Goal: Transaction & Acquisition: Purchase product/service

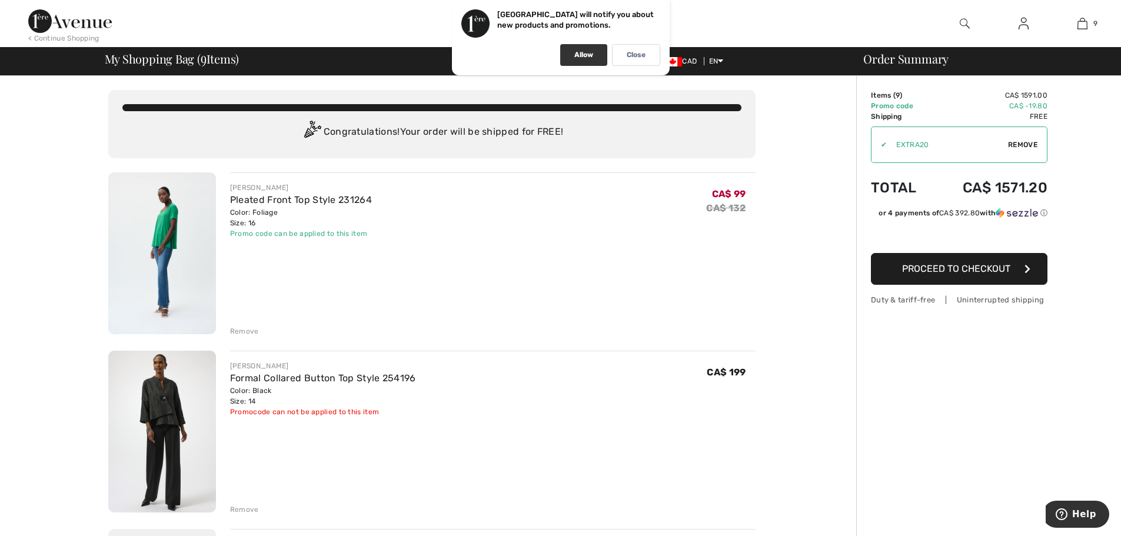
click at [580, 62] on div "Allow" at bounding box center [583, 55] width 47 height 22
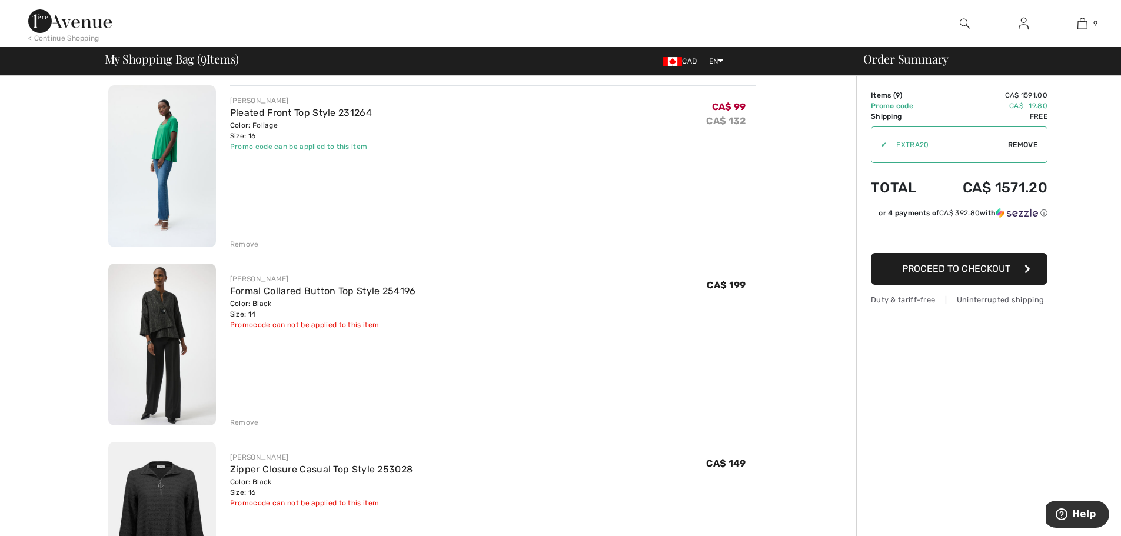
scroll to position [118, 0]
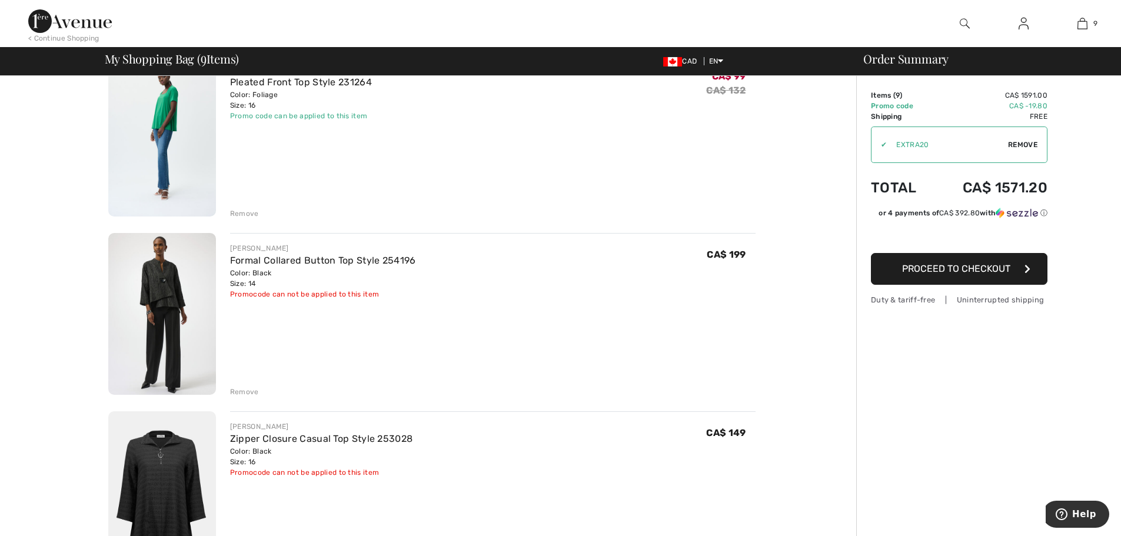
click at [170, 310] on img at bounding box center [162, 314] width 108 height 162
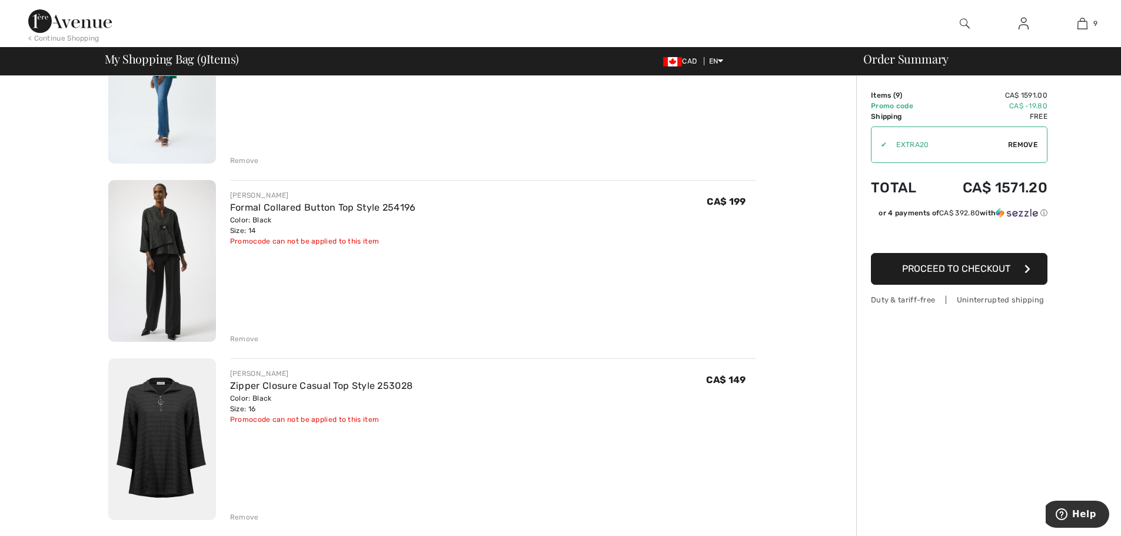
scroll to position [294, 0]
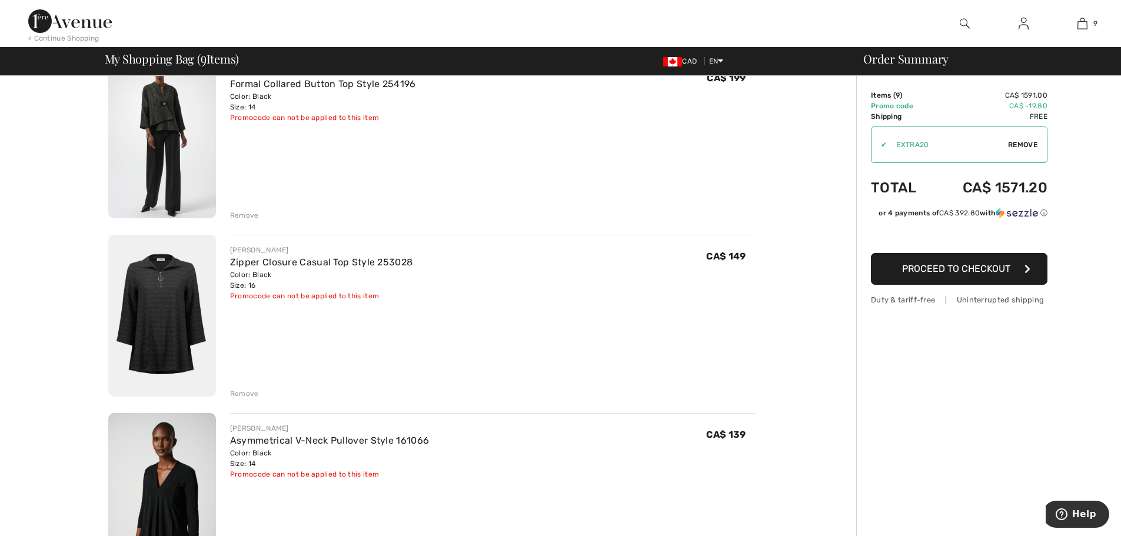
click at [175, 310] on img at bounding box center [162, 316] width 108 height 162
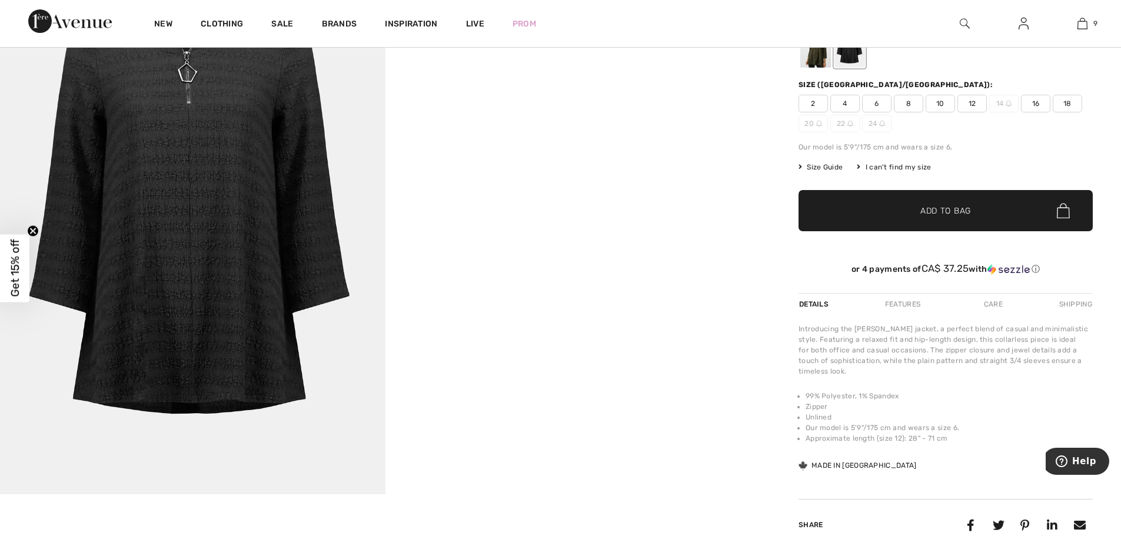
scroll to position [118, 0]
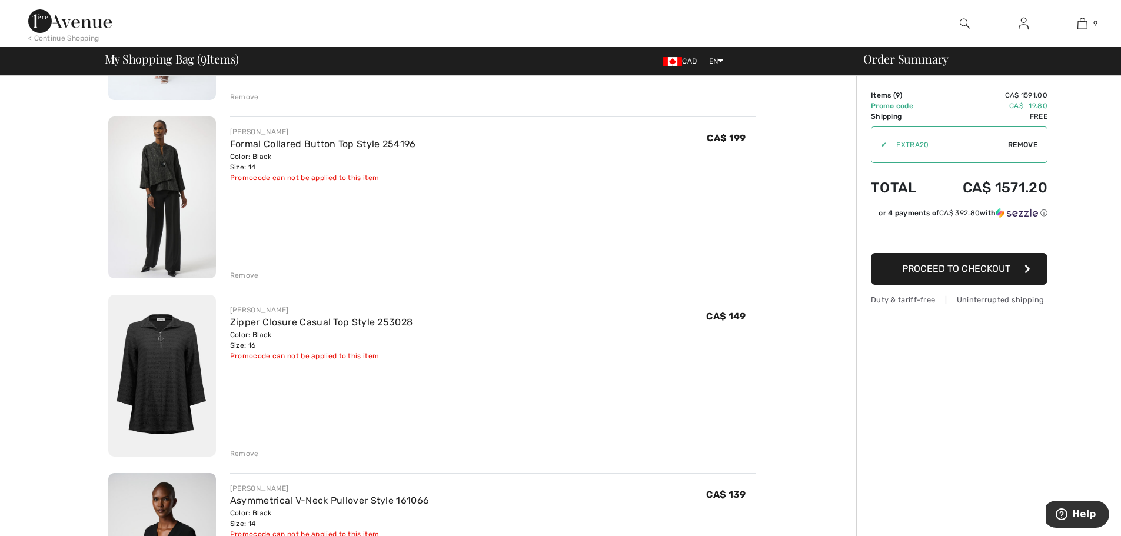
scroll to position [177, 0]
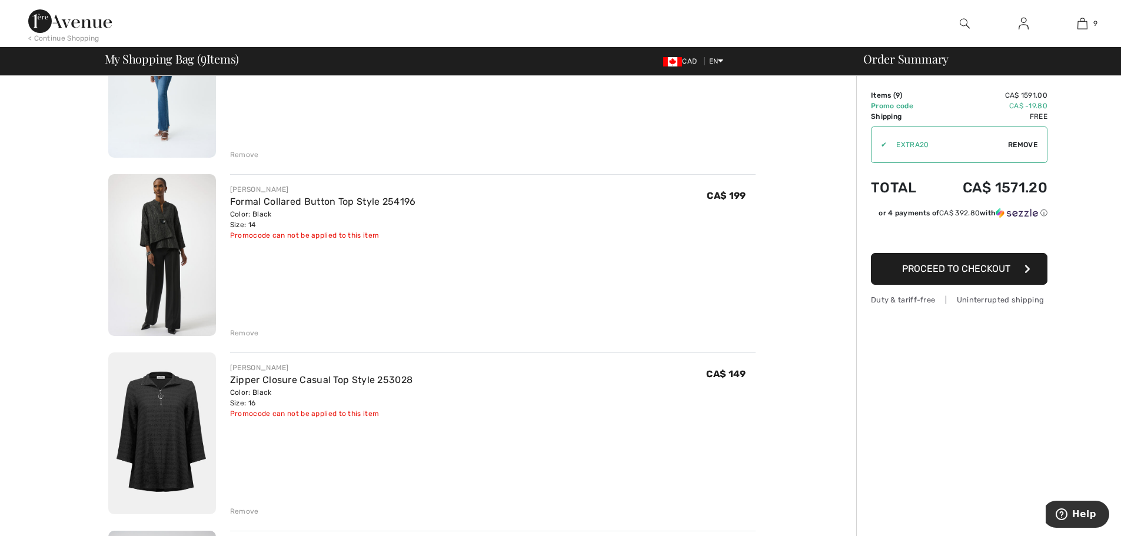
click at [245, 328] on div "Remove" at bounding box center [244, 333] width 29 height 11
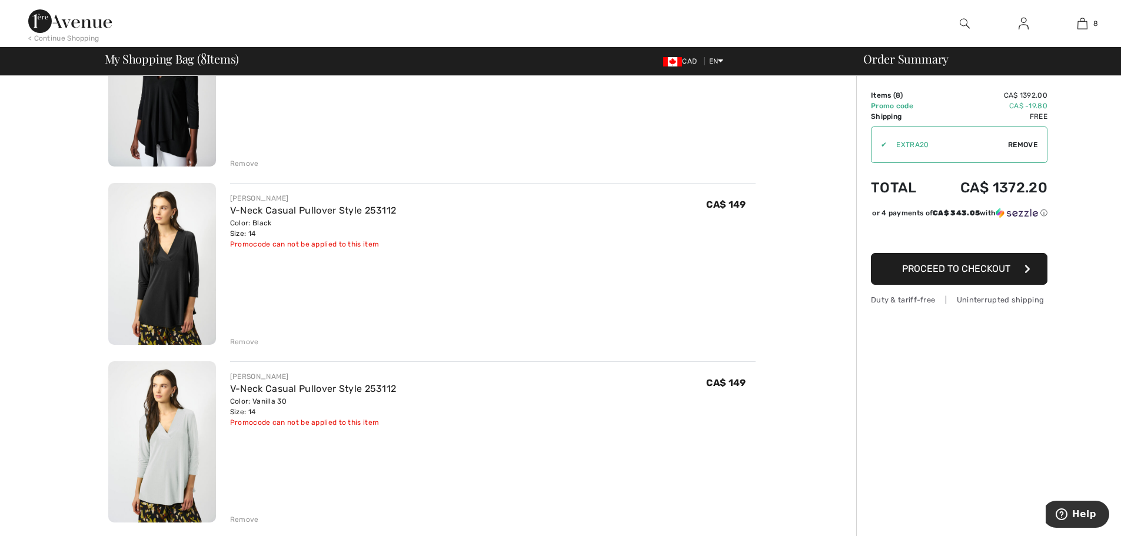
scroll to position [530, 0]
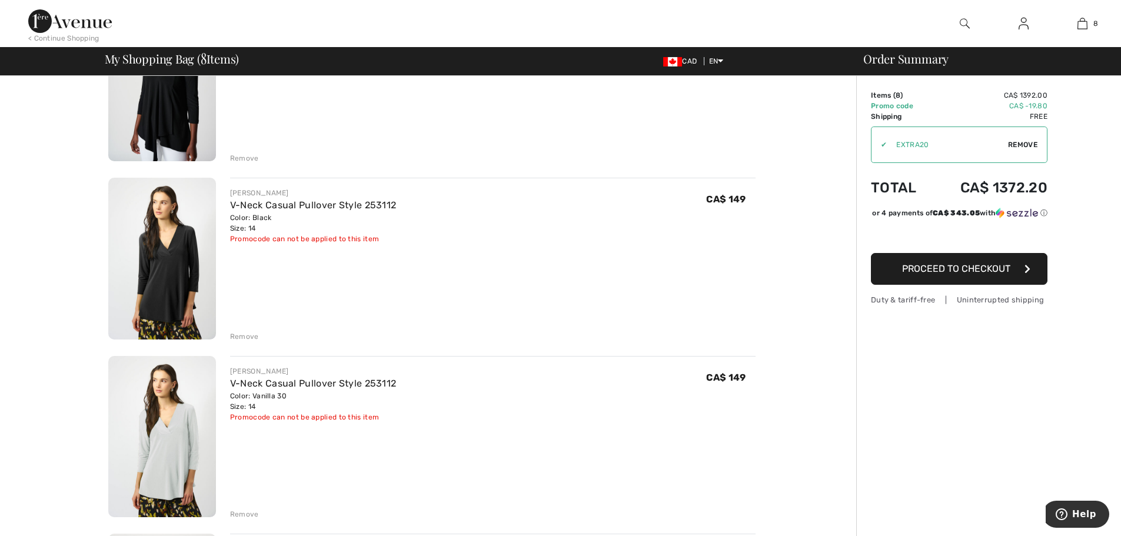
click at [181, 284] on img at bounding box center [162, 259] width 108 height 162
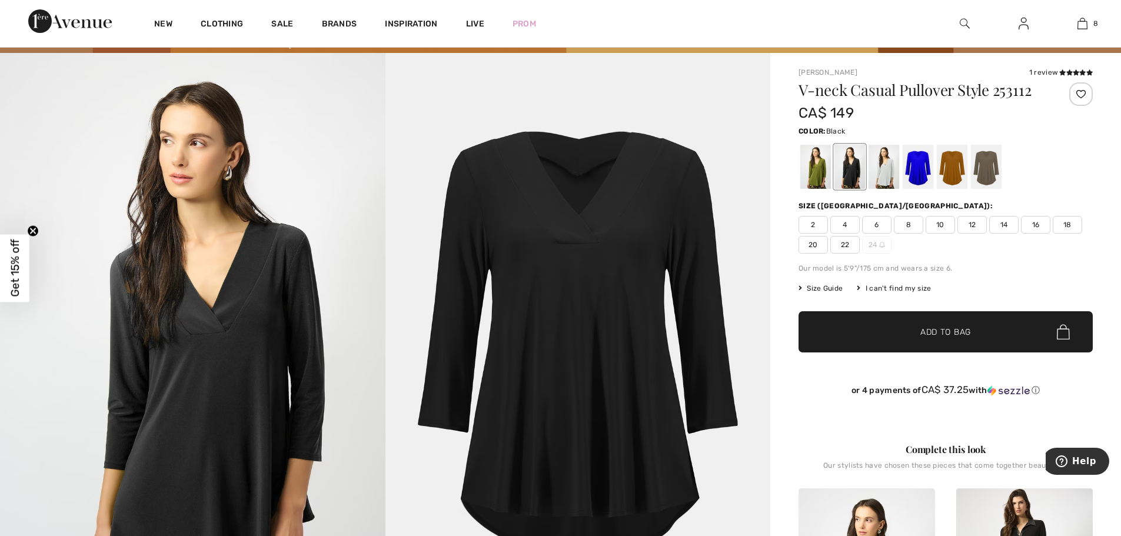
scroll to position [59, 0]
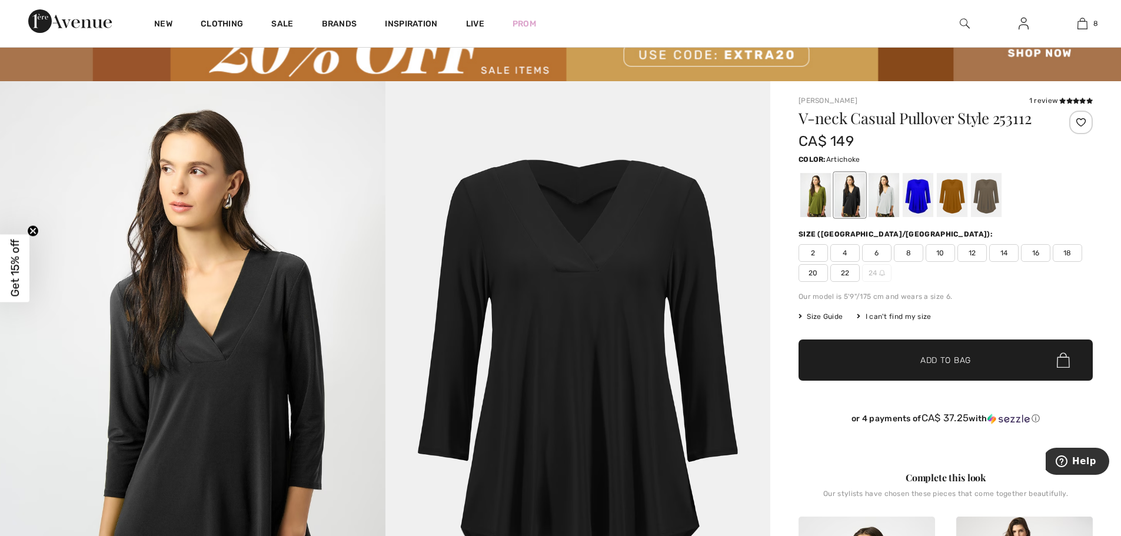
click at [825, 203] on div at bounding box center [815, 195] width 31 height 44
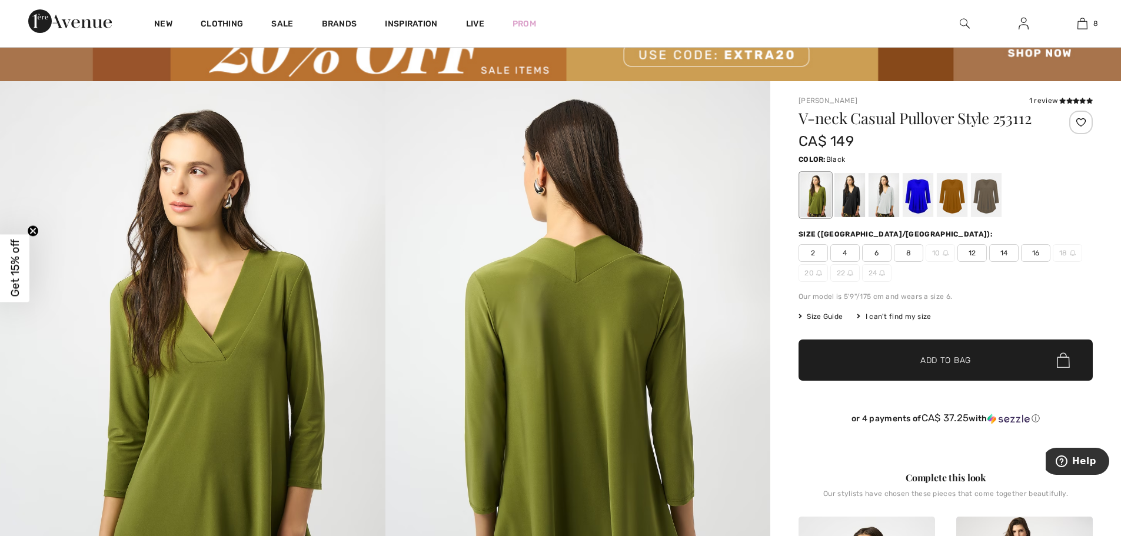
click at [849, 199] on div at bounding box center [850, 195] width 31 height 44
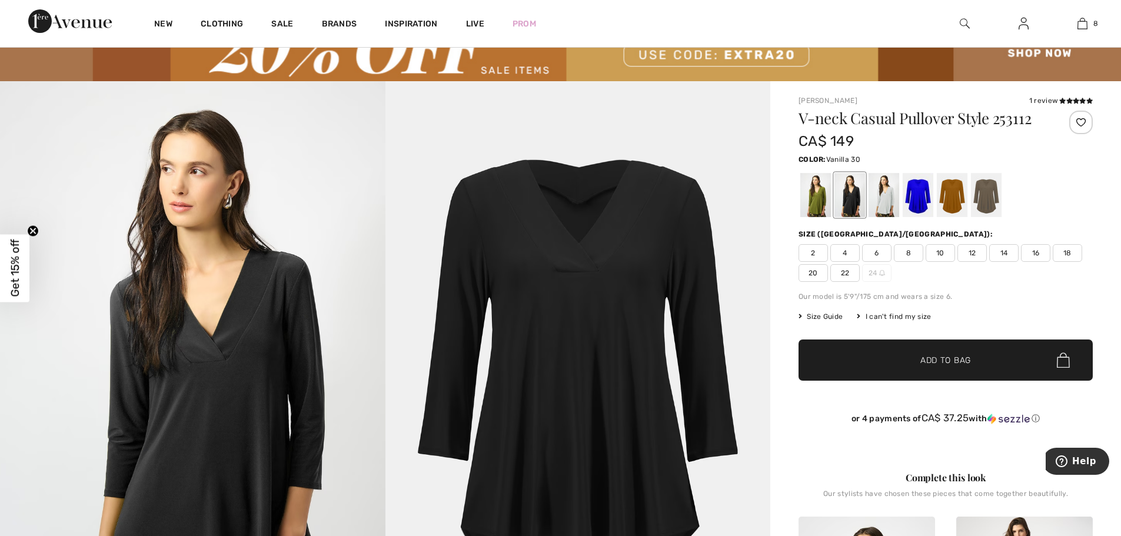
click at [879, 208] on div at bounding box center [884, 195] width 31 height 44
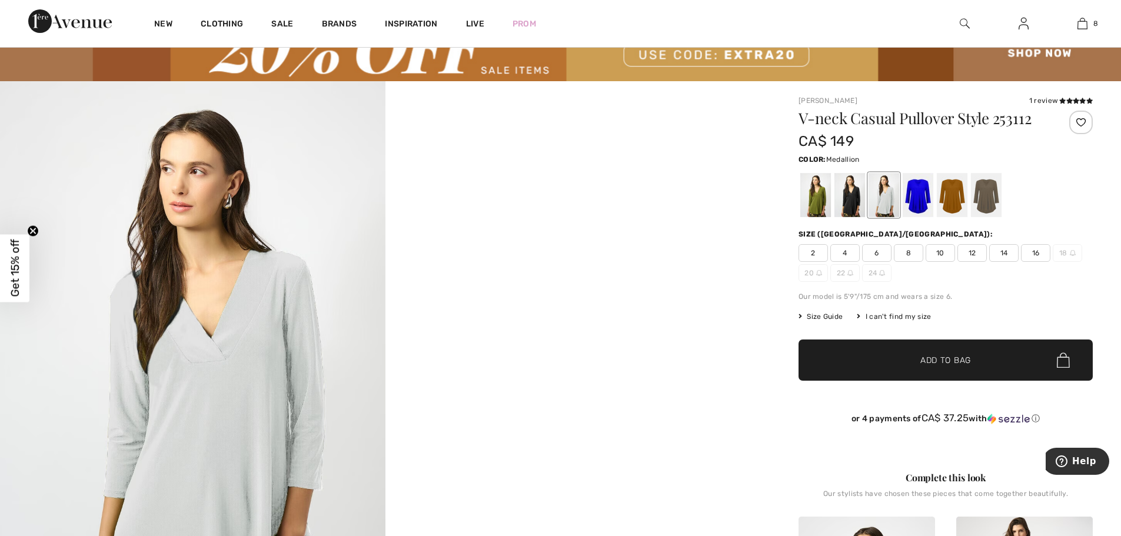
click at [949, 204] on div at bounding box center [952, 195] width 31 height 44
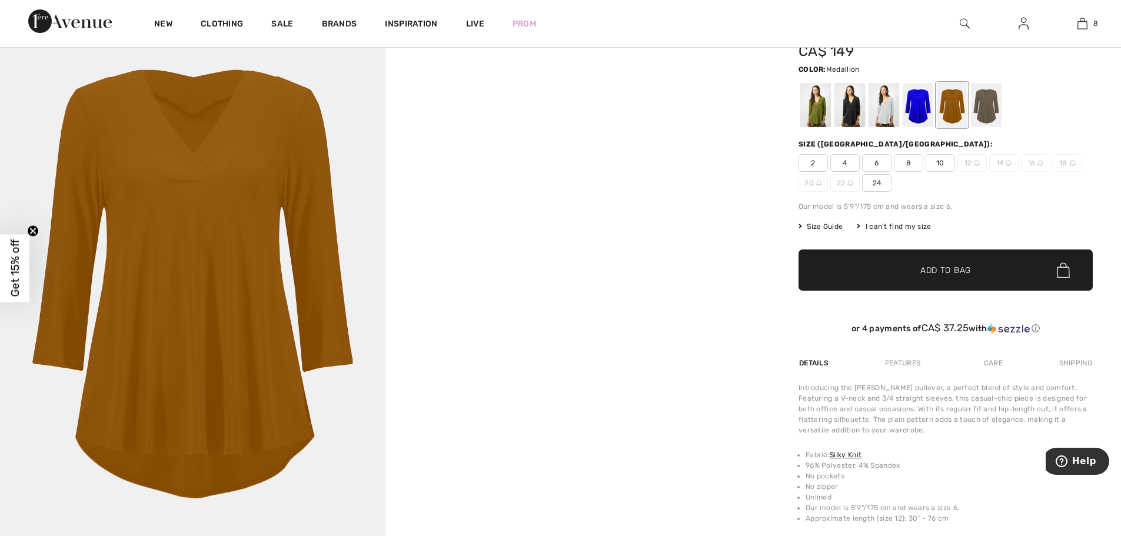
scroll to position [177, 0]
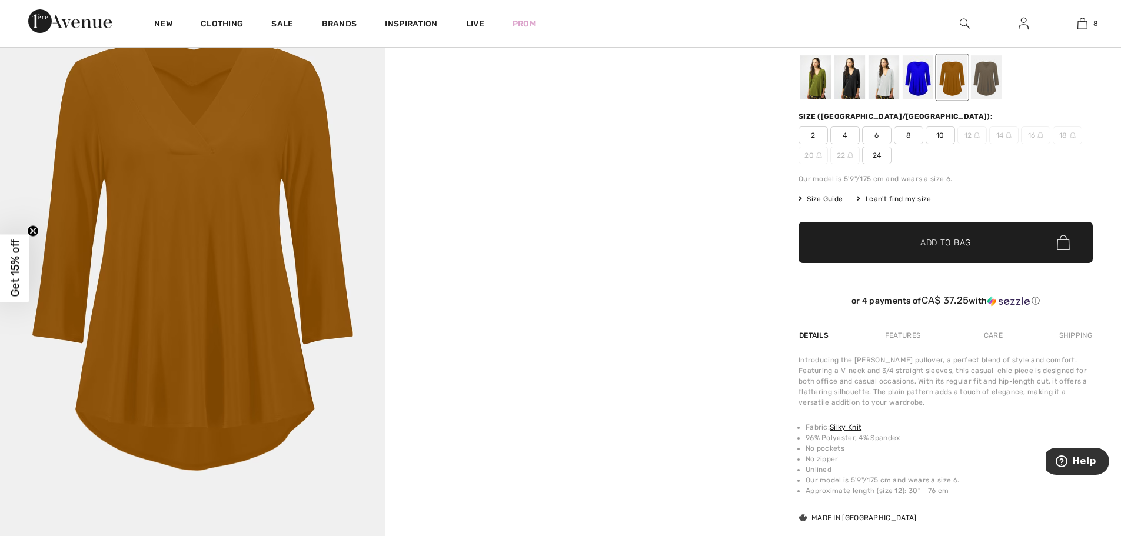
click at [975, 90] on div at bounding box center [986, 77] width 31 height 44
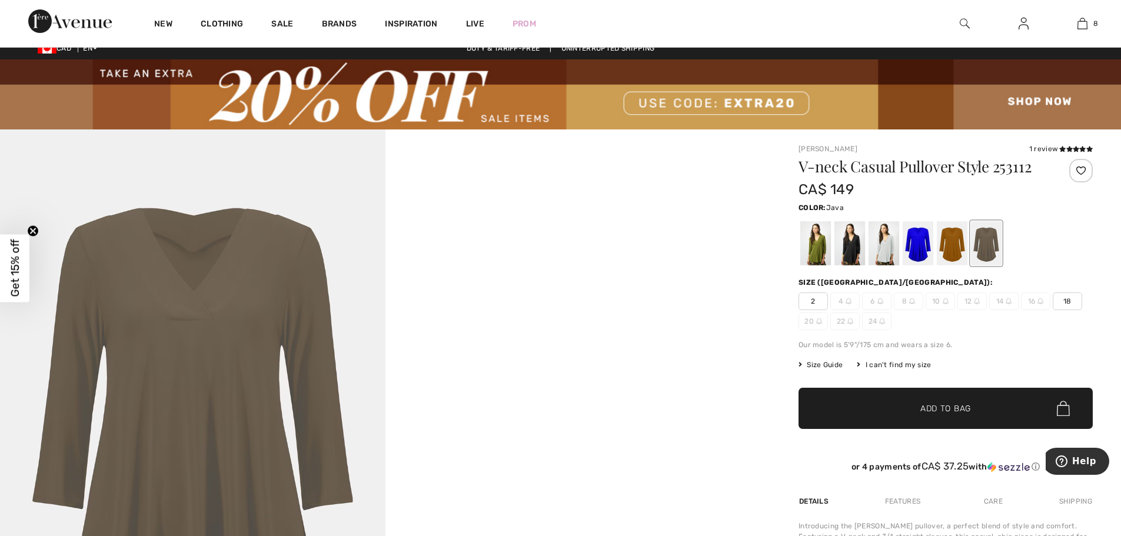
scroll to position [0, 0]
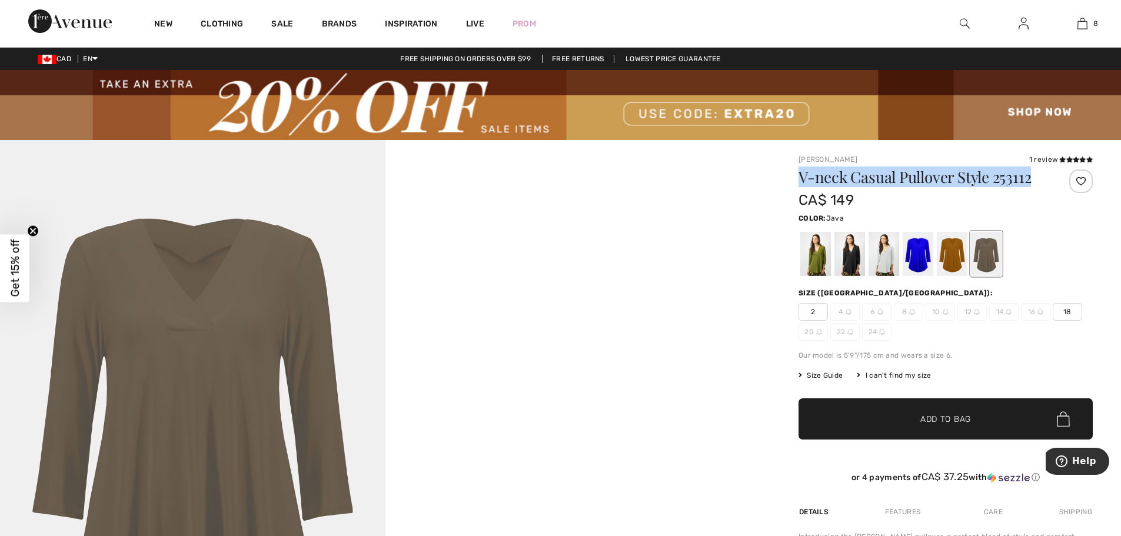
drag, startPoint x: 1042, startPoint y: 182, endPoint x: 799, endPoint y: 175, distance: 242.6
click at [799, 175] on h1 "V-neck Casual Pullover Style 253112" at bounding box center [921, 177] width 245 height 15
copy h1 "V-neck Casual Pullover Style 253112"
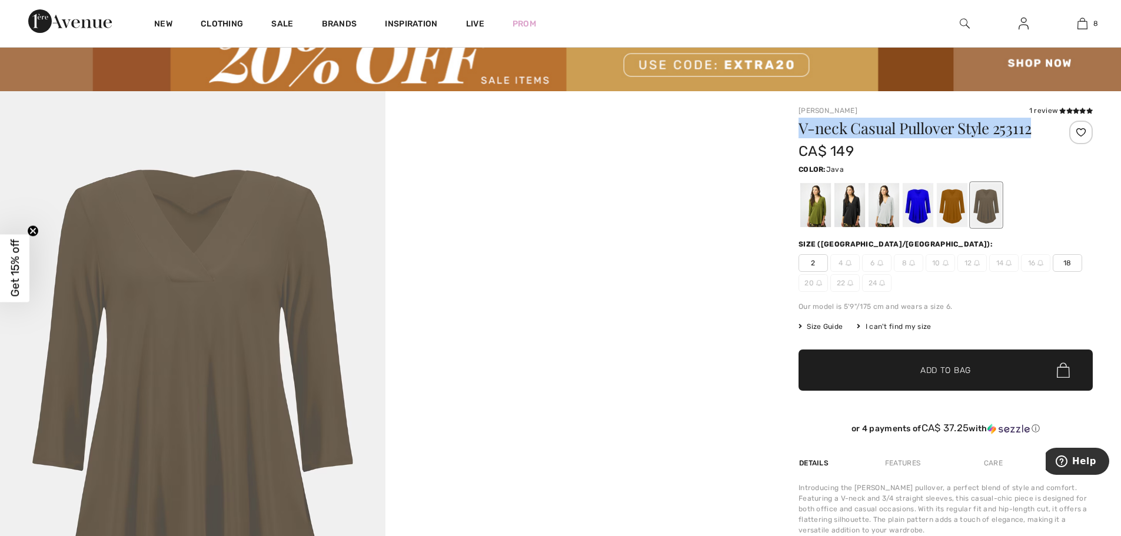
scroll to position [118, 0]
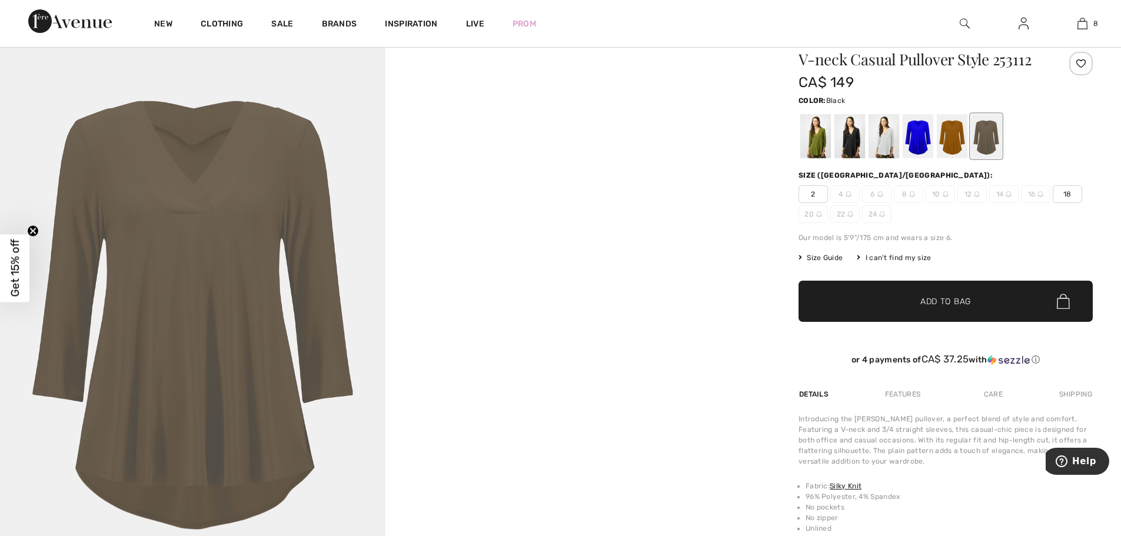
click at [850, 135] on div at bounding box center [850, 136] width 31 height 44
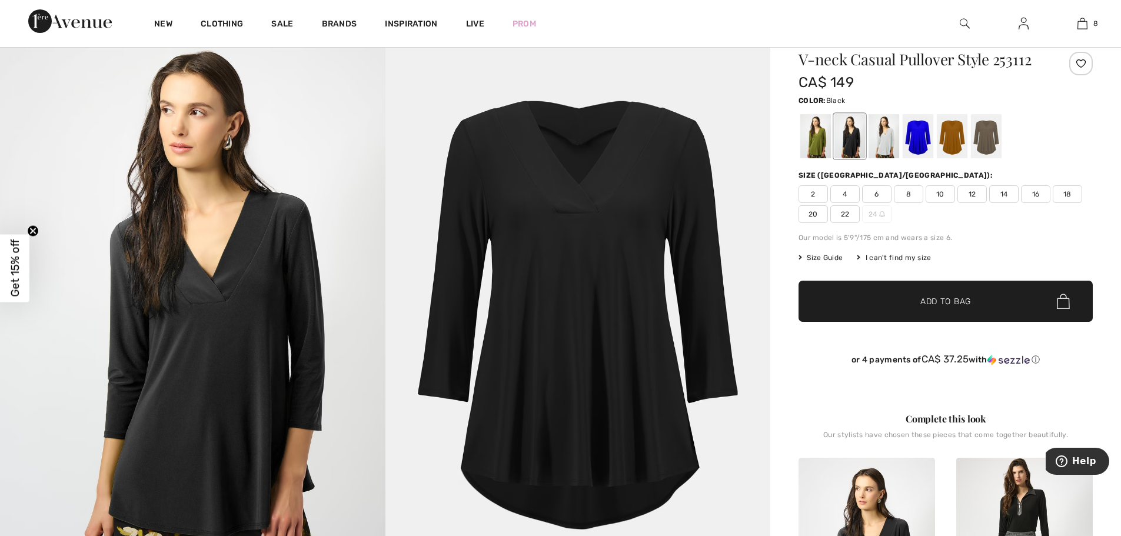
click at [1031, 190] on span "16" at bounding box center [1035, 194] width 29 height 18
click at [976, 309] on span "✔ Added to Bag Add to Bag" at bounding box center [946, 301] width 294 height 41
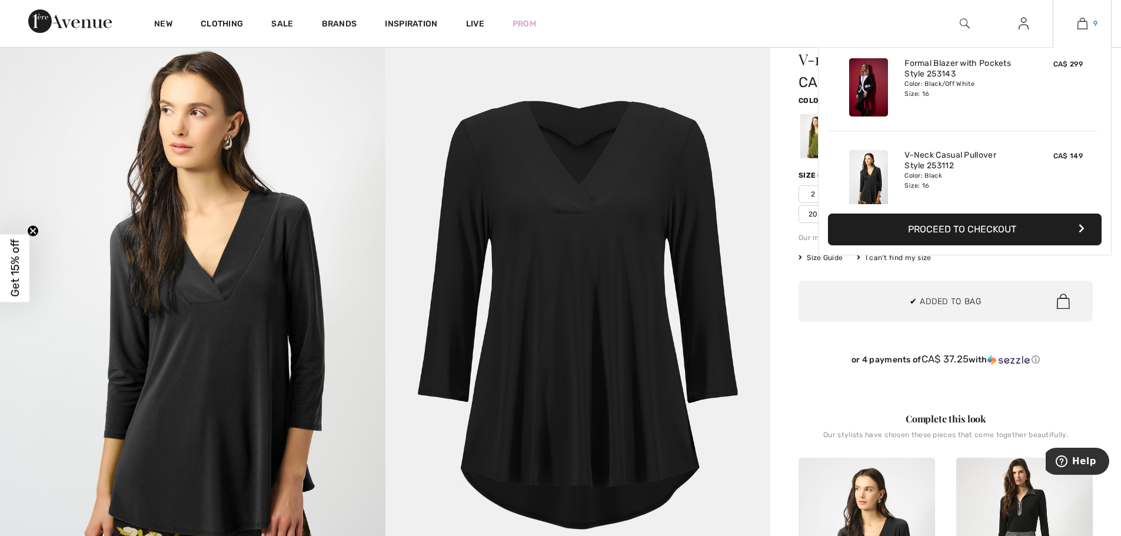
scroll to position [679, 0]
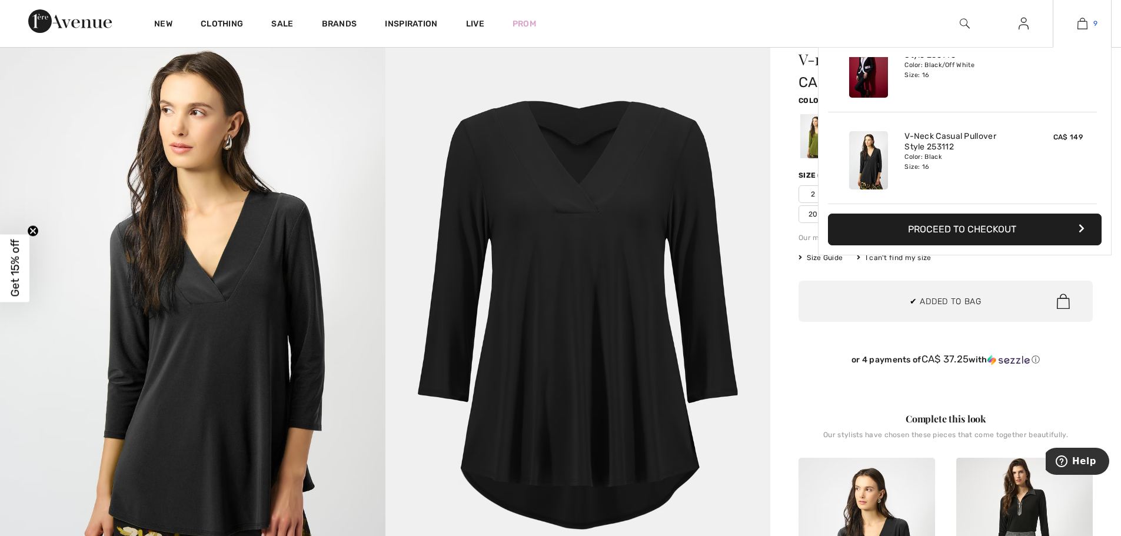
click at [1091, 25] on link "9" at bounding box center [1083, 23] width 58 height 14
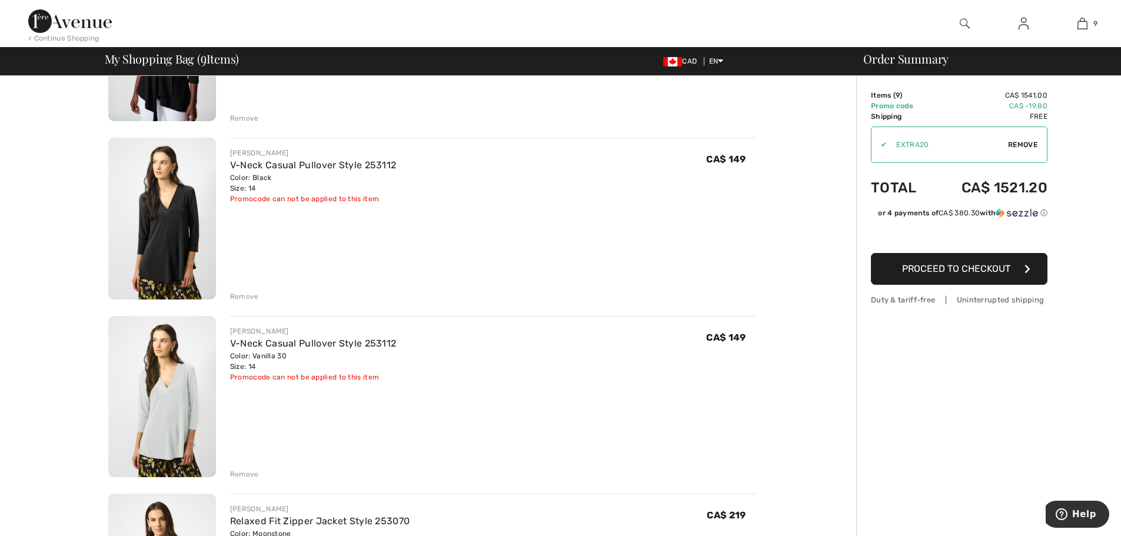
scroll to position [647, 0]
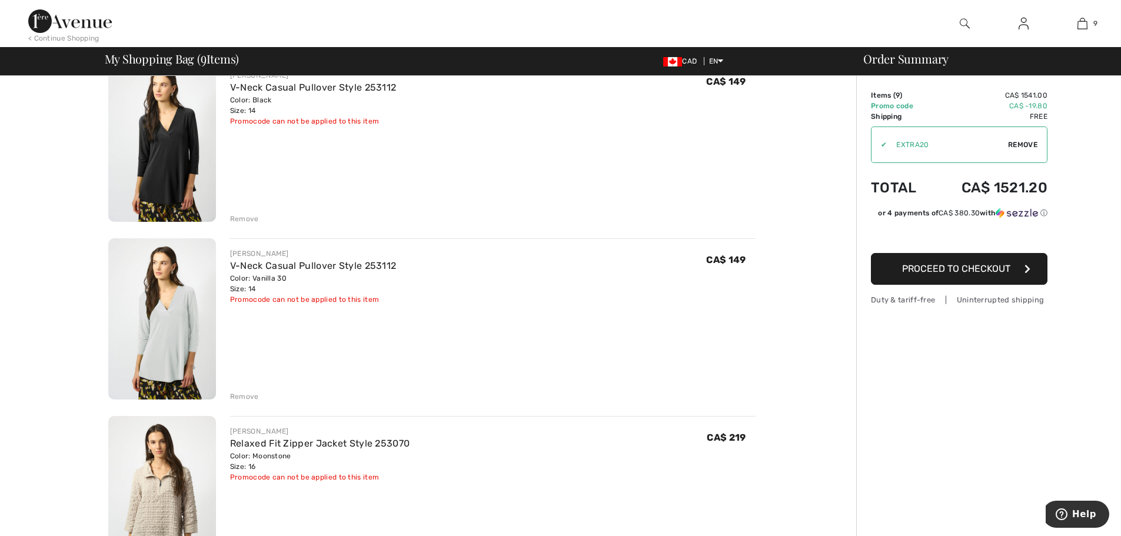
click at [250, 394] on div "Remove" at bounding box center [244, 396] width 29 height 11
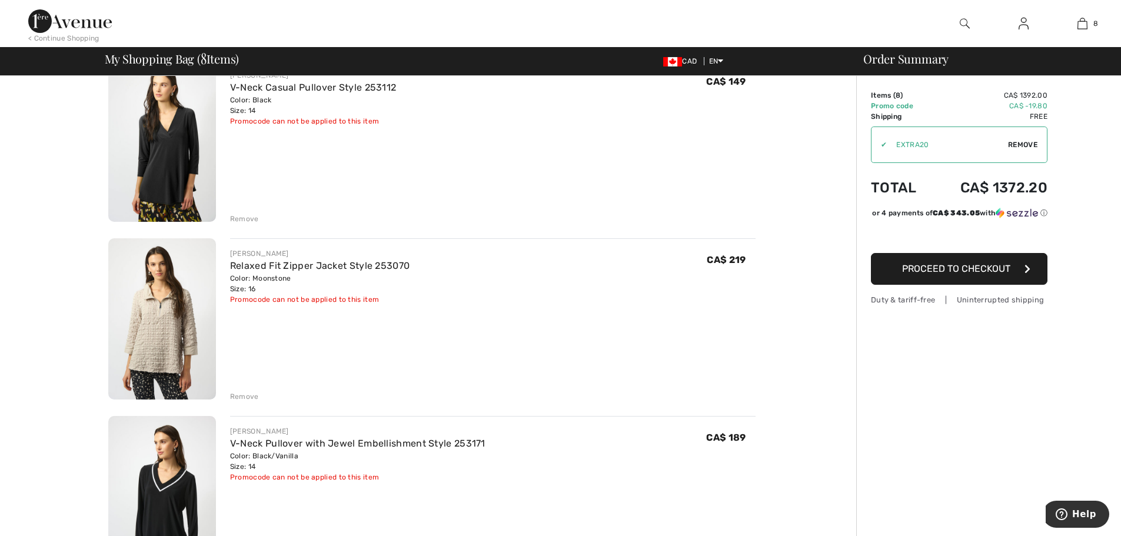
click at [159, 343] on img at bounding box center [162, 319] width 108 height 162
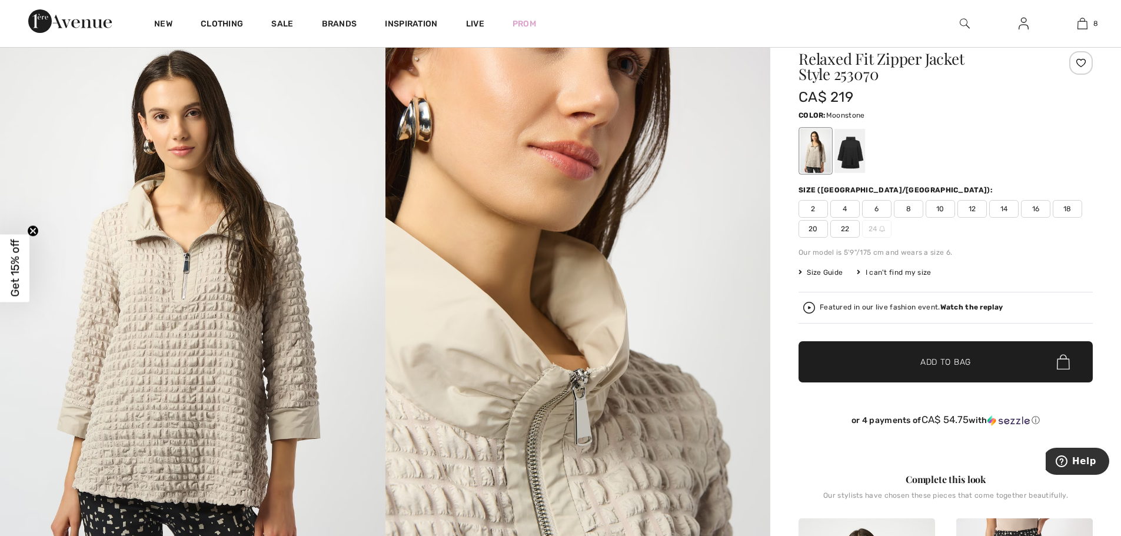
scroll to position [118, 0]
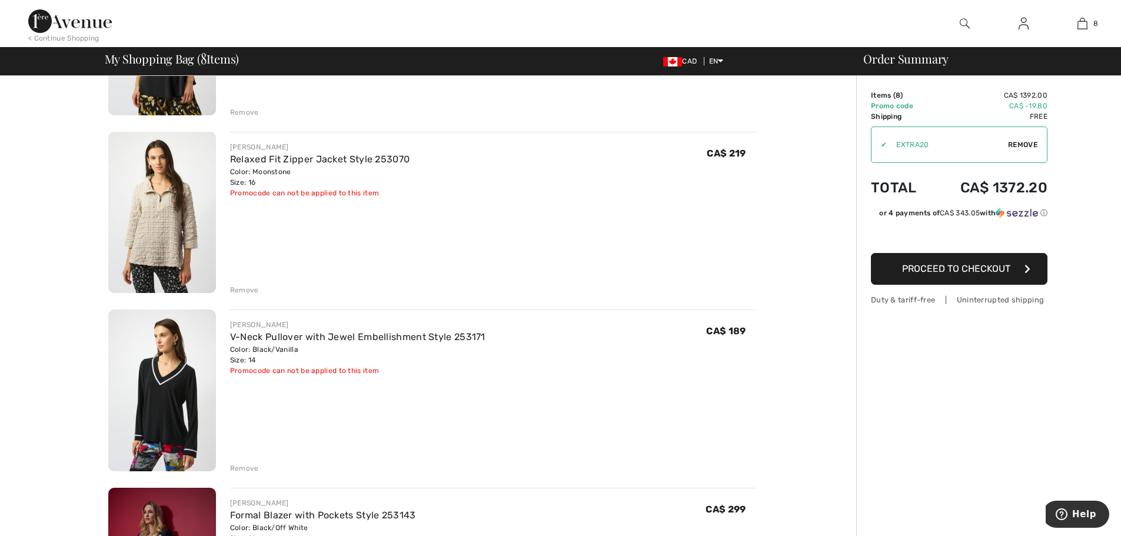
scroll to position [824, 0]
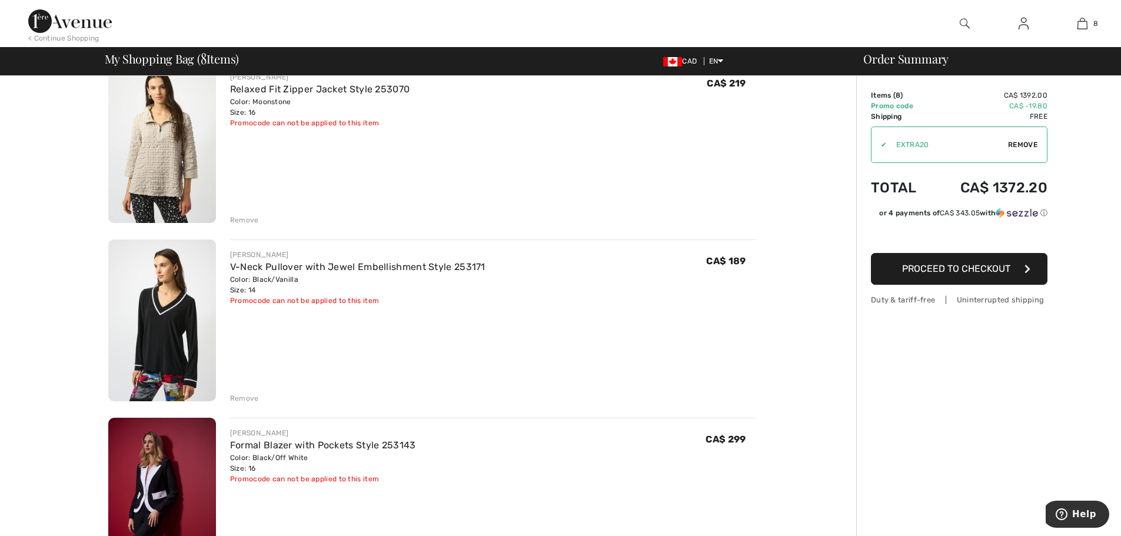
click at [152, 337] on img at bounding box center [162, 321] width 108 height 162
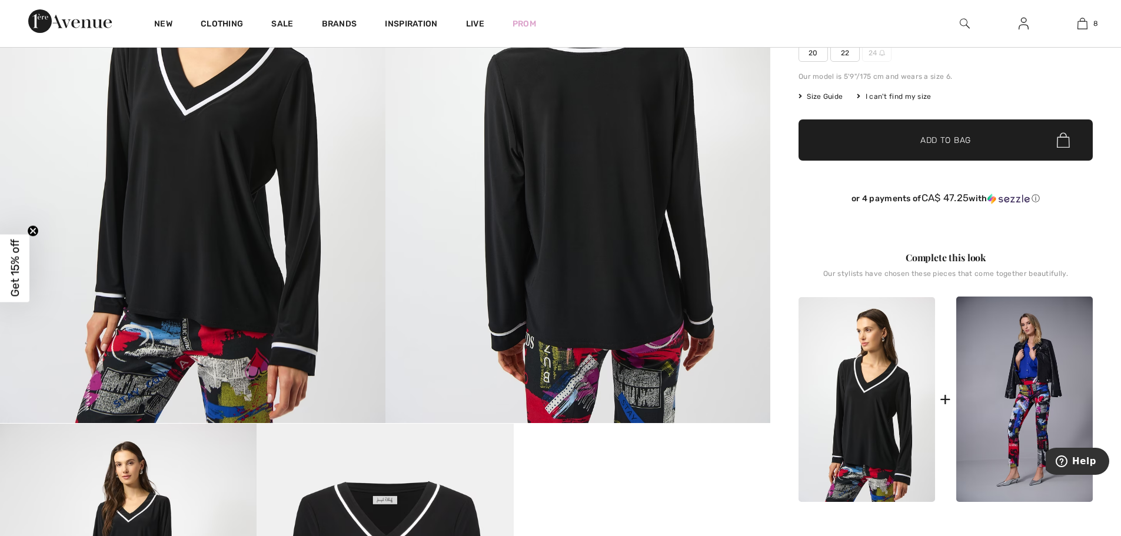
scroll to position [118, 0]
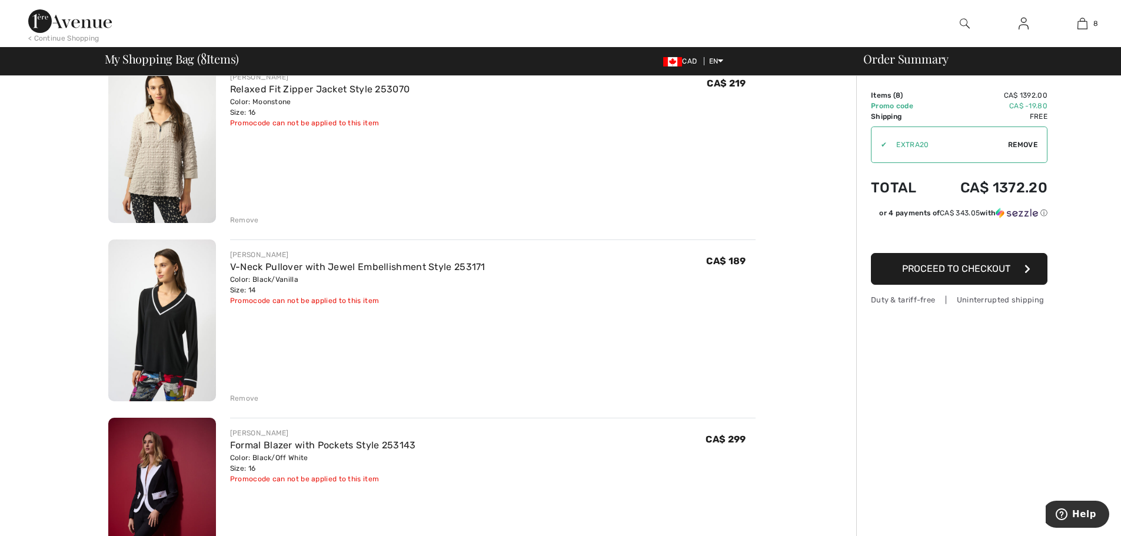
click at [253, 401] on div "Remove" at bounding box center [244, 398] width 29 height 11
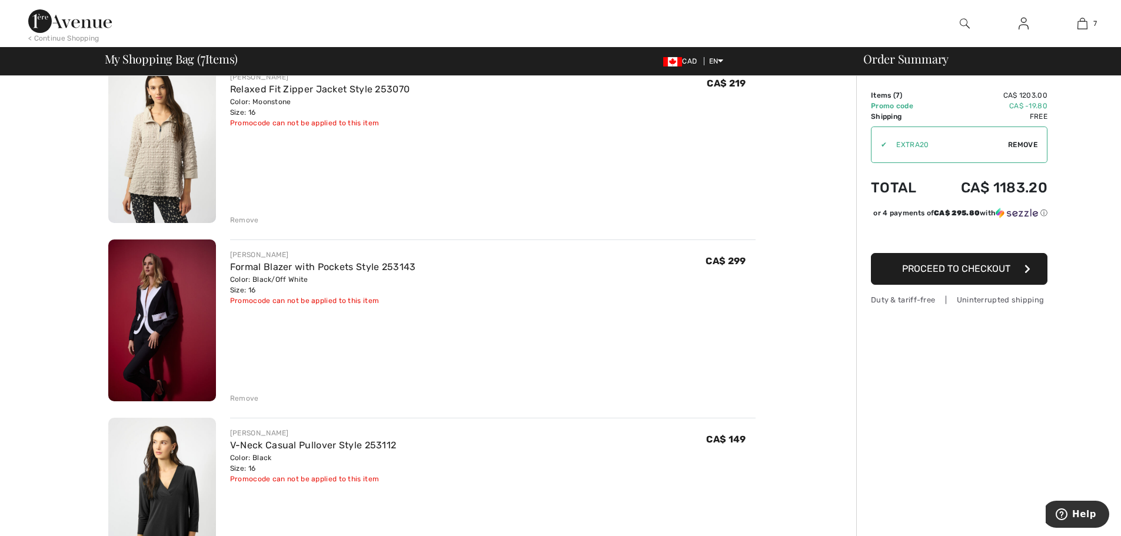
click at [188, 320] on img at bounding box center [162, 321] width 108 height 162
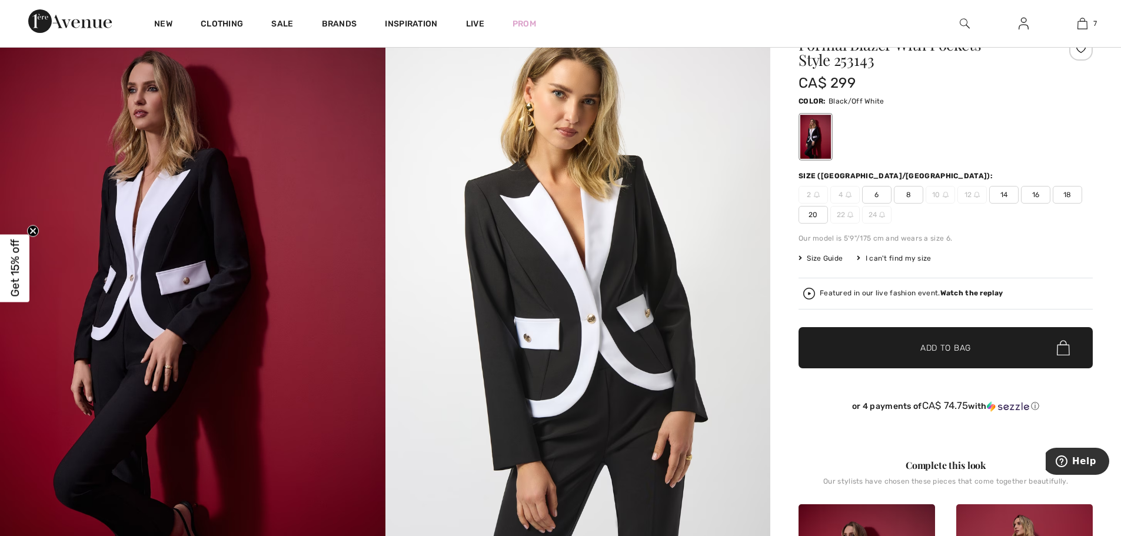
scroll to position [59, 0]
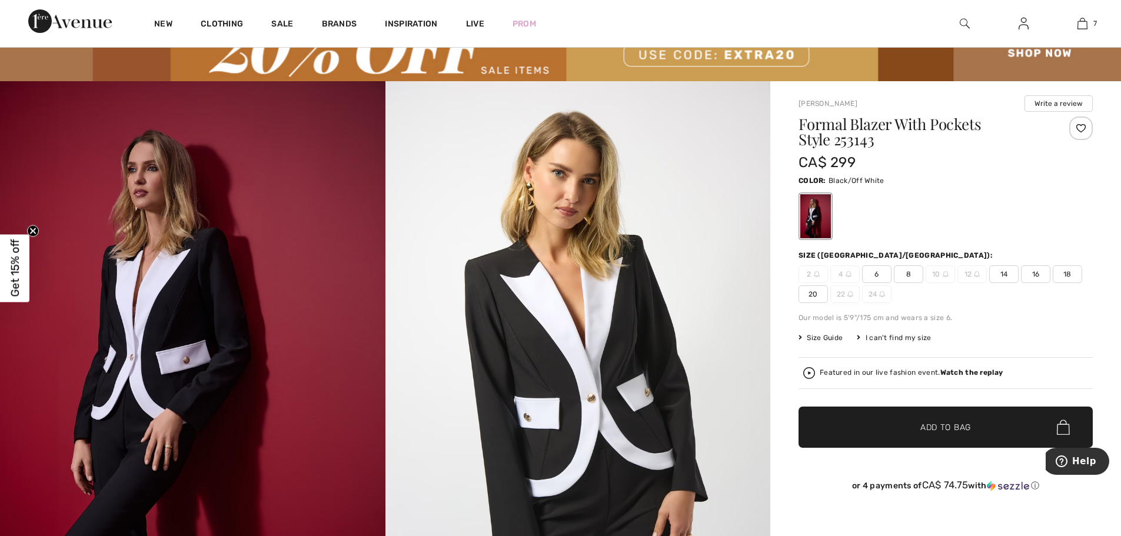
click at [1036, 272] on span "16" at bounding box center [1035, 274] width 29 height 18
click at [931, 431] on span "Add to Bag" at bounding box center [946, 427] width 51 height 12
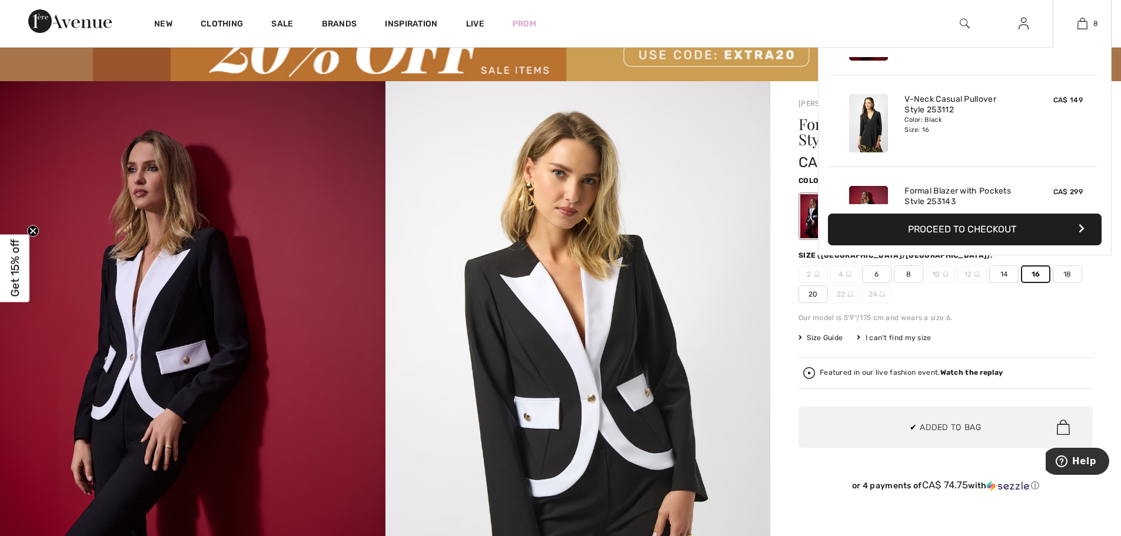
scroll to position [587, 0]
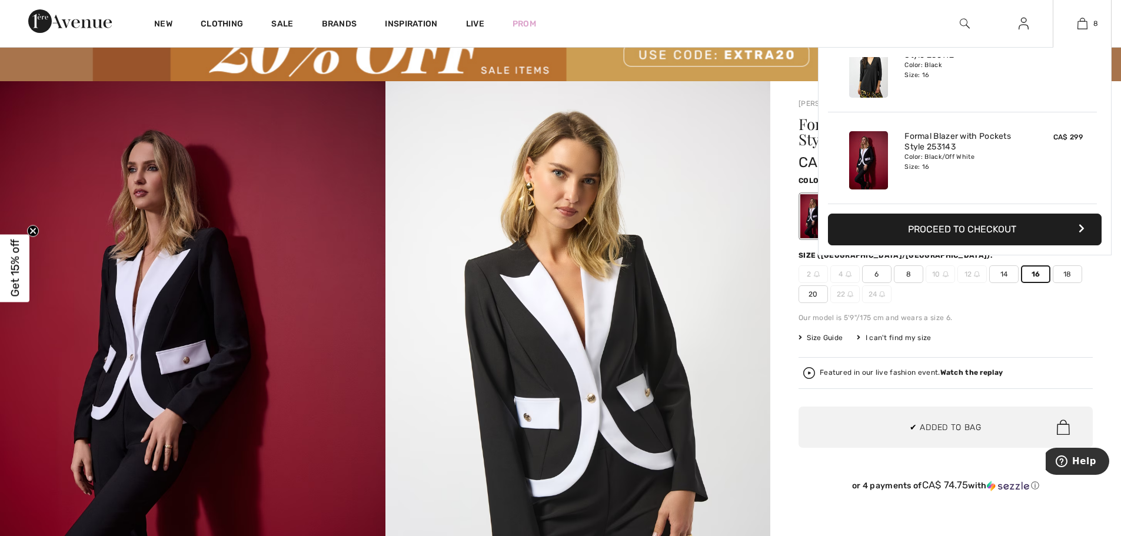
click at [864, 164] on img at bounding box center [868, 160] width 39 height 58
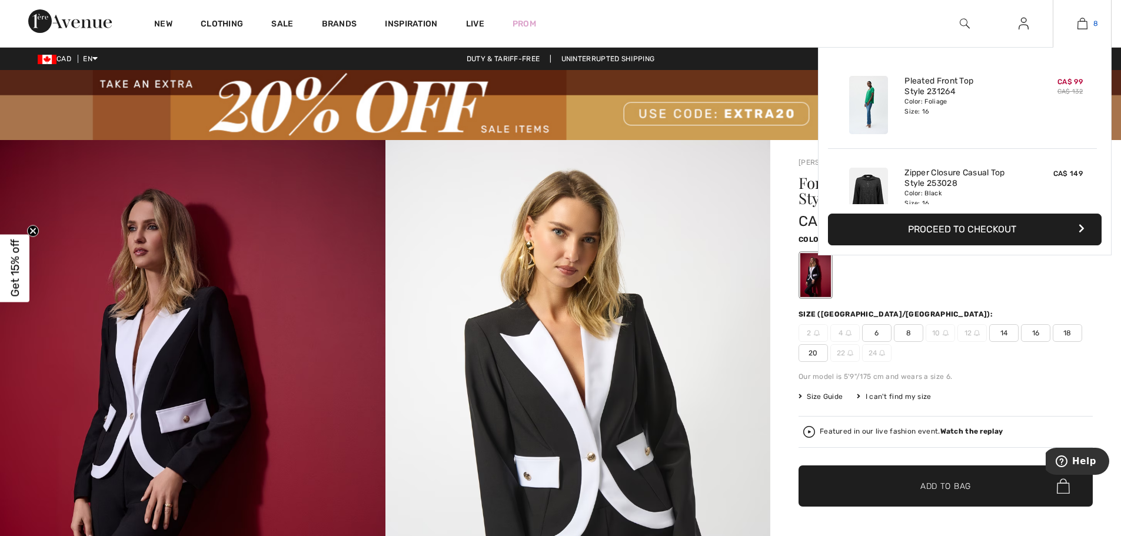
click at [1090, 17] on link "8" at bounding box center [1083, 23] width 58 height 14
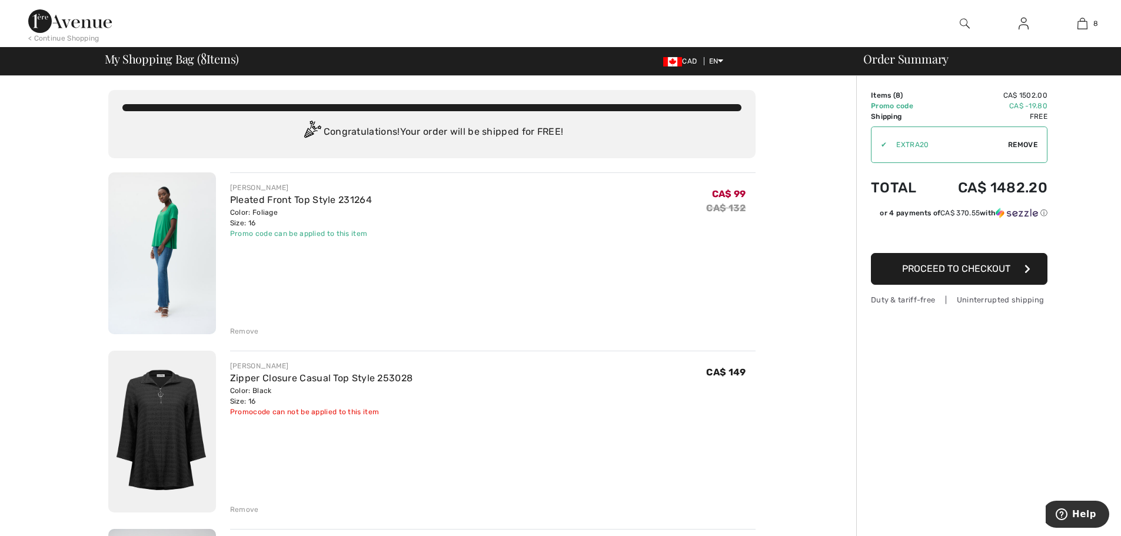
click at [240, 332] on div "Remove" at bounding box center [244, 331] width 29 height 11
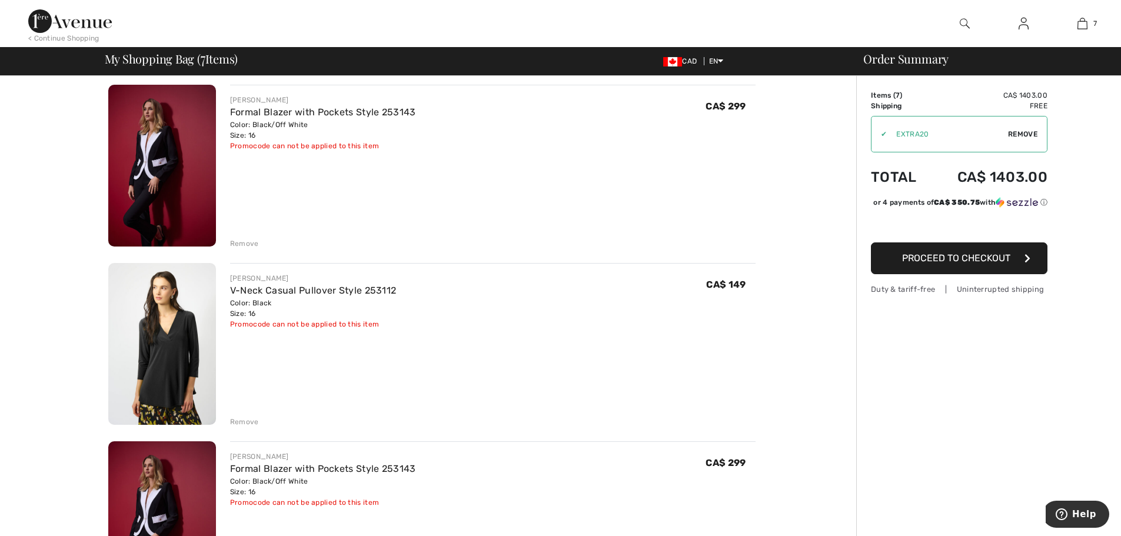
scroll to position [942, 0]
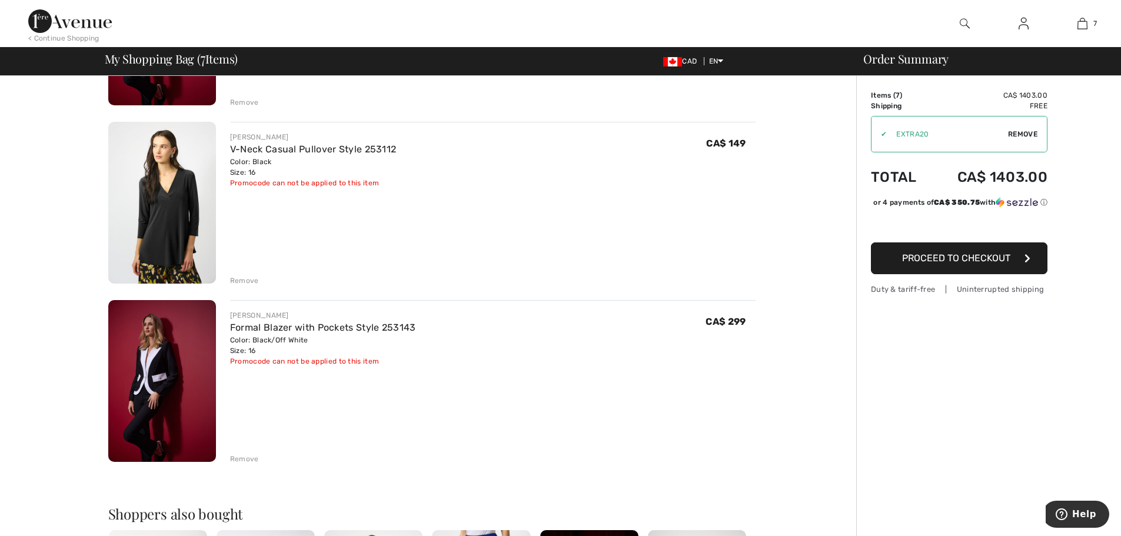
click at [245, 461] on div "Remove" at bounding box center [244, 459] width 29 height 11
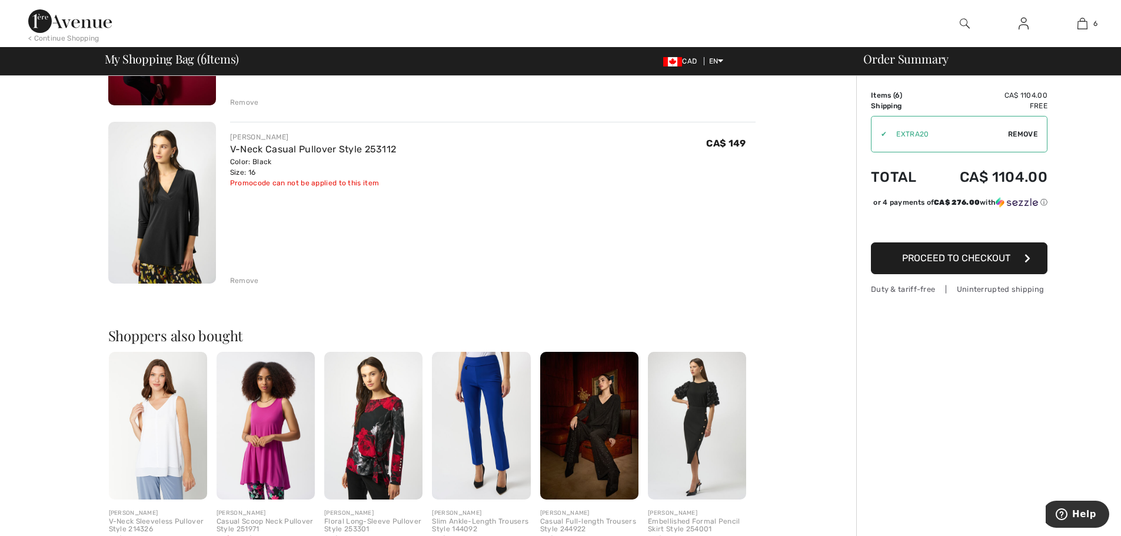
click at [251, 275] on div "Remove" at bounding box center [244, 280] width 29 height 11
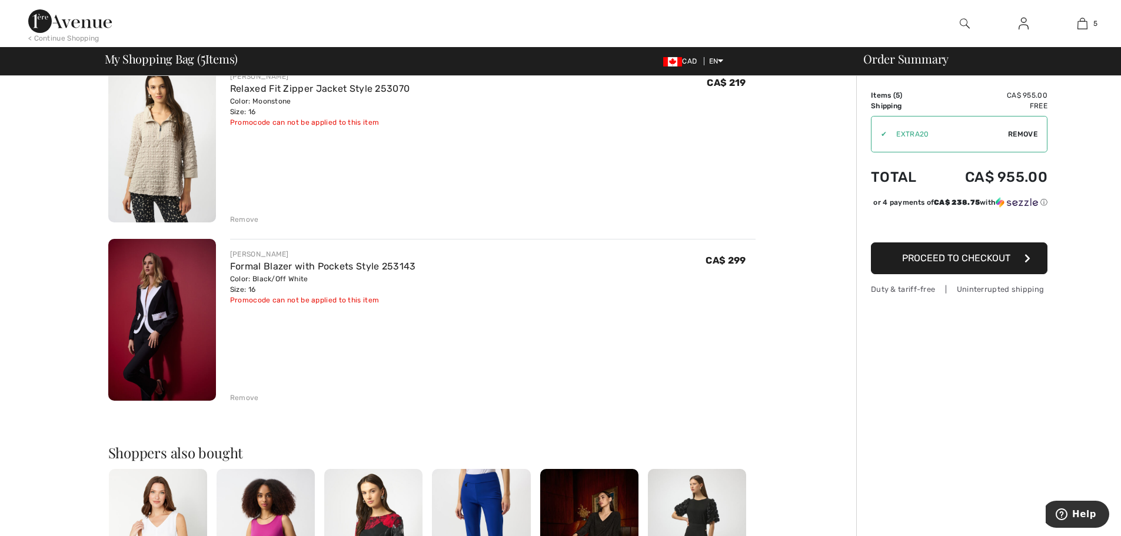
scroll to position [647, 0]
click at [163, 315] on img at bounding box center [162, 319] width 108 height 162
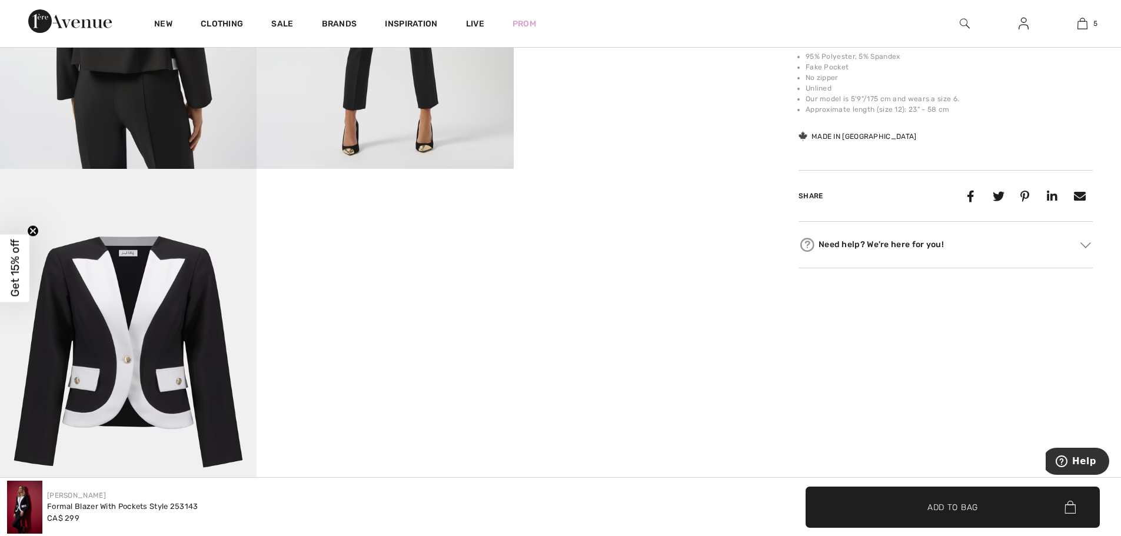
scroll to position [765, 0]
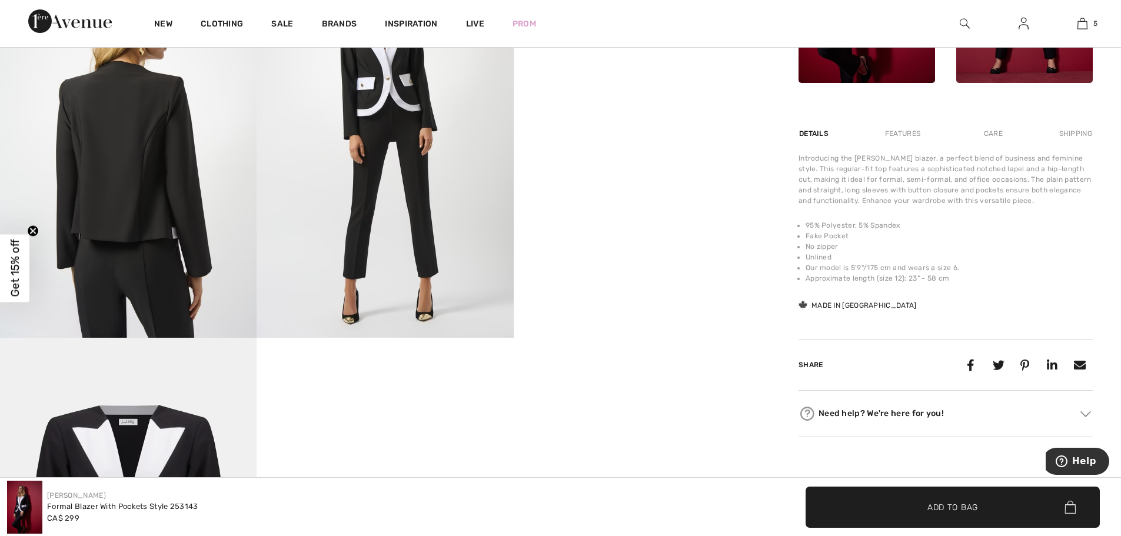
click at [175, 240] on img at bounding box center [128, 145] width 257 height 385
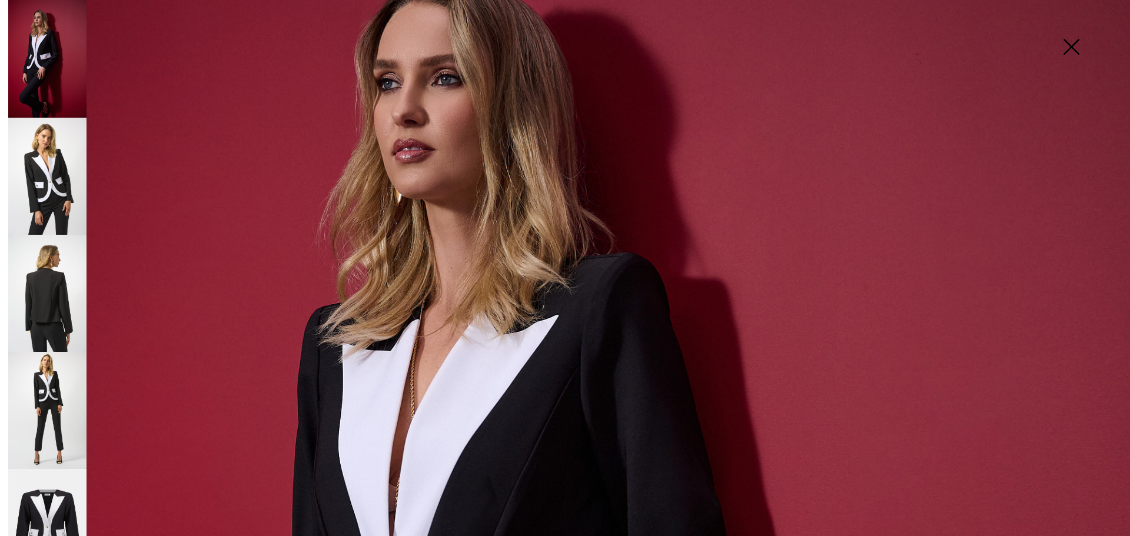
scroll to position [0, 0]
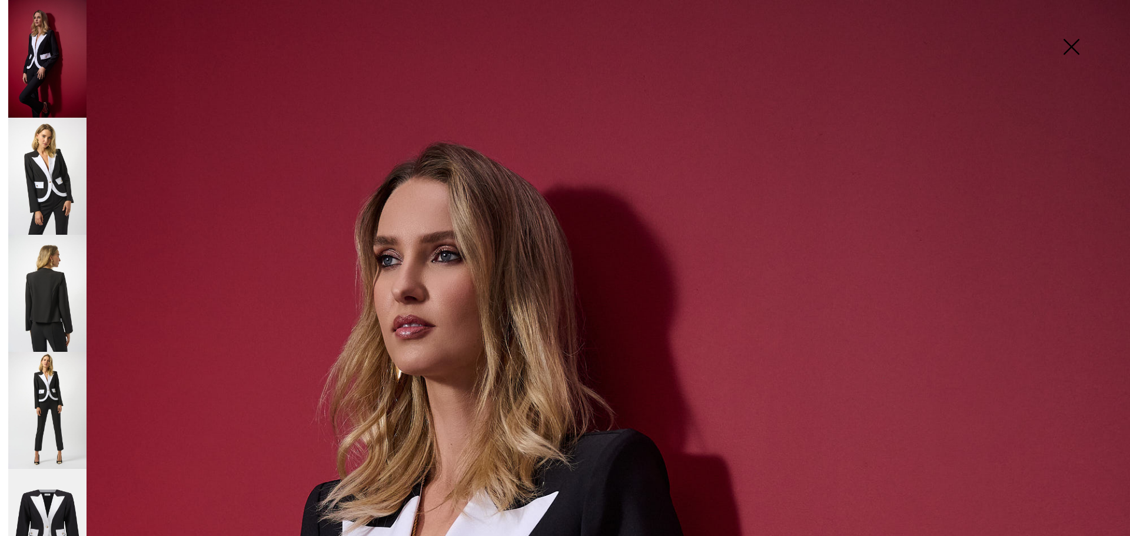
click at [58, 199] on img at bounding box center [47, 176] width 78 height 117
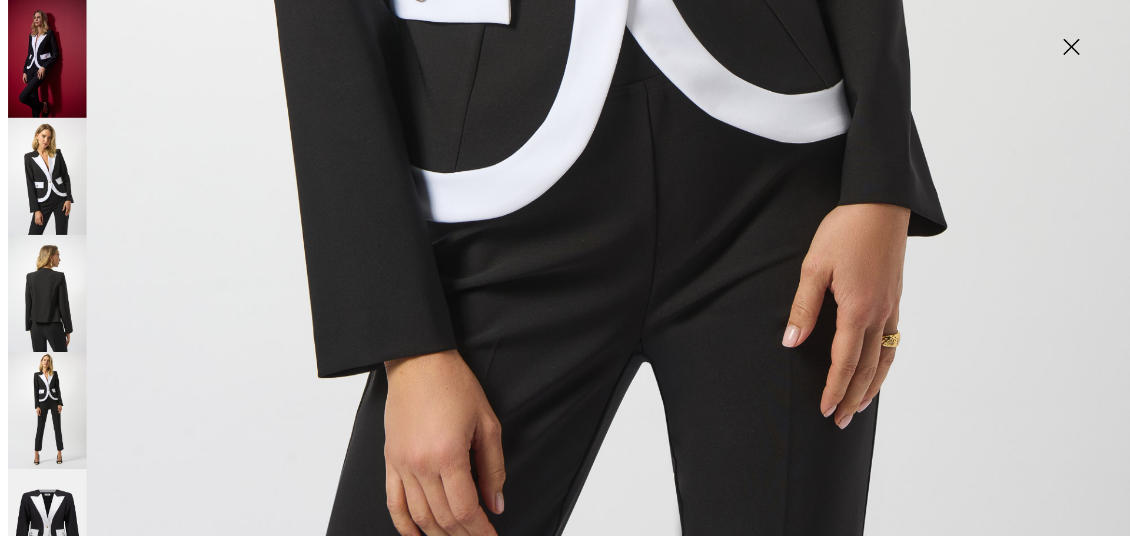
scroll to position [1001, 0]
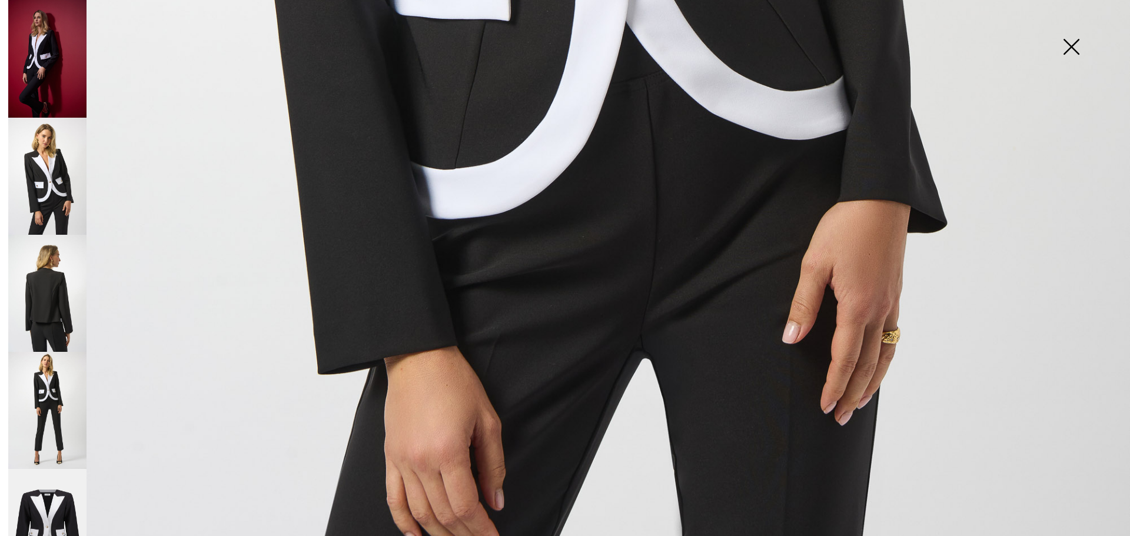
click at [49, 83] on img at bounding box center [47, 59] width 78 height 118
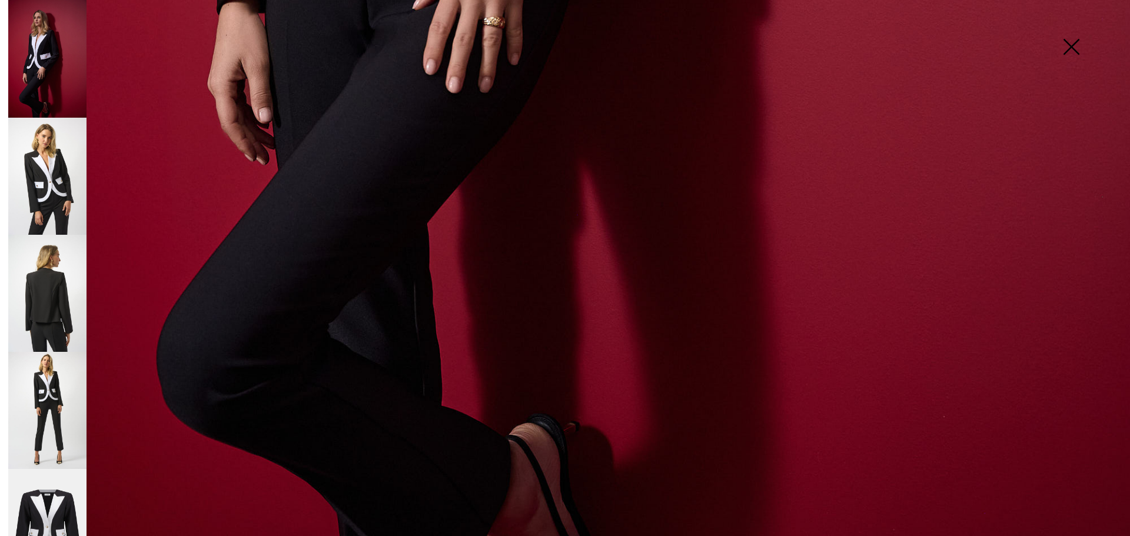
scroll to position [1146, 0]
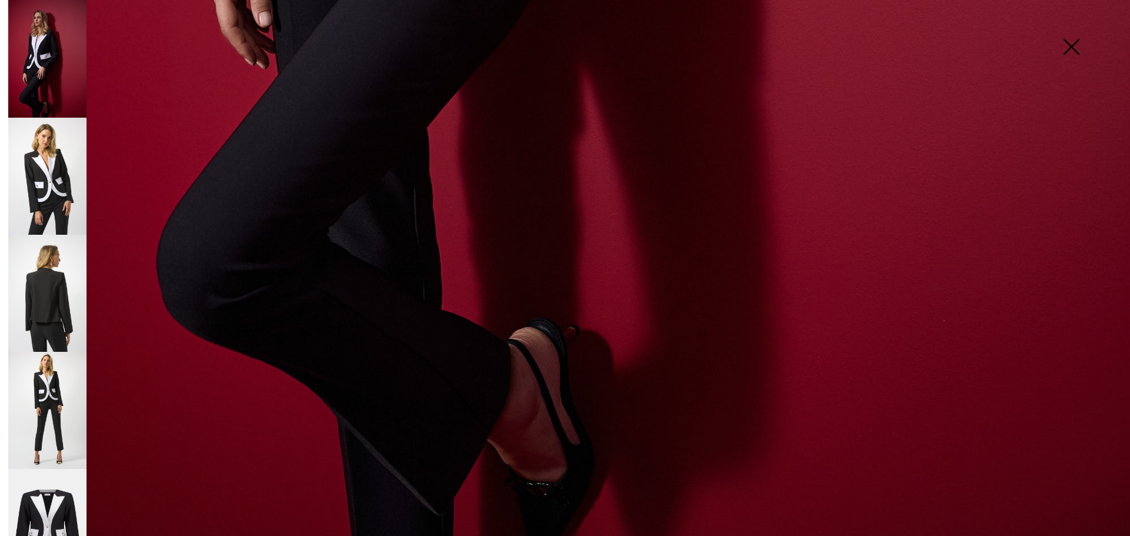
click at [61, 395] on img at bounding box center [47, 410] width 78 height 117
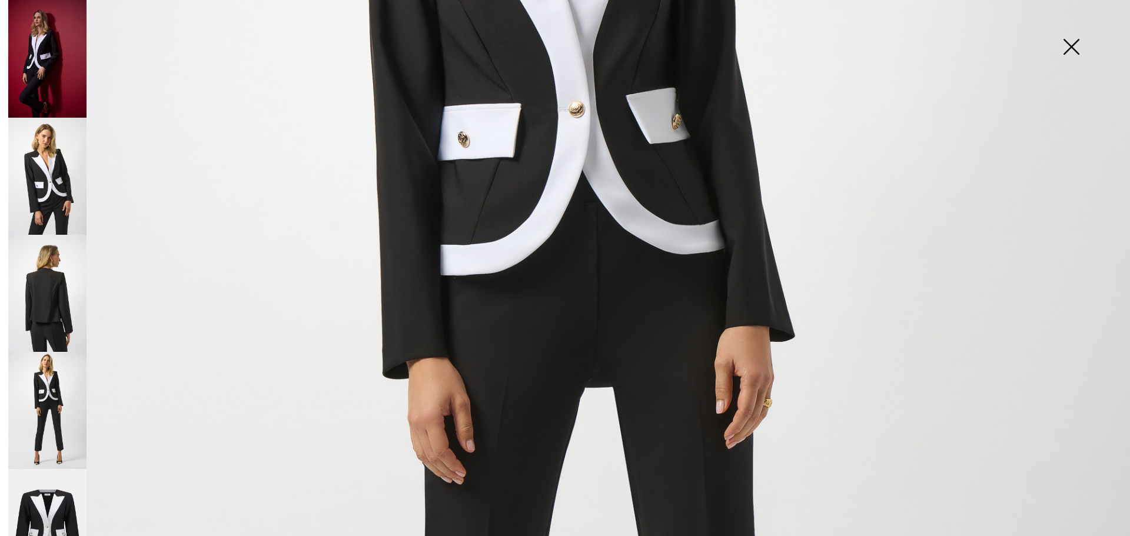
scroll to position [202, 0]
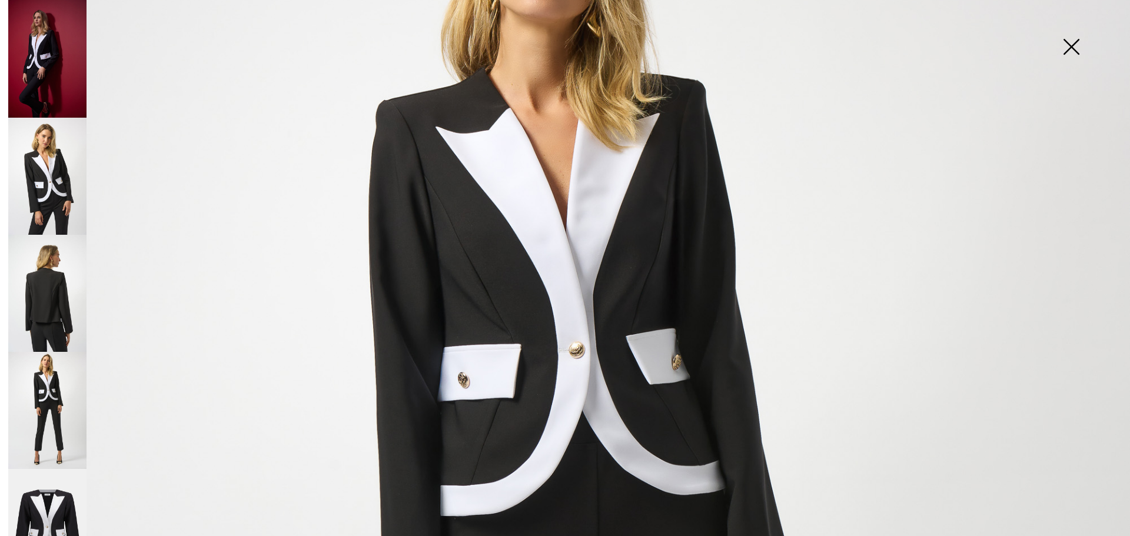
click at [40, 288] on img at bounding box center [47, 293] width 78 height 117
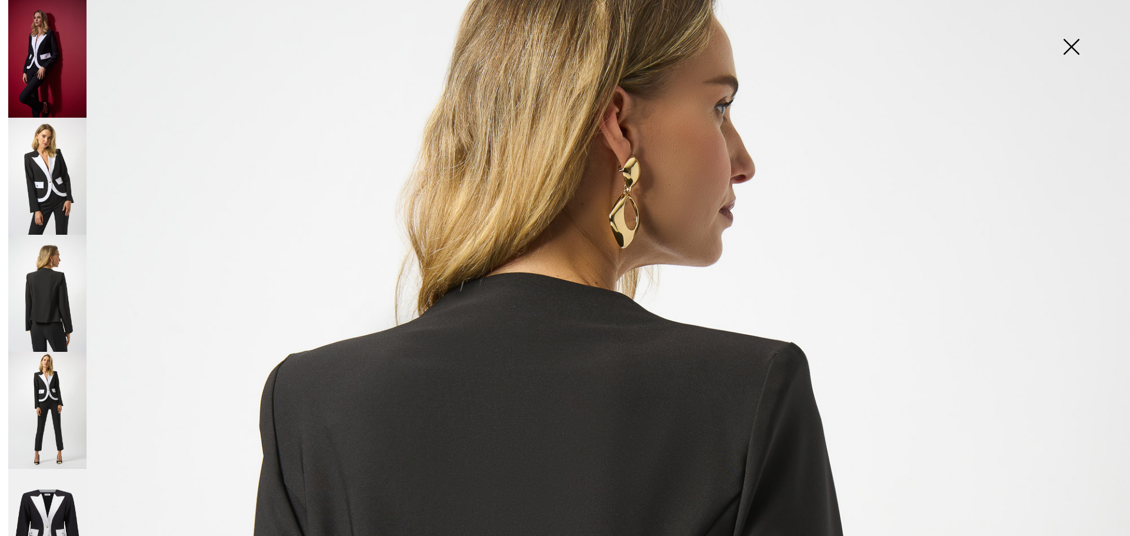
click at [1065, 53] on img at bounding box center [1071, 48] width 59 height 61
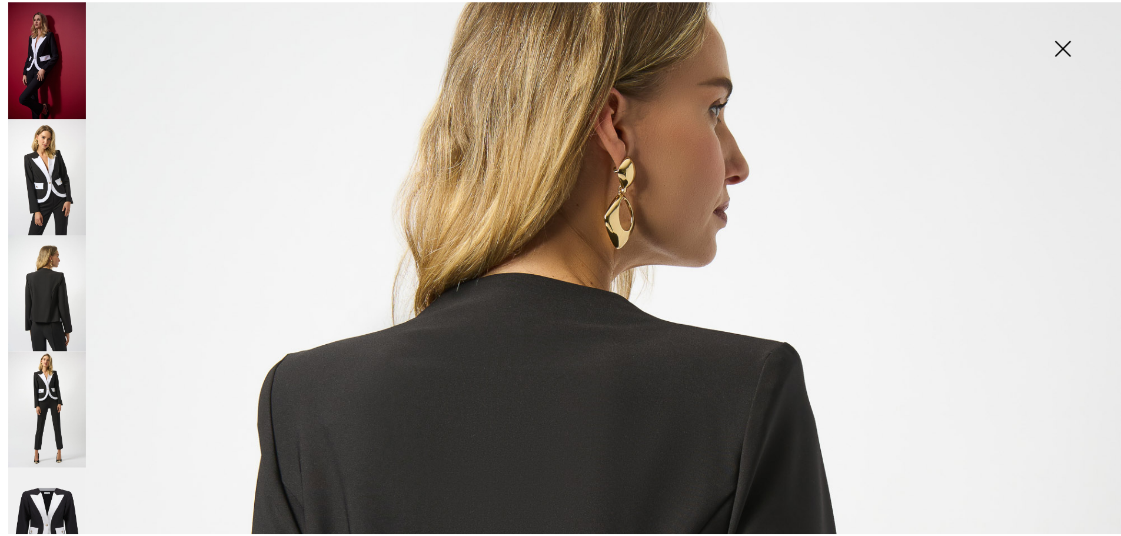
scroll to position [765, 0]
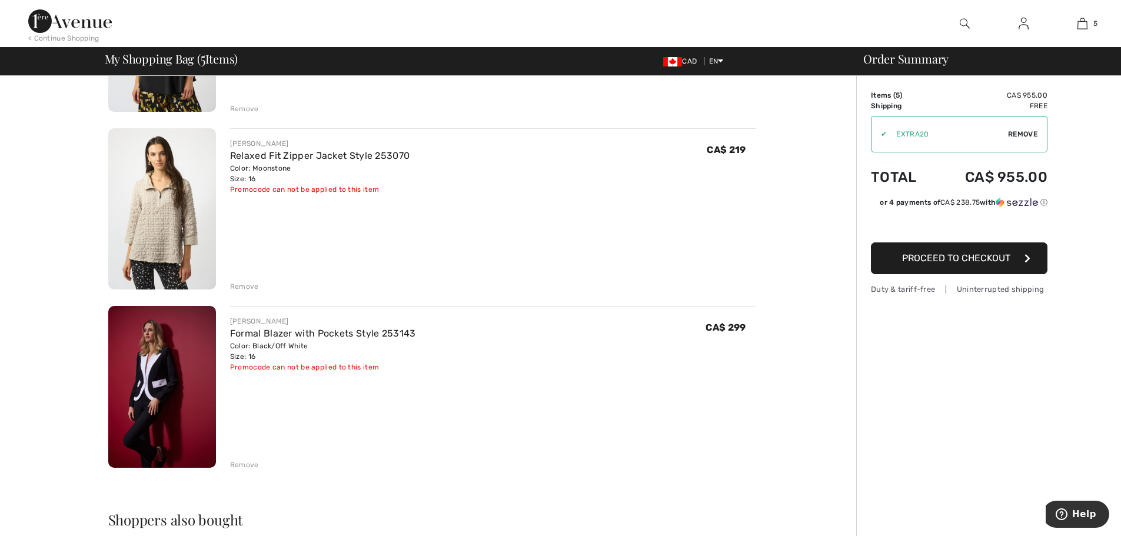
scroll to position [471, 0]
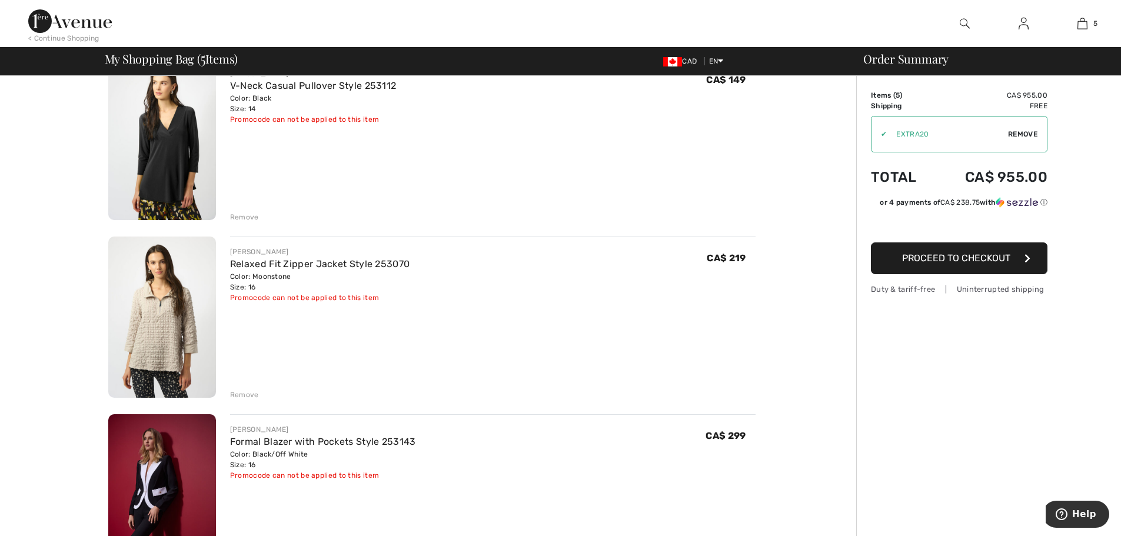
click at [161, 321] on img at bounding box center [162, 318] width 108 height 162
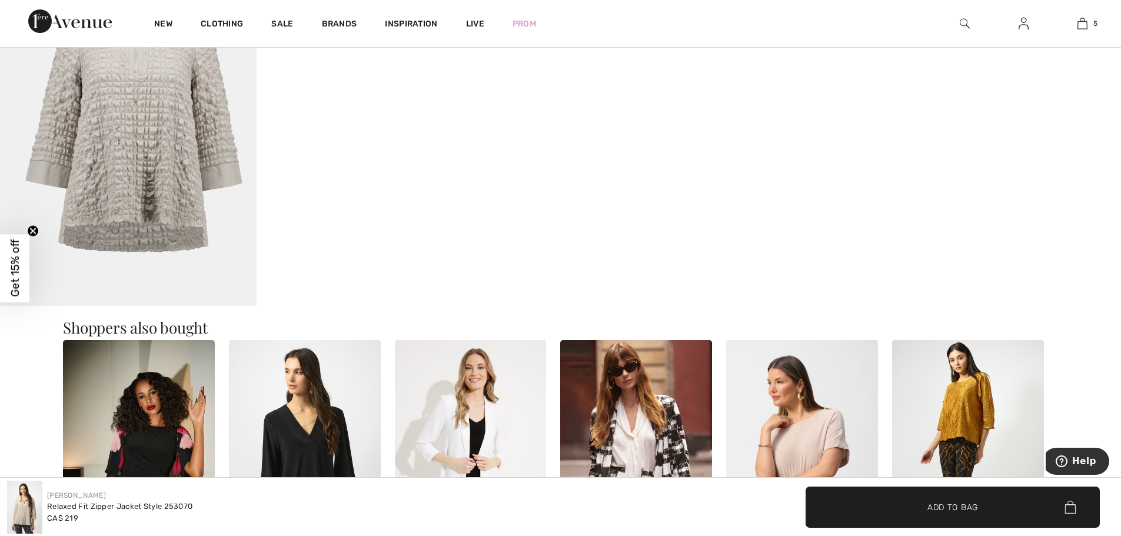
scroll to position [1354, 0]
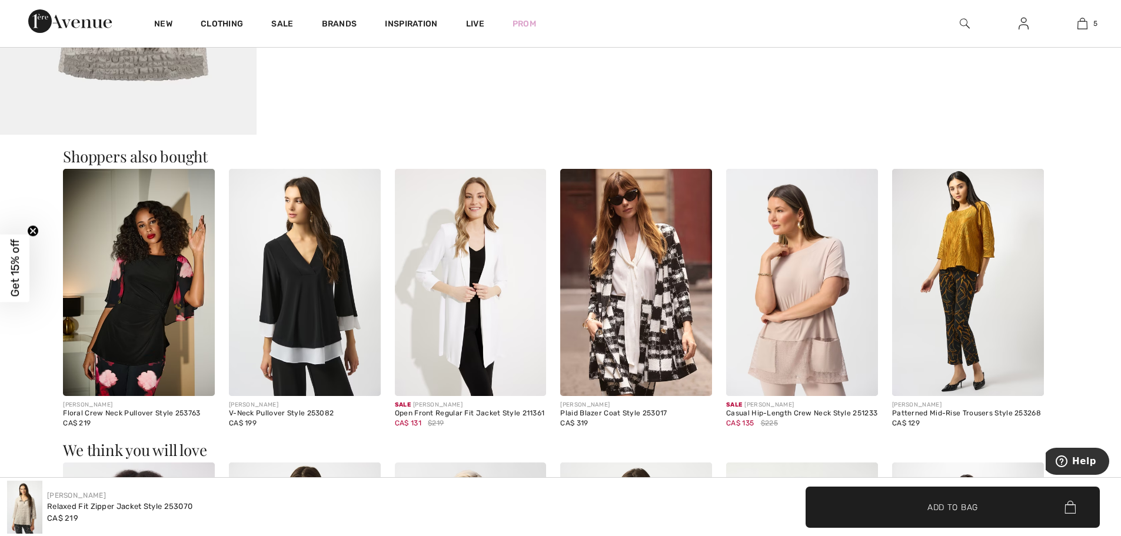
click at [629, 336] on img at bounding box center [636, 283] width 152 height 228
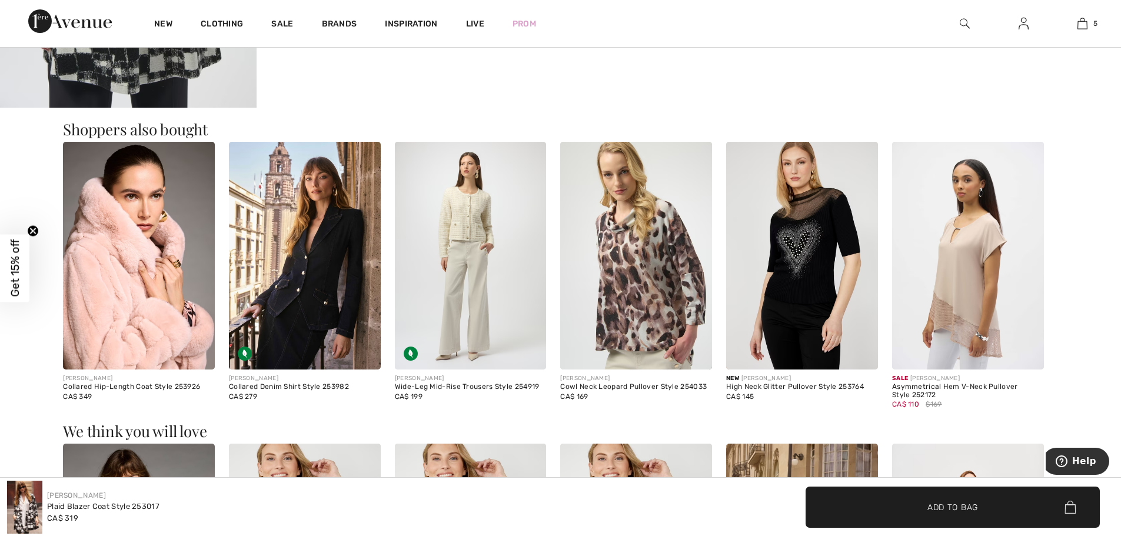
scroll to position [2060, 0]
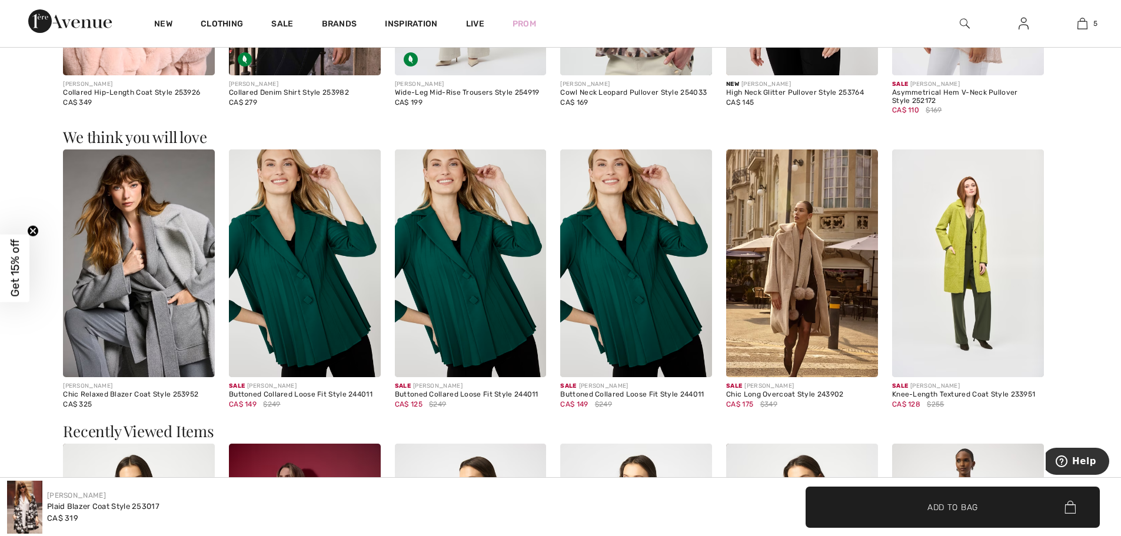
click at [648, 326] on img at bounding box center [636, 264] width 152 height 228
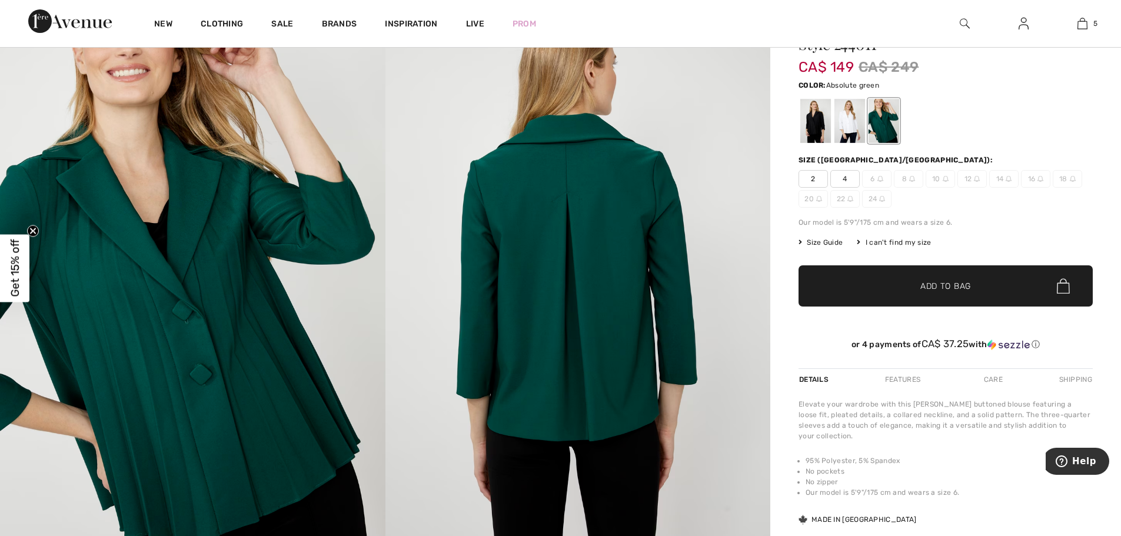
scroll to position [177, 0]
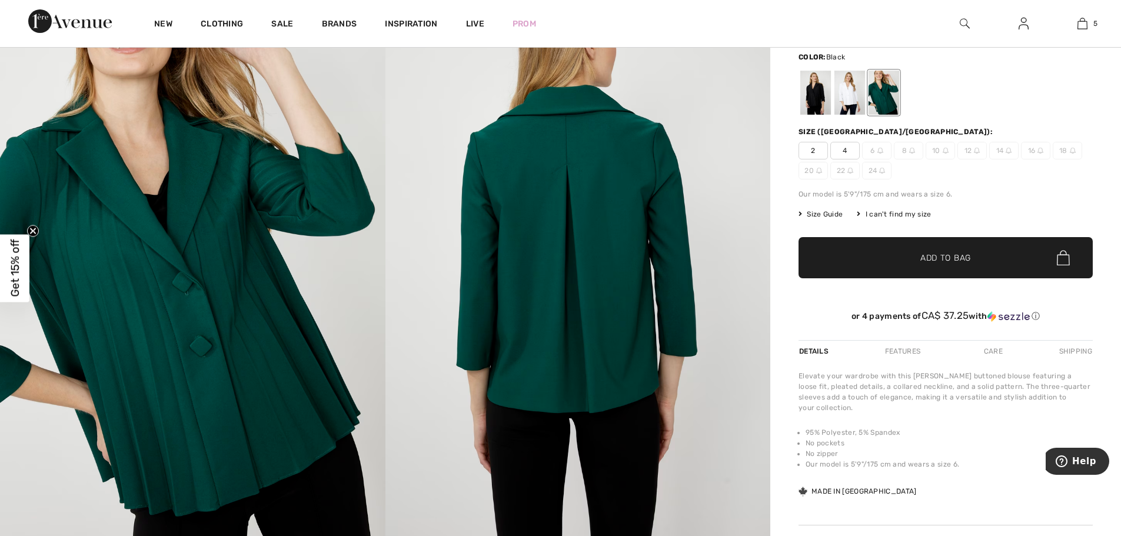
click at [816, 95] on div at bounding box center [815, 93] width 31 height 44
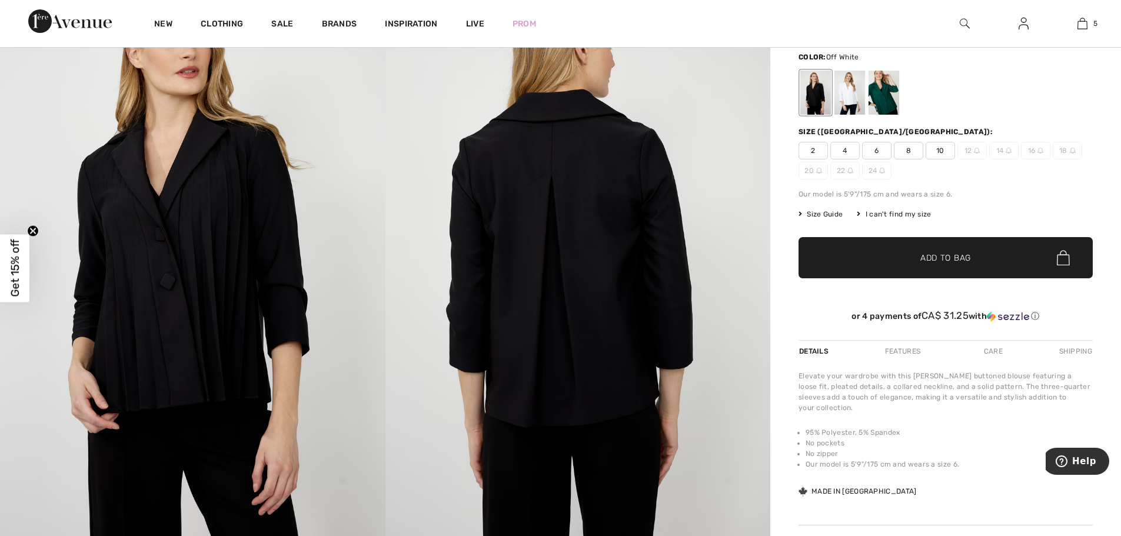
click at [849, 101] on div at bounding box center [850, 93] width 31 height 44
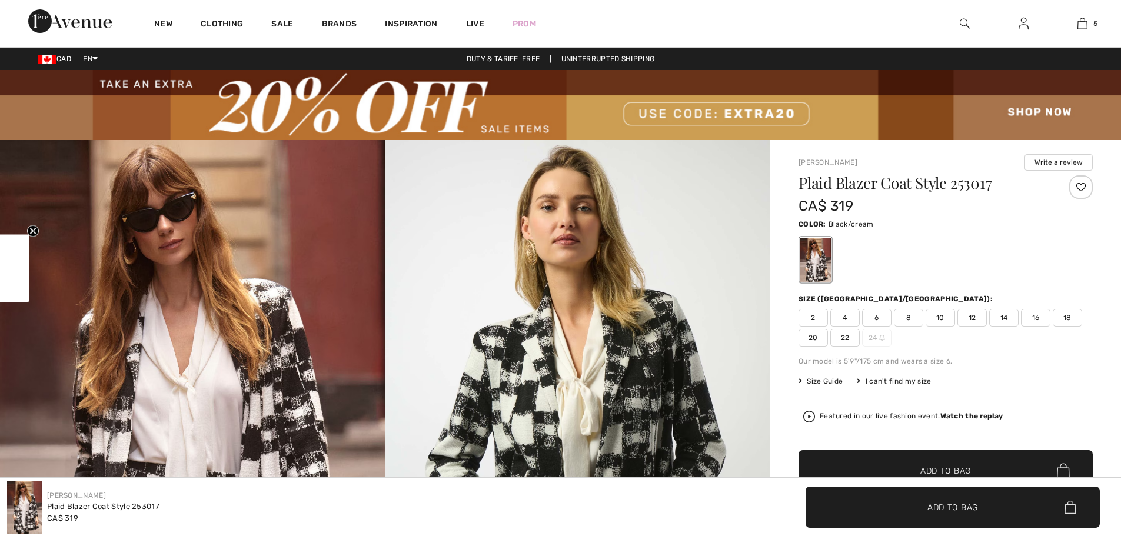
checkbox input "true"
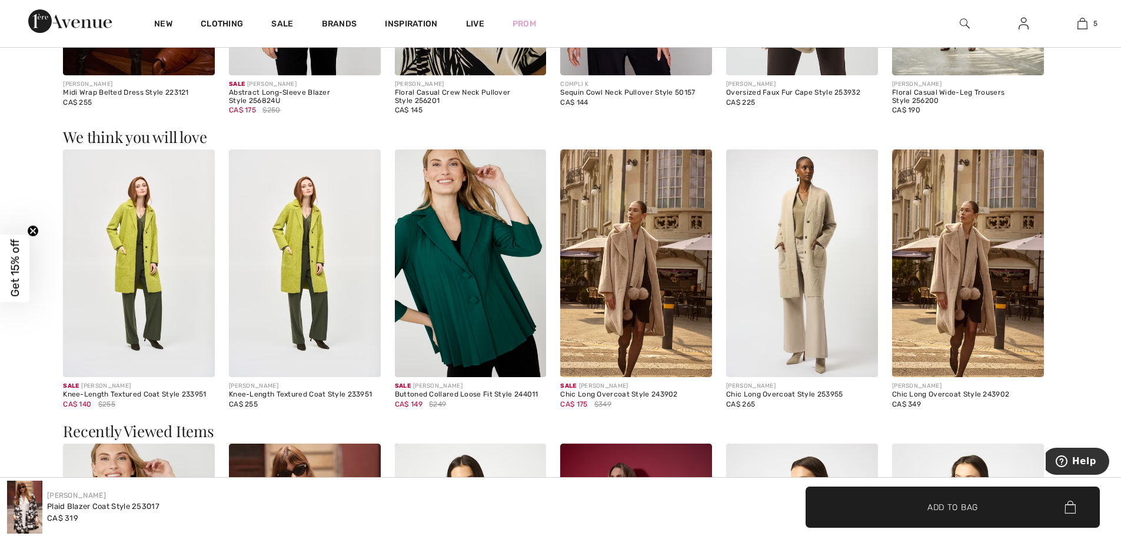
click at [662, 340] on img at bounding box center [636, 264] width 152 height 228
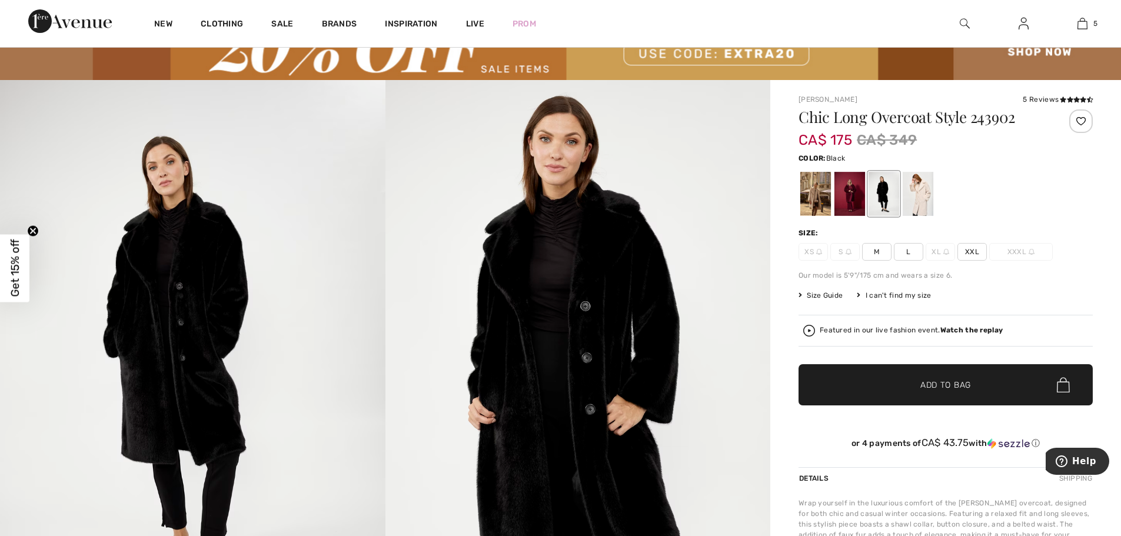
scroll to position [59, 0]
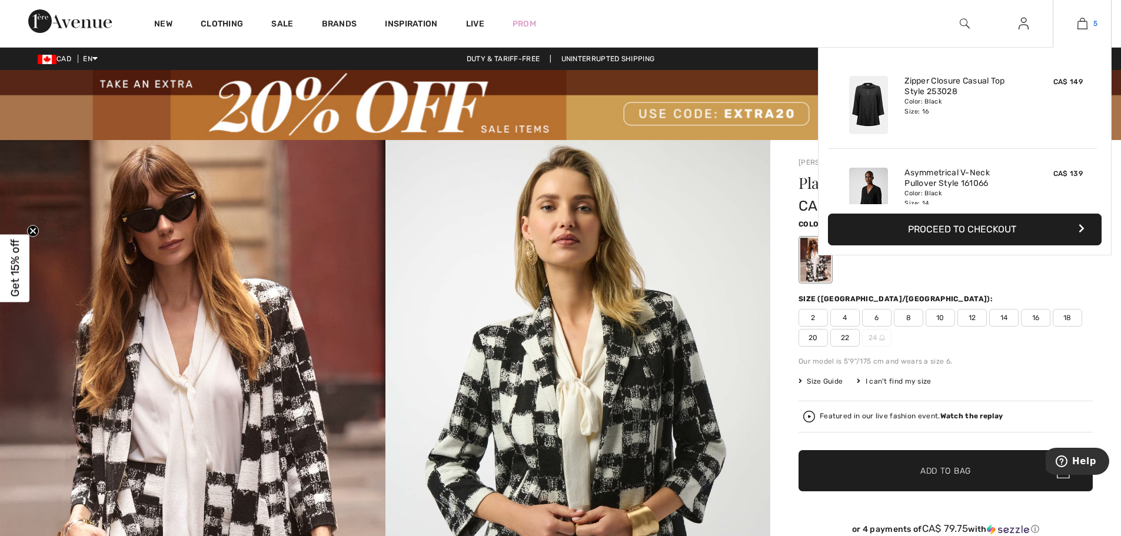
click at [1080, 24] on img at bounding box center [1083, 23] width 10 height 14
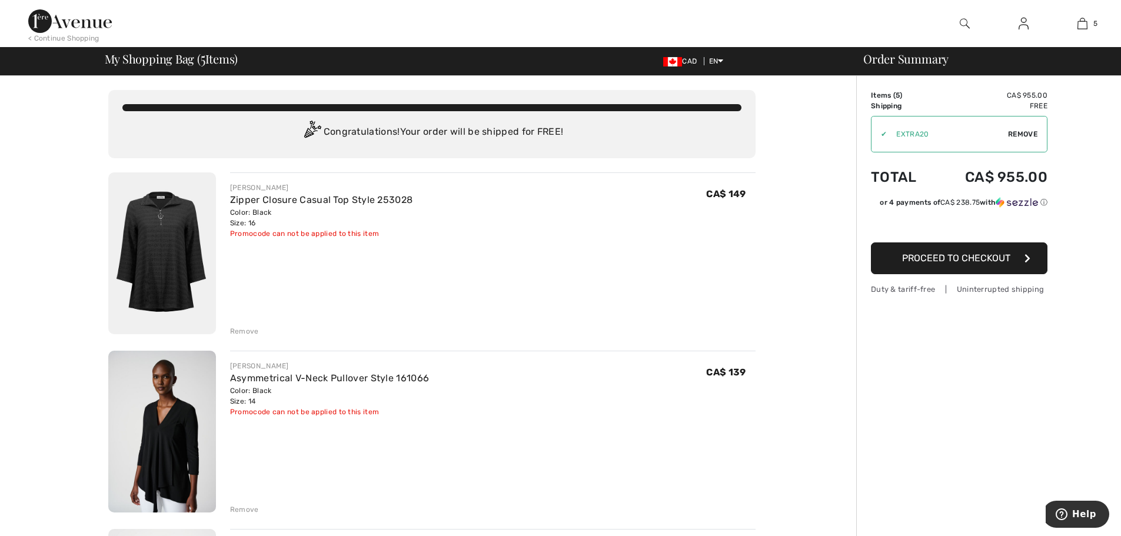
click at [1021, 25] on img at bounding box center [1024, 23] width 10 height 14
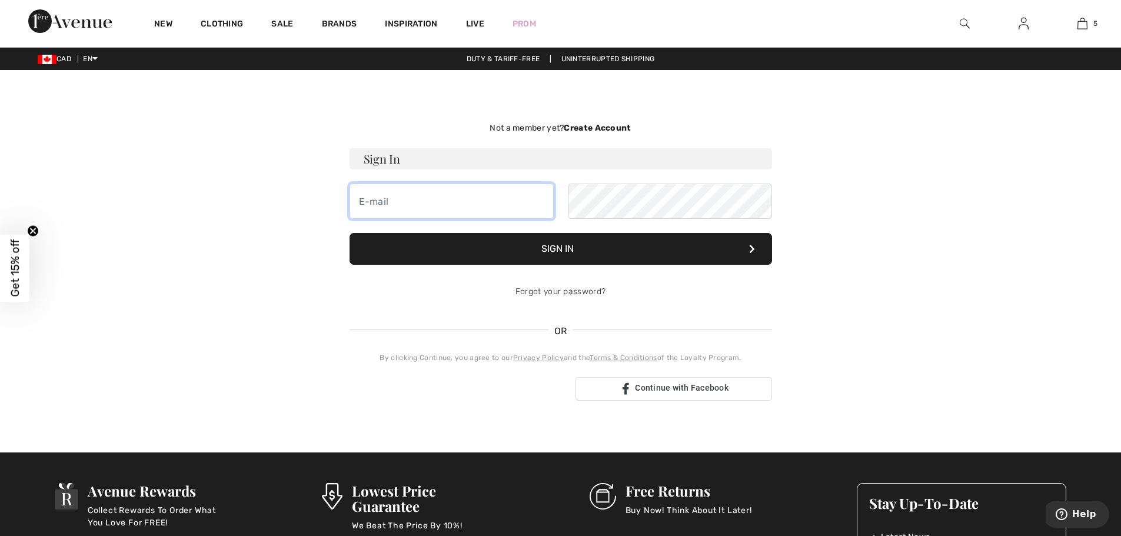
click at [465, 198] on input "email" at bounding box center [452, 201] width 204 height 35
type input "[EMAIL_ADDRESS][DOMAIN_NAME]"
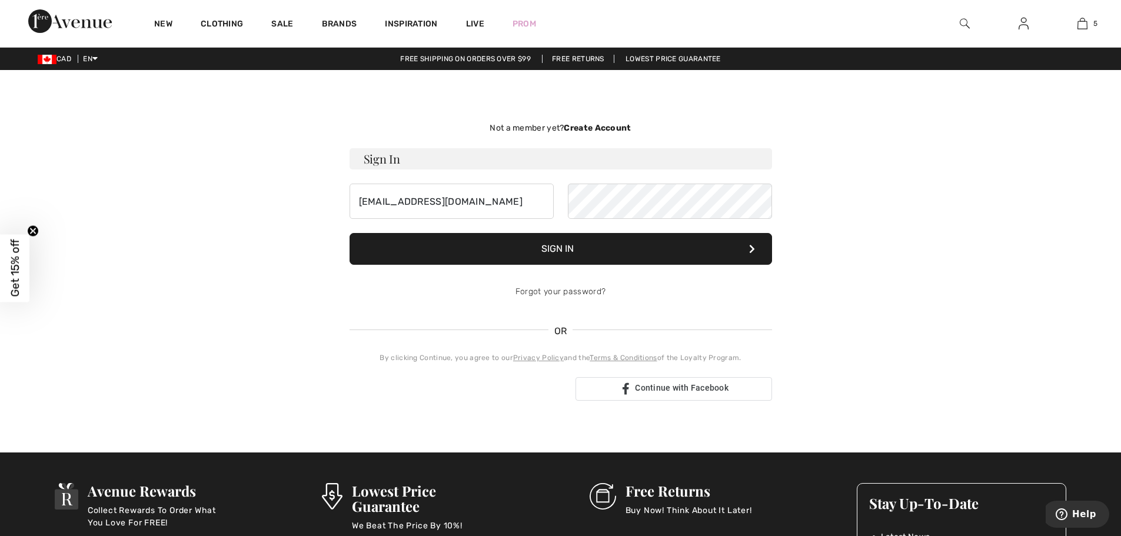
click at [656, 245] on button "Sign In" at bounding box center [561, 249] width 423 height 32
click at [576, 295] on link "Forgot your password?" at bounding box center [561, 292] width 90 height 10
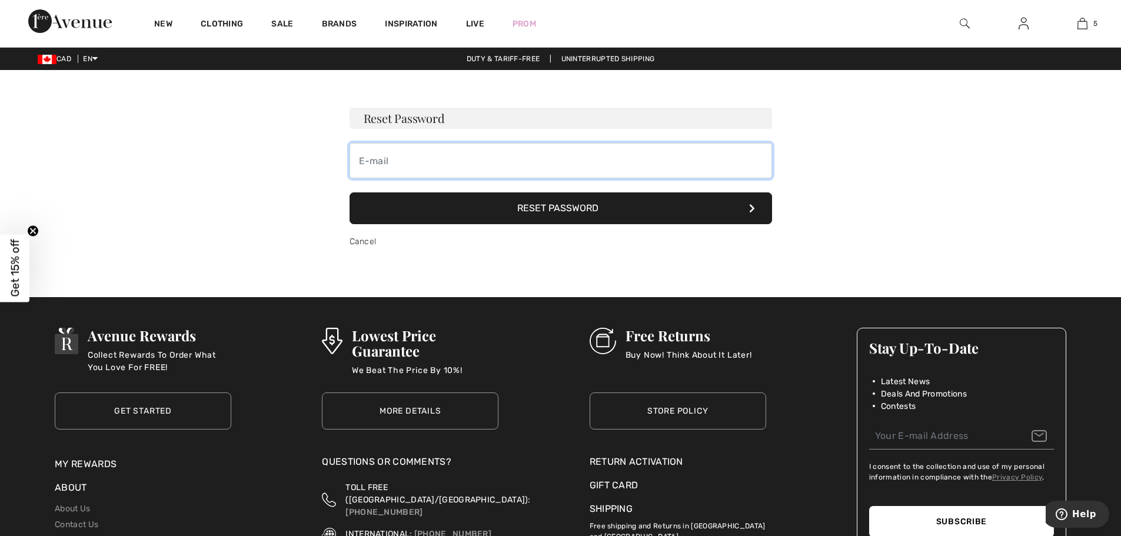
click at [509, 167] on input "email" at bounding box center [561, 160] width 423 height 35
type input "leseaux231@bell.ent"
drag, startPoint x: 524, startPoint y: 167, endPoint x: 342, endPoint y: 139, distance: 184.6
click at [342, 139] on div "Not a member yet? Create Account Sign In leseaux231@bell.net Sign In Forgot you…" at bounding box center [560, 183] width 441 height 171
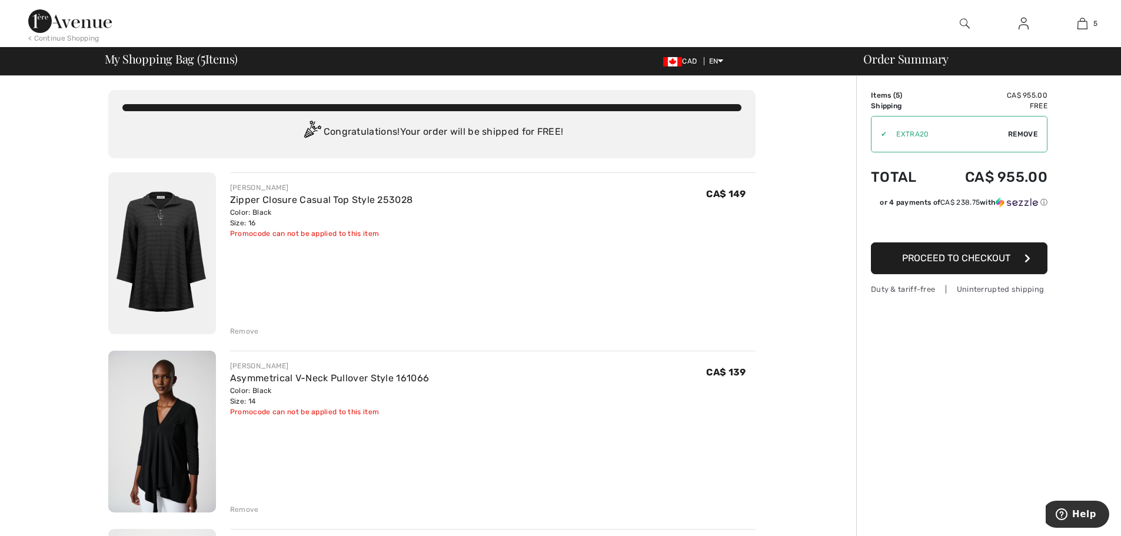
click at [1021, 21] on img at bounding box center [1024, 23] width 10 height 14
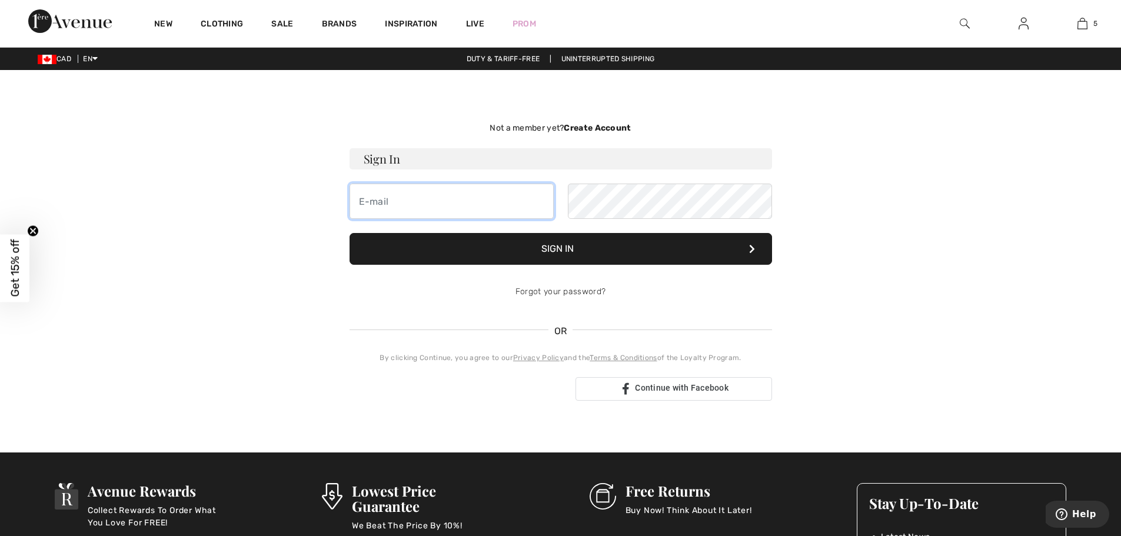
click at [420, 197] on input "email" at bounding box center [452, 201] width 204 height 35
type input "[EMAIL_ADDRESS][DOMAIN_NAME]"
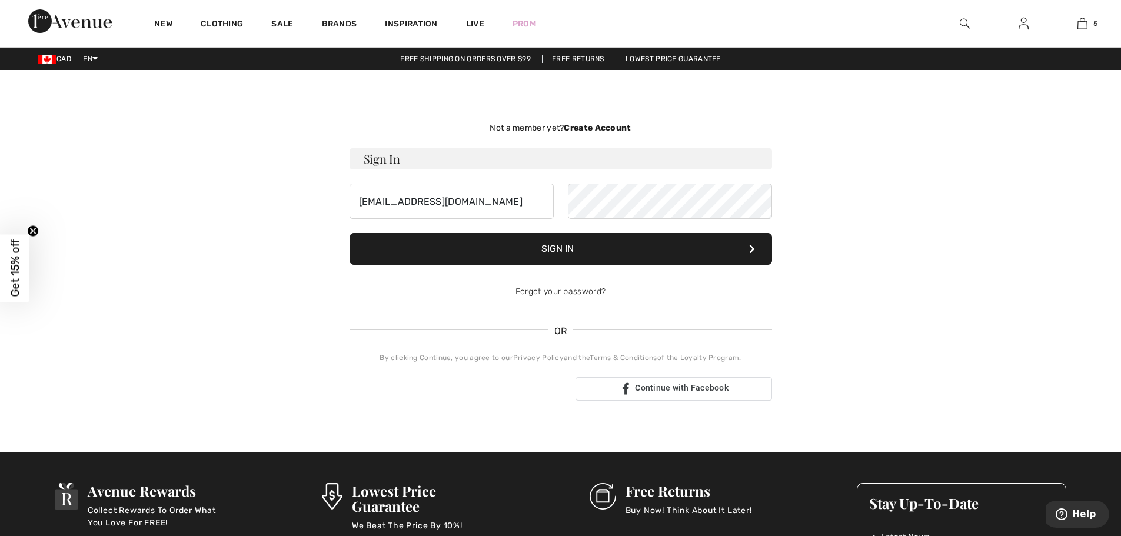
click at [589, 256] on button "Sign In" at bounding box center [561, 249] width 423 height 32
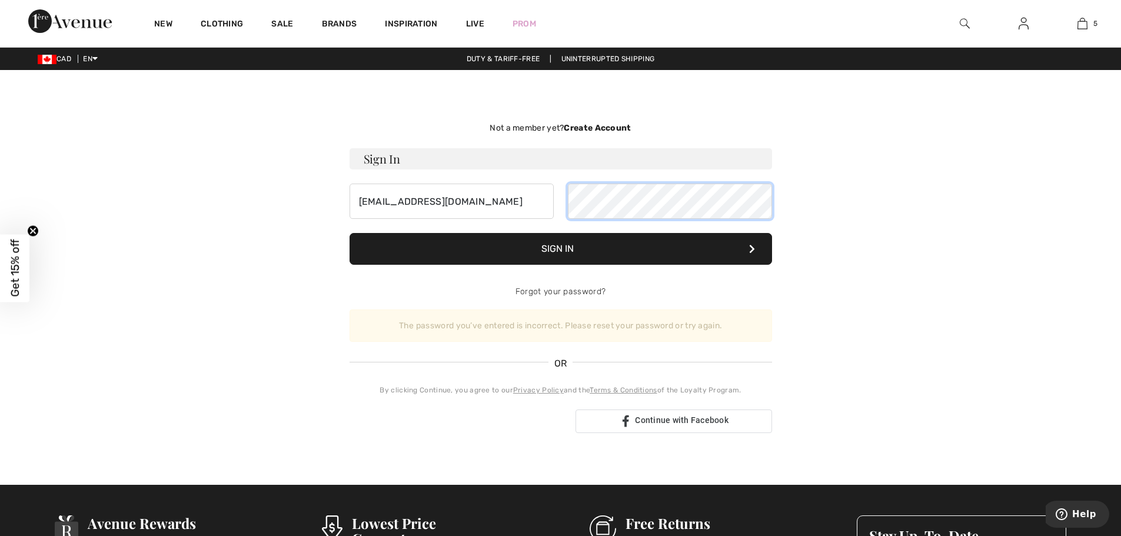
click at [538, 188] on div "[EMAIL_ADDRESS][DOMAIN_NAME]" at bounding box center [561, 201] width 423 height 35
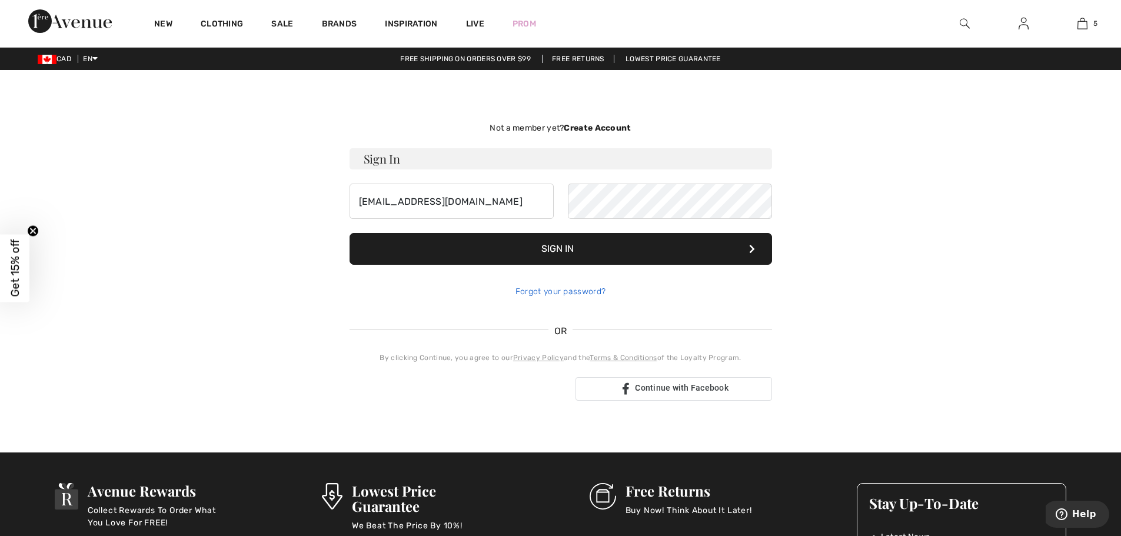
click at [559, 289] on link "Forgot your password?" at bounding box center [561, 292] width 90 height 10
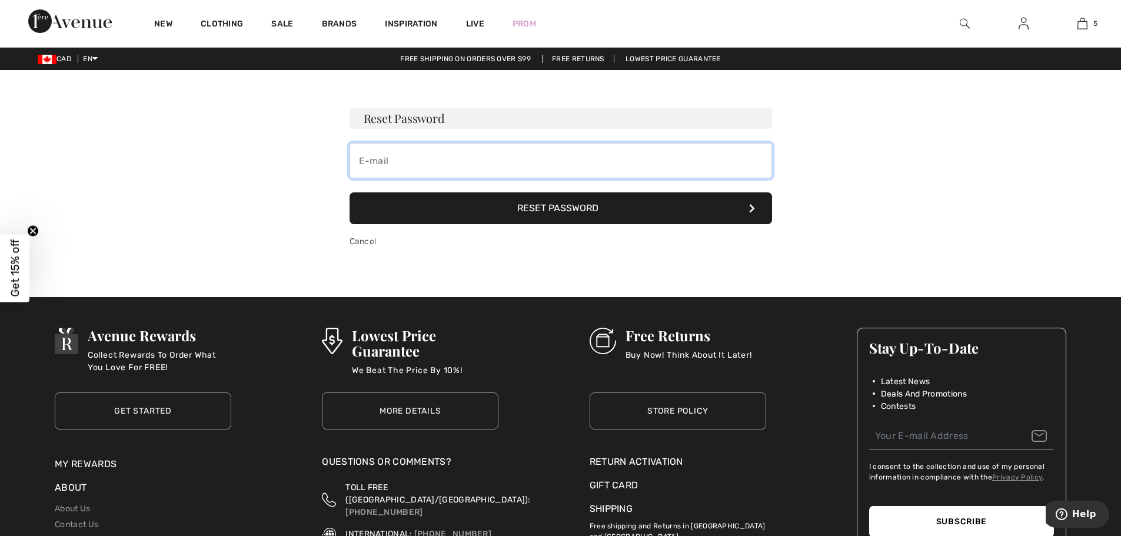
click at [436, 168] on input "email" at bounding box center [561, 160] width 423 height 35
type input "leseaux231@bell.net"
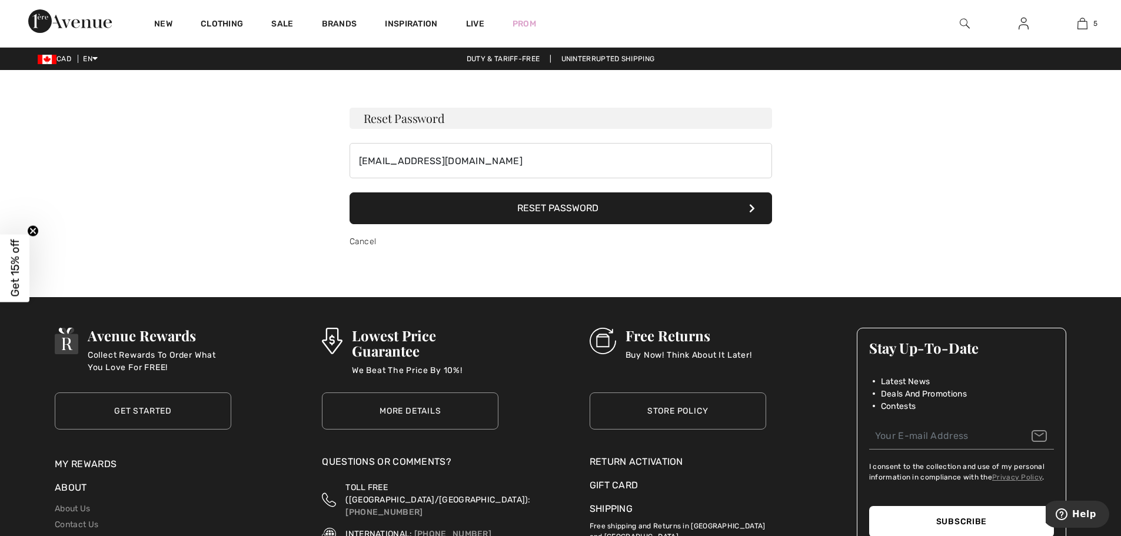
click at [526, 212] on button "Reset Password" at bounding box center [561, 208] width 423 height 32
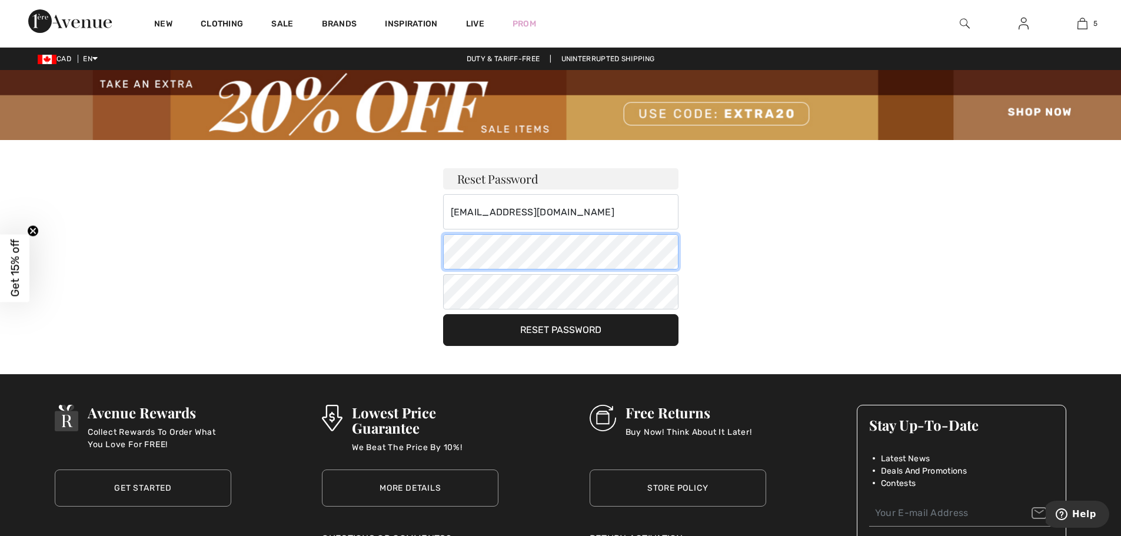
click at [415, 260] on div "Reset Password [EMAIL_ADDRESS][DOMAIN_NAME] Your password must: include both lo…" at bounding box center [561, 243] width 824 height 206
click at [380, 245] on div "Reset Password leseaux231@bell.net Your password must: include both lower and u…" at bounding box center [561, 243] width 824 height 206
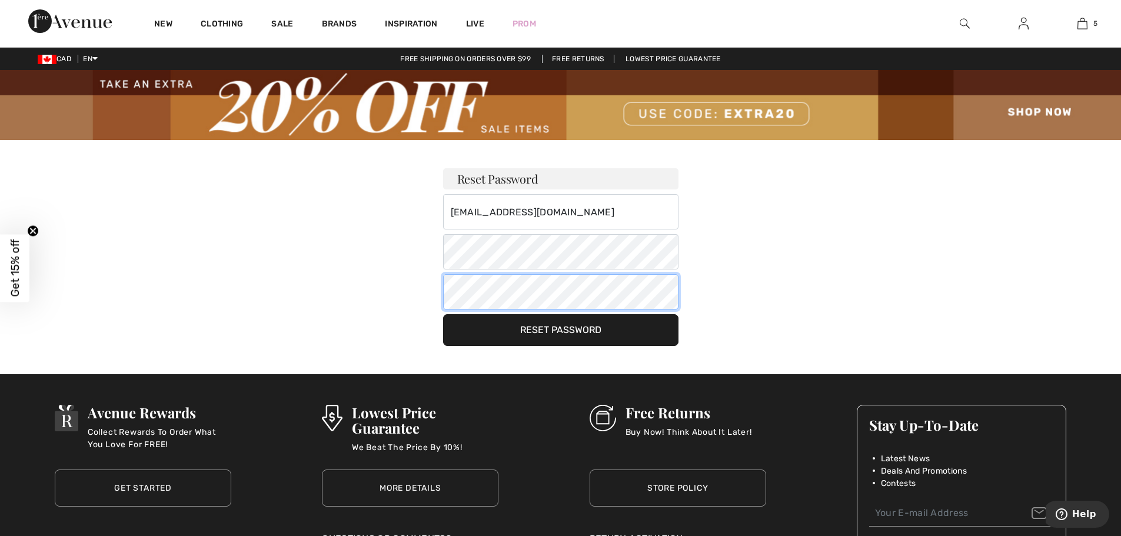
click at [413, 290] on div "Reset Password leseaux231@bell.net Your password must: include both lower and u…" at bounding box center [561, 243] width 824 height 206
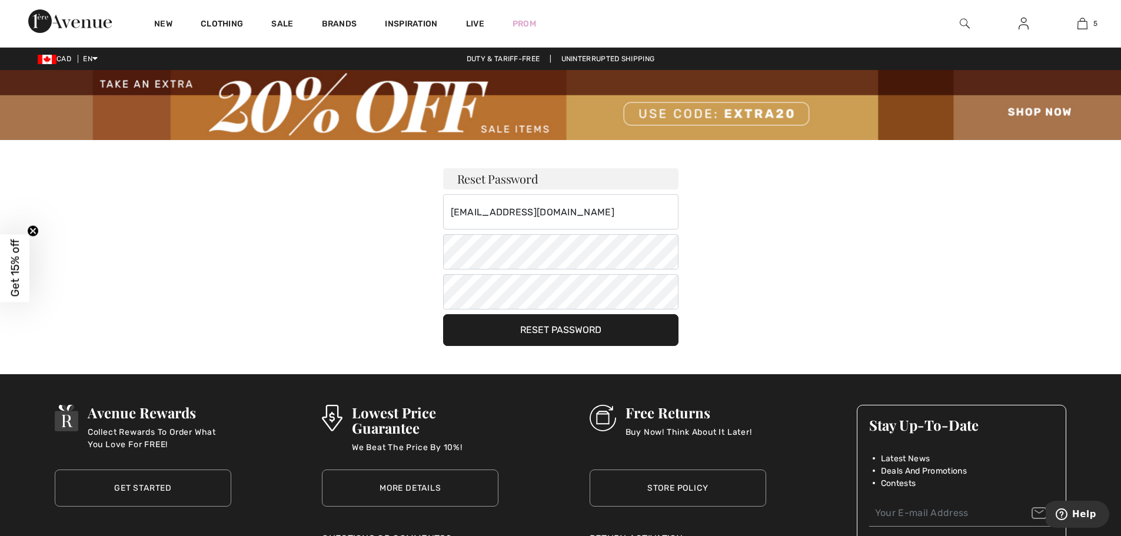
click at [510, 328] on button "Reset Password" at bounding box center [560, 330] width 235 height 32
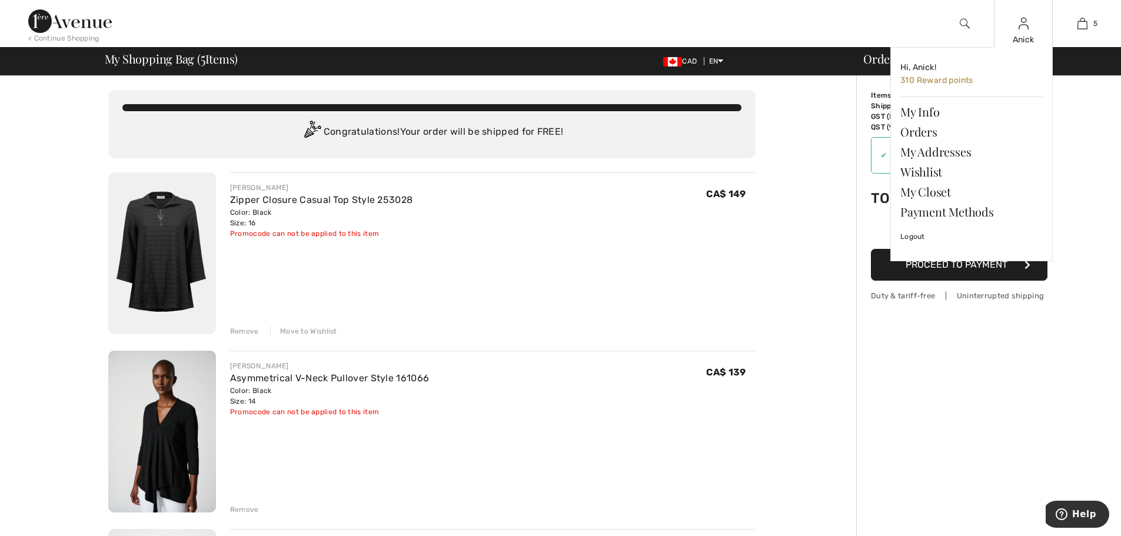
click at [1024, 42] on div "Anick" at bounding box center [1024, 40] width 58 height 12
click at [937, 80] on span "310 Reward points" at bounding box center [937, 80] width 73 height 10
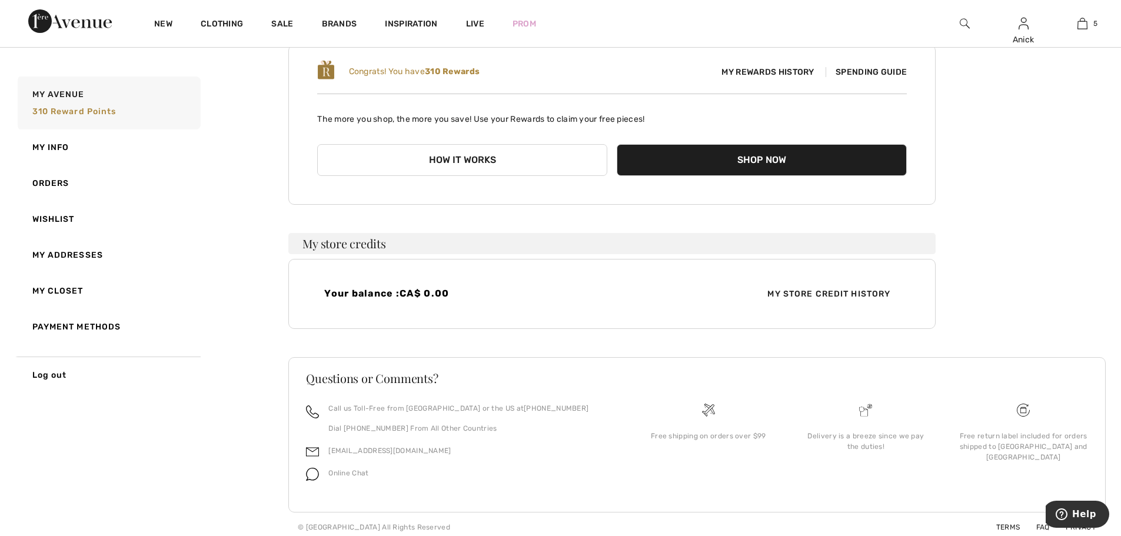
scroll to position [130, 0]
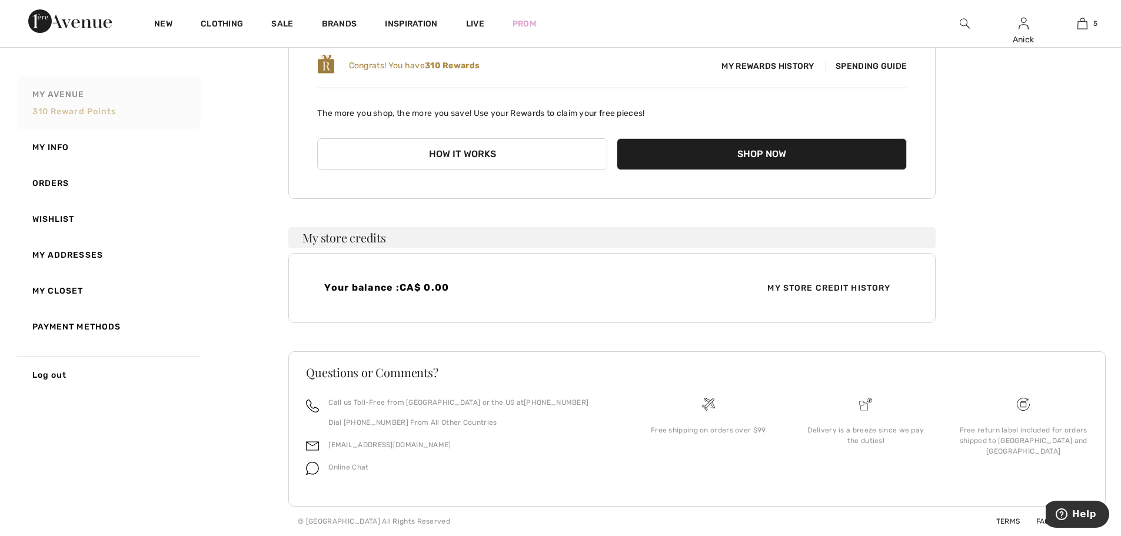
click at [94, 111] on span "310 Reward points" at bounding box center [74, 112] width 84 height 10
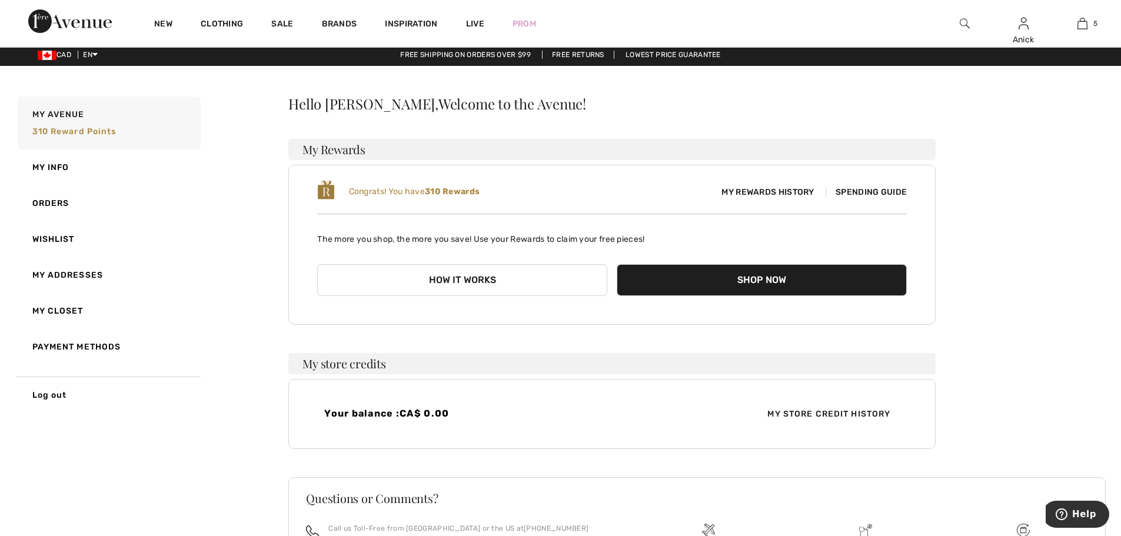
scroll to position [0, 0]
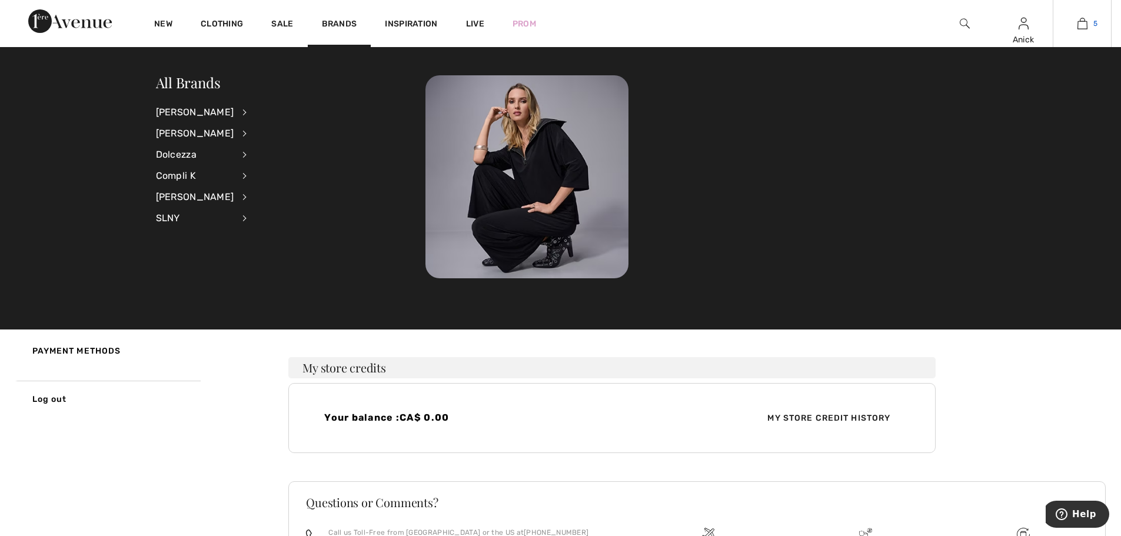
click at [1079, 26] on img at bounding box center [1083, 23] width 10 height 14
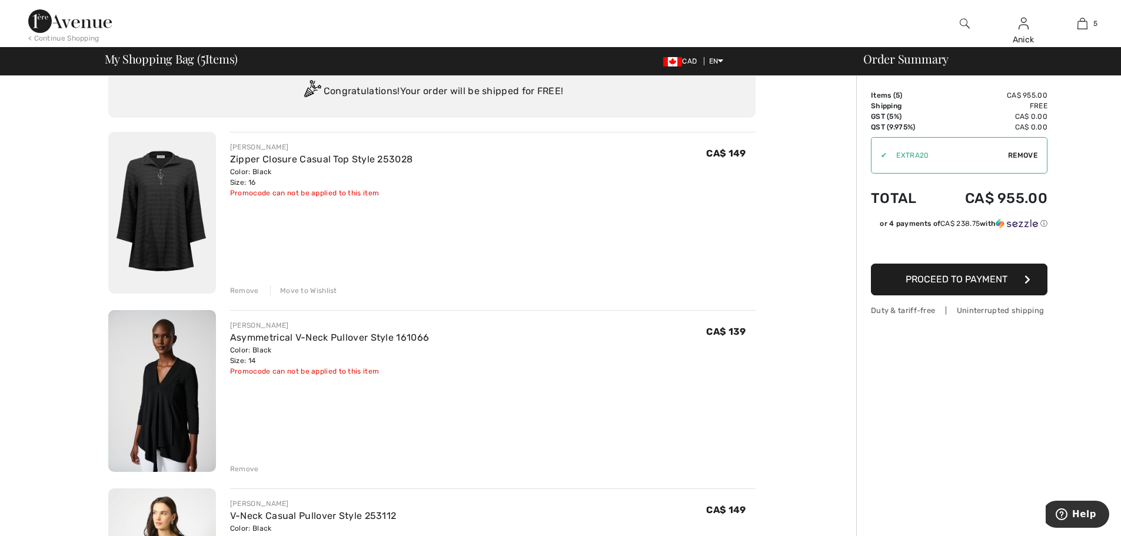
scroll to position [118, 0]
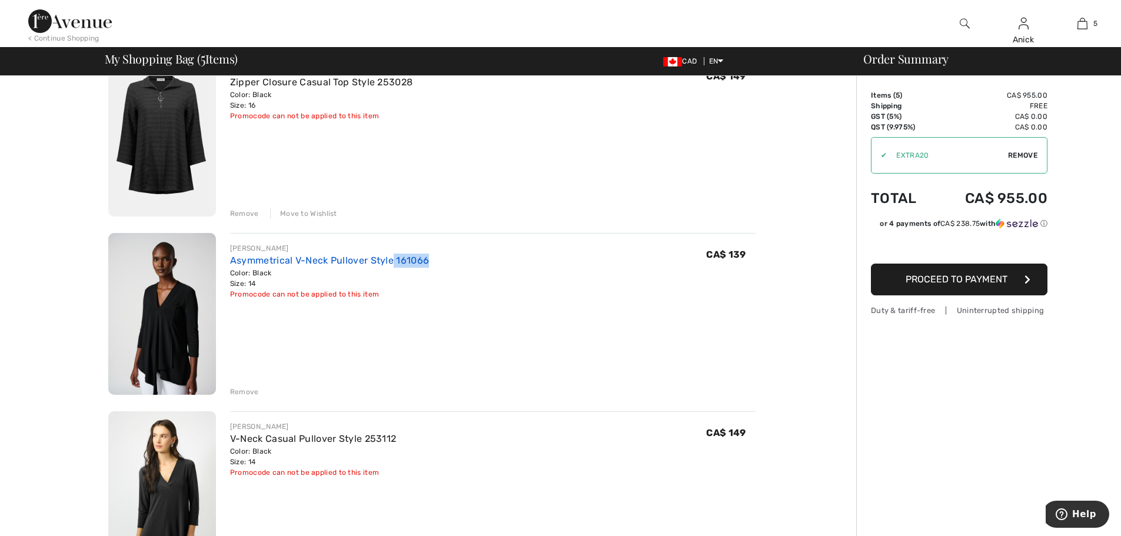
drag, startPoint x: 429, startPoint y: 259, endPoint x: 392, endPoint y: 260, distance: 36.5
click at [392, 260] on div "JOSEPH RIBKOFF Asymmetrical V-Neck Pullover Style 161066 Color: Black Size: 14 …" at bounding box center [493, 271] width 526 height 57
copy link "161066"
click at [249, 389] on div "Remove" at bounding box center [244, 392] width 29 height 11
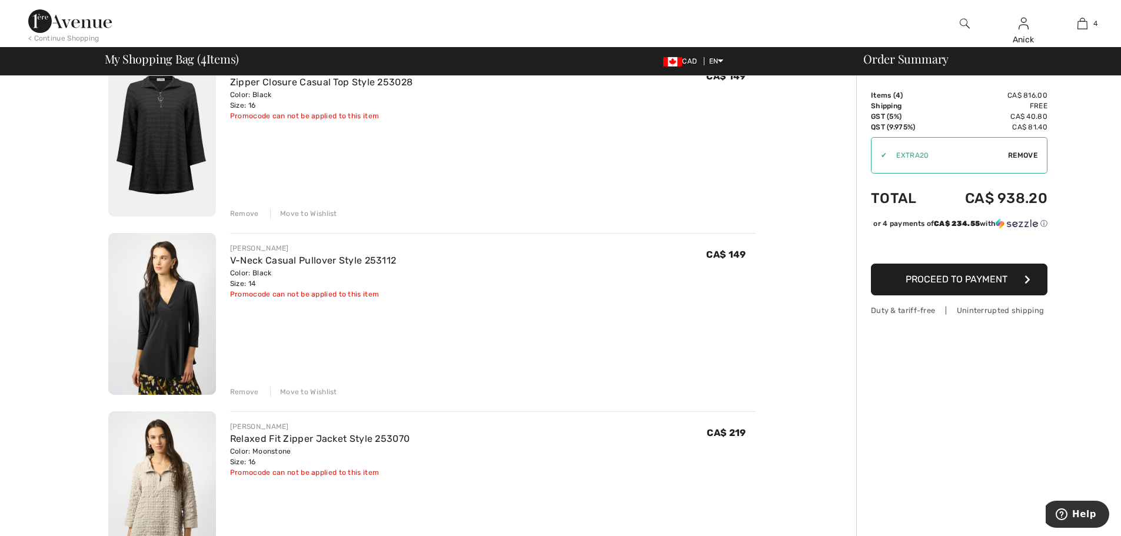
click at [978, 295] on button "Proceed to Payment" at bounding box center [959, 280] width 177 height 32
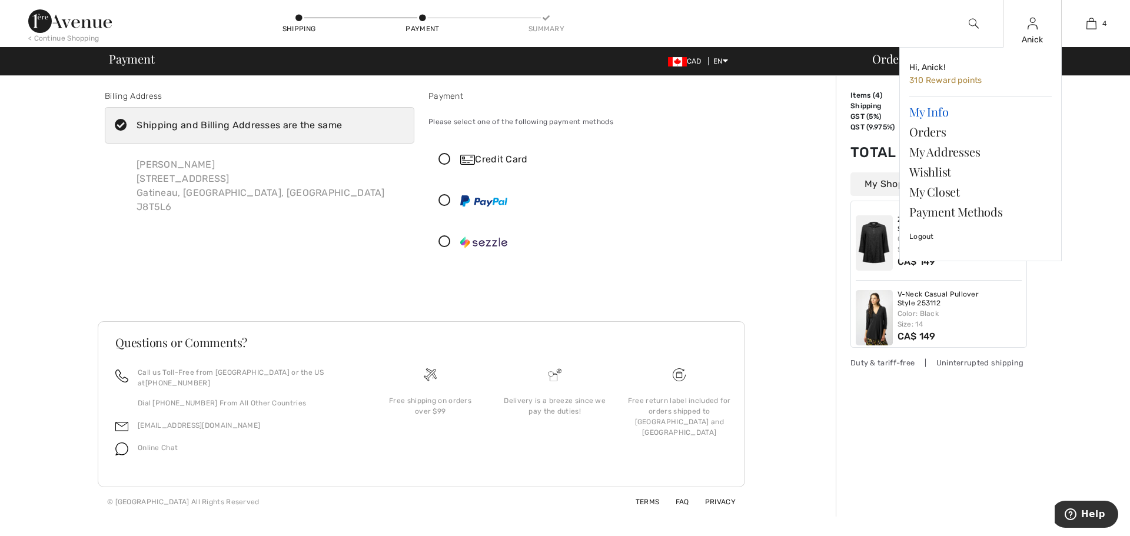
click at [928, 111] on link "My Info" at bounding box center [980, 112] width 142 height 20
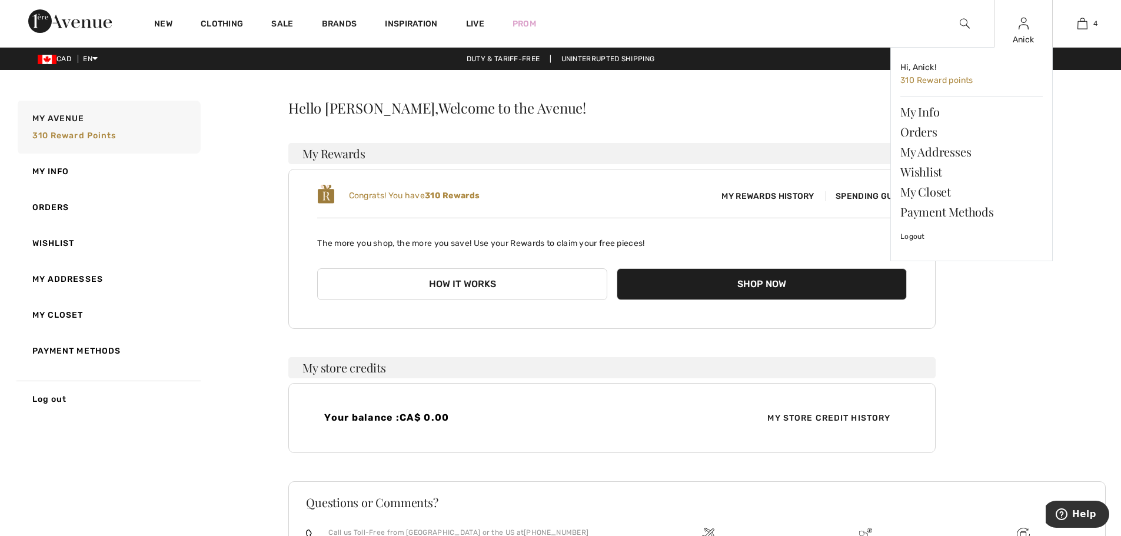
click at [1026, 35] on div "Anick" at bounding box center [1024, 40] width 58 height 12
click at [924, 135] on link "Orders" at bounding box center [972, 132] width 142 height 20
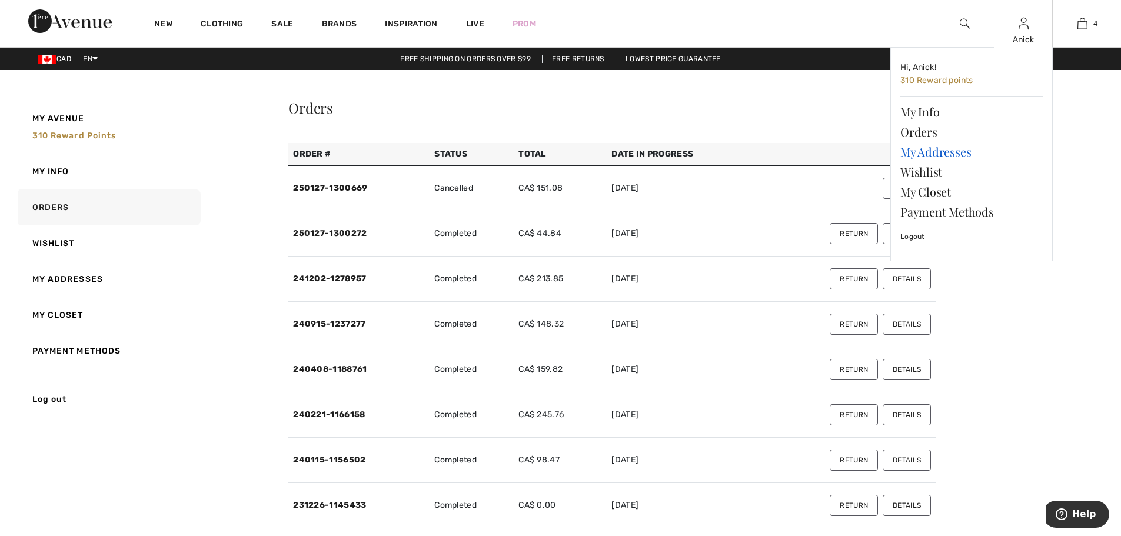
click at [941, 152] on link "My Addresses" at bounding box center [972, 152] width 142 height 20
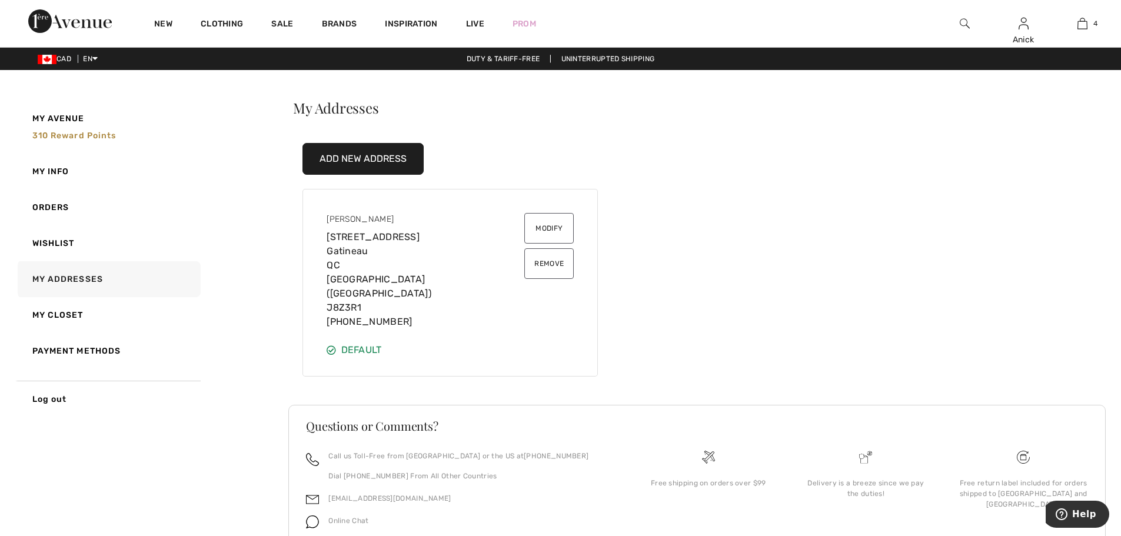
click at [441, 343] on div "Default" at bounding box center [450, 350] width 247 height 14
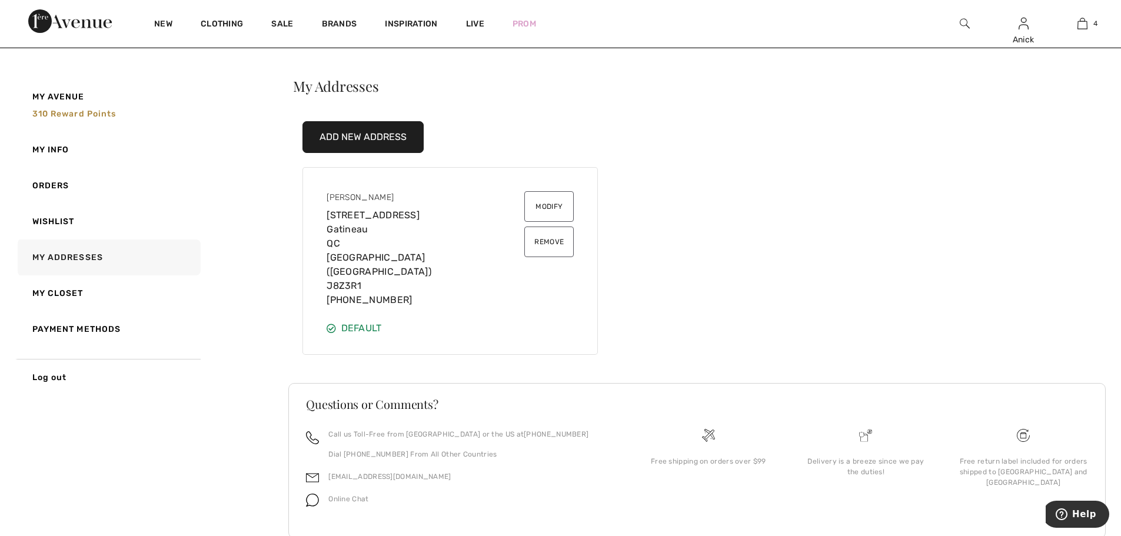
scroll to position [39, 0]
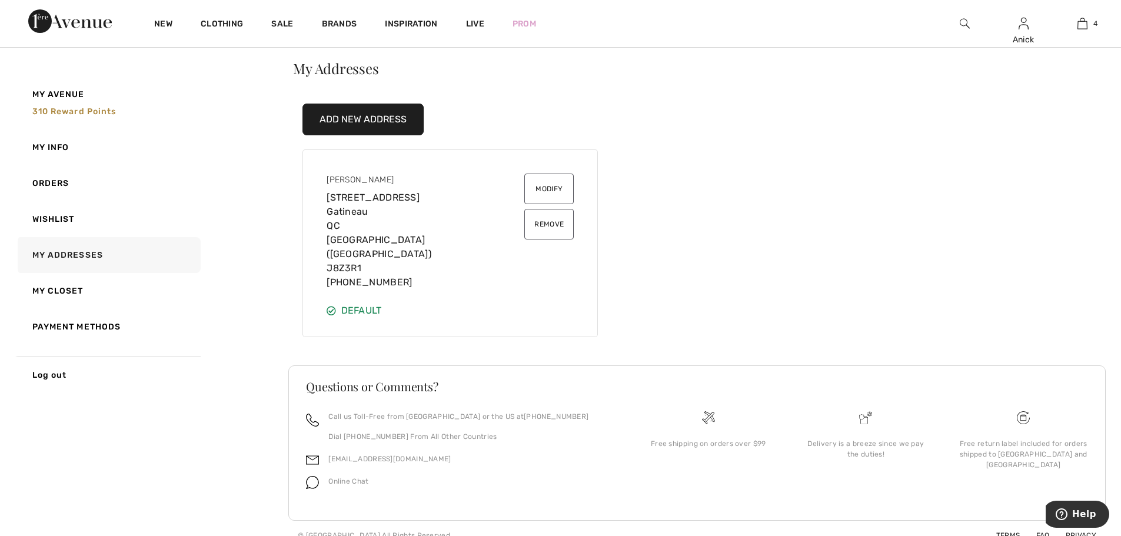
click at [363, 304] on div "Default" at bounding box center [450, 311] width 247 height 14
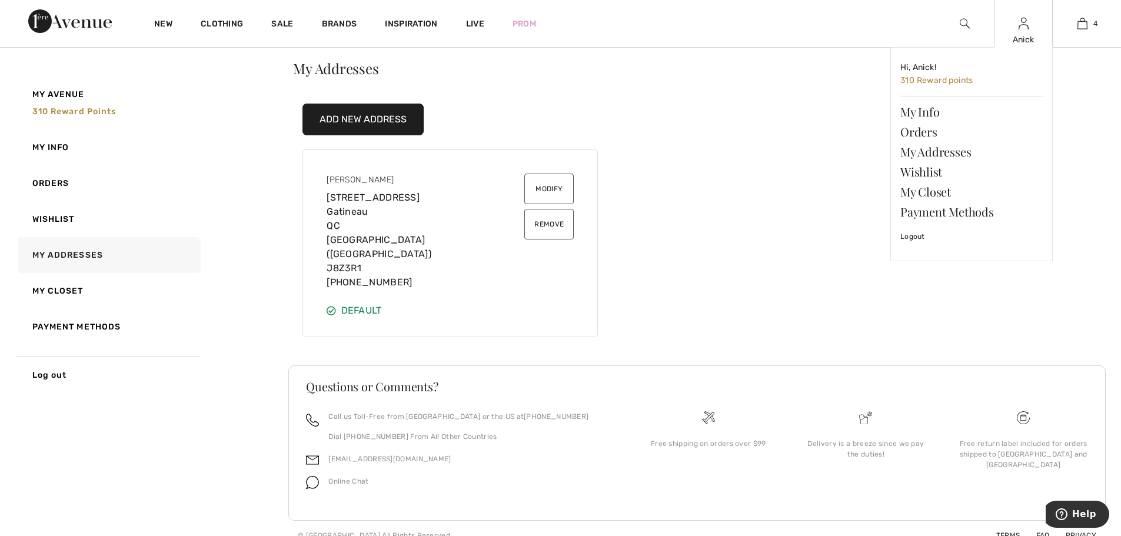
click at [1028, 50] on div "Hi, Anick! 310 Reward points My Info Orders My Addresses Wishlist My Closet Pay…" at bounding box center [972, 154] width 162 height 214
click at [1012, 38] on div "Anick" at bounding box center [1024, 40] width 58 height 12
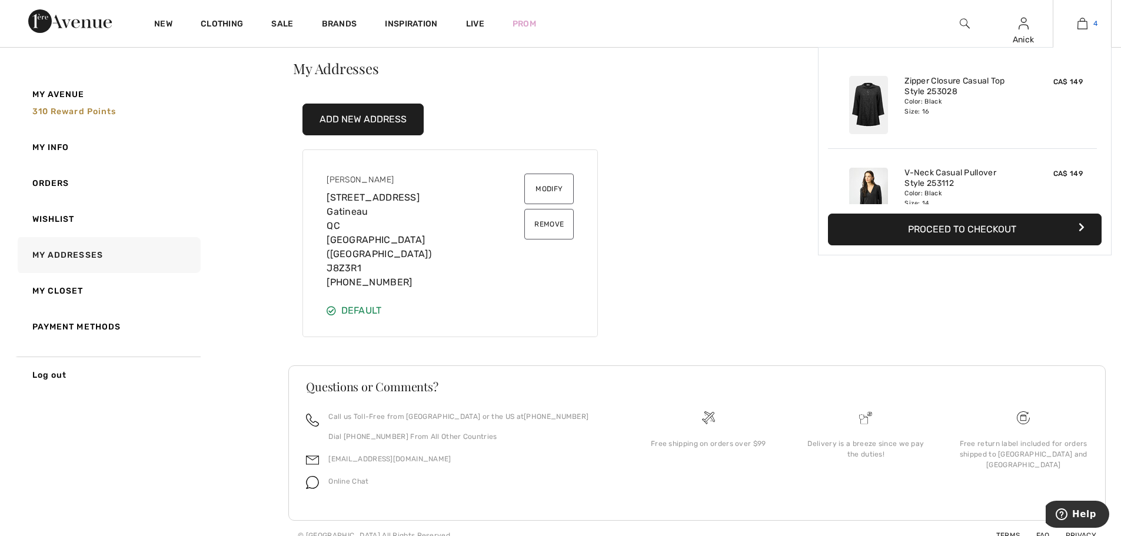
click at [1083, 19] on img at bounding box center [1083, 23] width 10 height 14
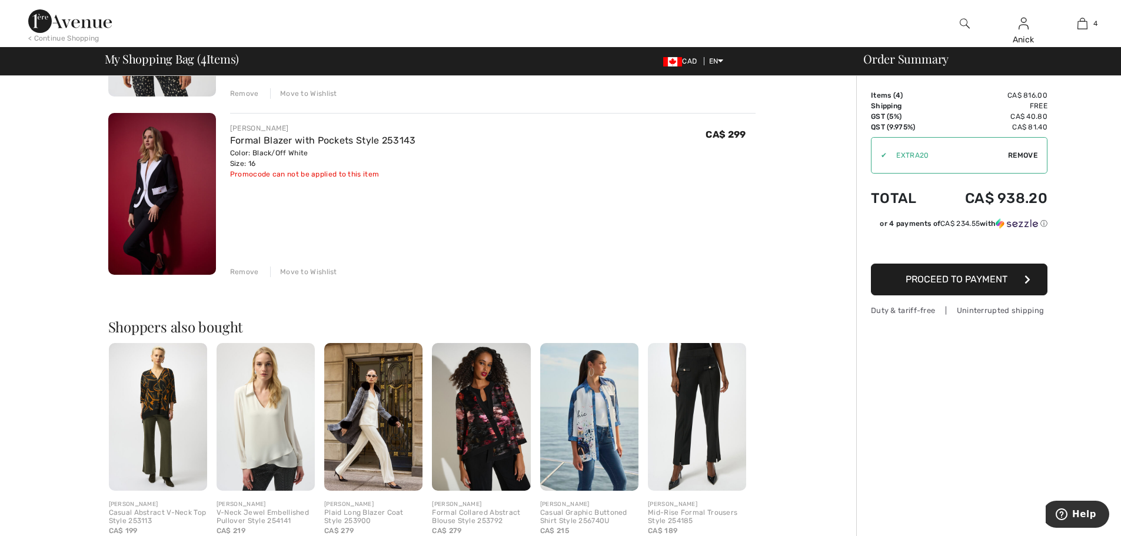
scroll to position [706, 0]
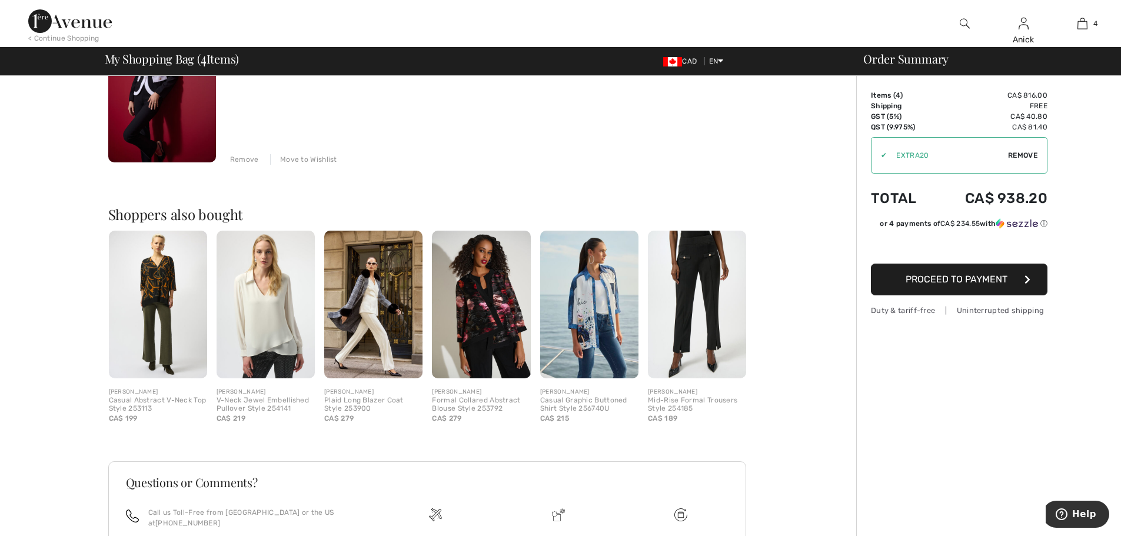
click at [917, 282] on span "Proceed to Payment" at bounding box center [957, 279] width 102 height 11
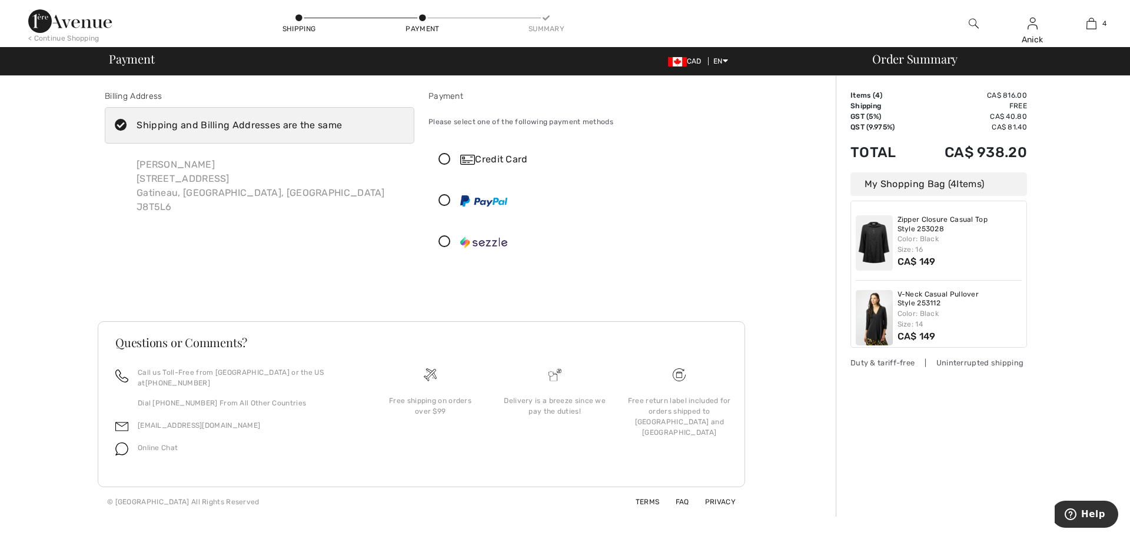
click at [270, 122] on div "Shipping and Billing Addresses are the same" at bounding box center [239, 125] width 205 height 14
click at [342, 122] on input "Shipping and Billing Addresses are the same" at bounding box center [346, 125] width 8 height 35
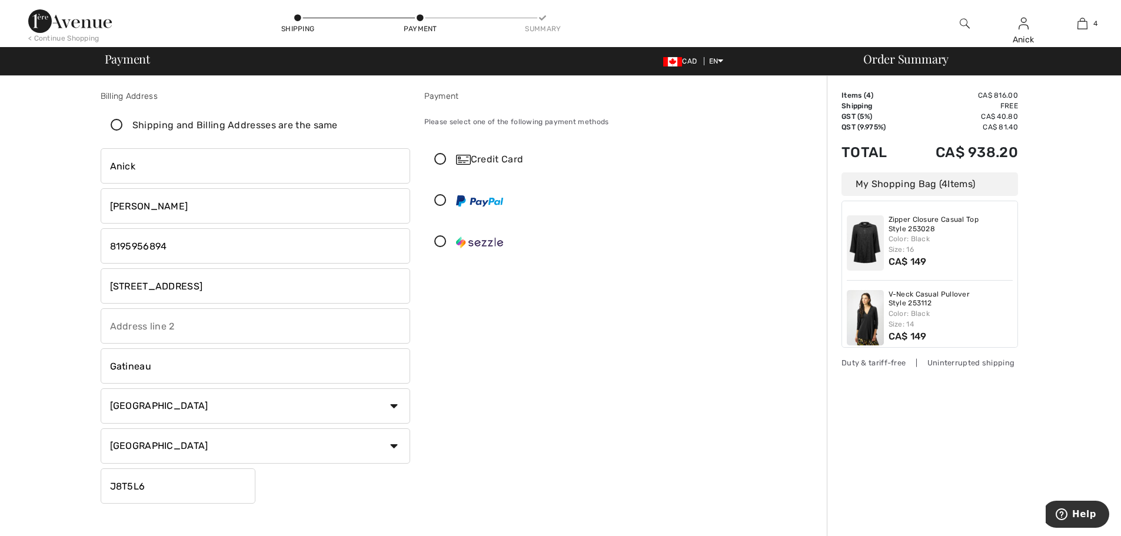
click at [114, 125] on icon at bounding box center [116, 125] width 31 height 12
click at [338, 125] on input "Shipping and Billing Addresses are the same" at bounding box center [342, 125] width 8 height 35
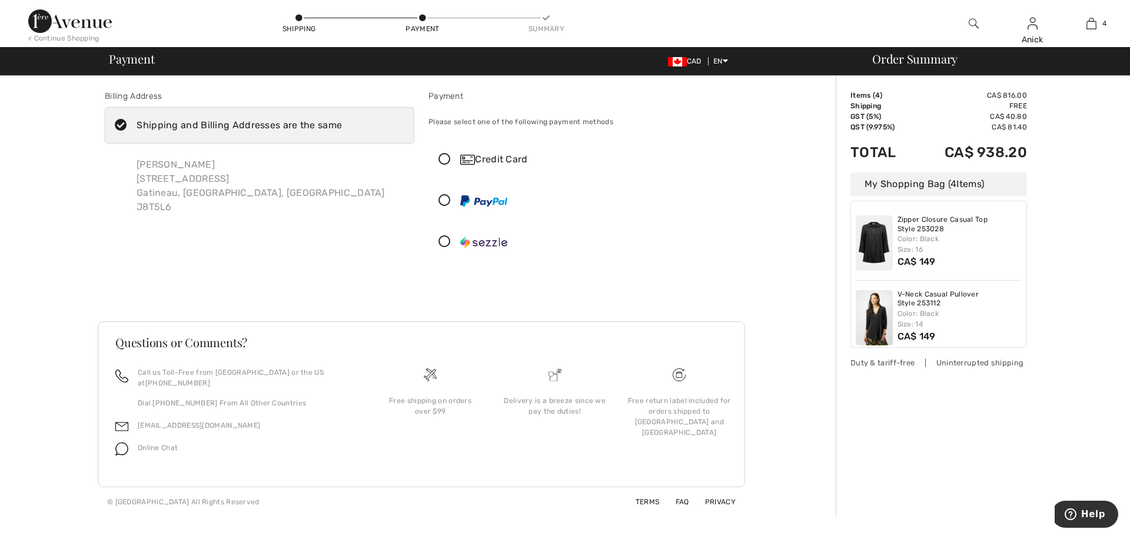
click at [114, 125] on icon at bounding box center [120, 125] width 31 height 12
click at [342, 125] on input "Shipping and Billing Addresses are the same" at bounding box center [346, 125] width 8 height 35
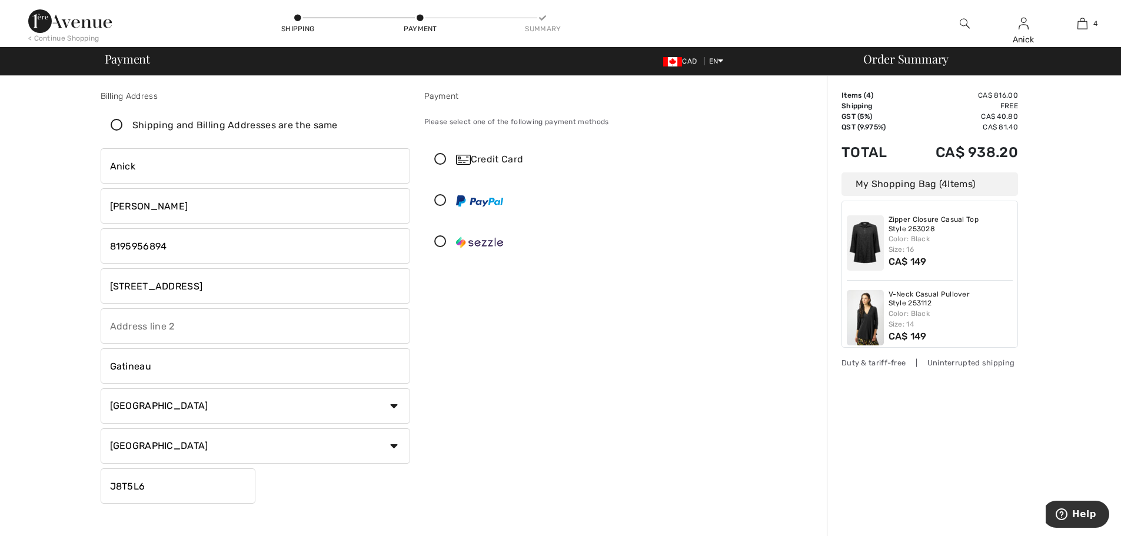
checkbox input "false"
drag, startPoint x: 206, startPoint y: 290, endPoint x: 69, endPoint y: 278, distance: 137.1
click at [69, 278] on div "Billing Address Shipping and Billing Addresses are the same Anick pelletier 220…" at bounding box center [417, 418] width 820 height 685
type input "40 rue du rivage"
drag, startPoint x: 162, startPoint y: 486, endPoint x: 119, endPoint y: 480, distance: 44.0
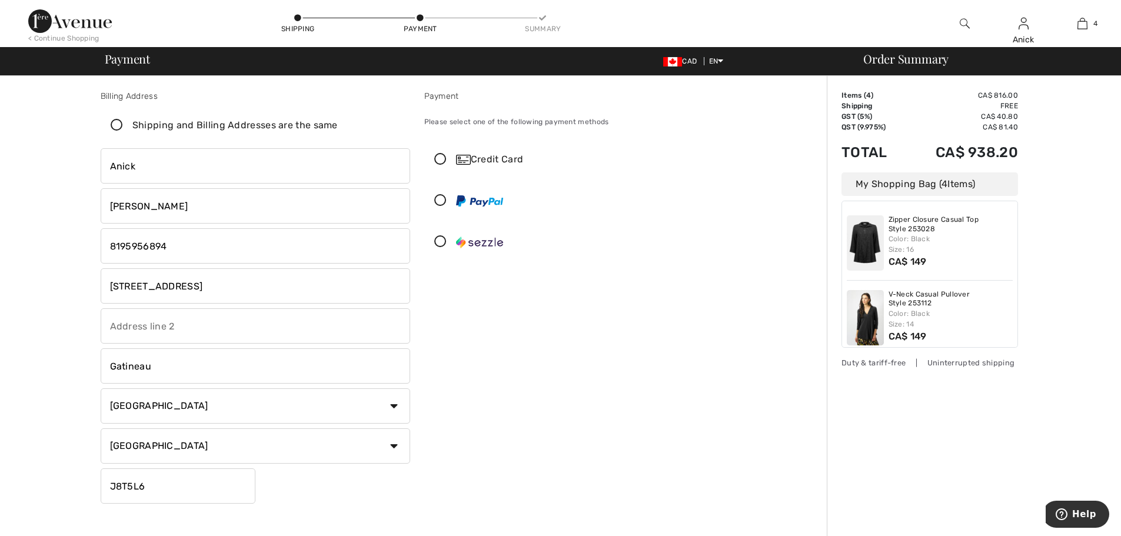
click at [119, 480] on input "J8T5L6" at bounding box center [178, 486] width 155 height 35
drag, startPoint x: 152, startPoint y: 484, endPoint x: 119, endPoint y: 480, distance: 33.2
click at [119, 480] on input "J3Z8R1" at bounding box center [178, 486] width 155 height 35
click at [165, 486] on input "J3Z8R1" at bounding box center [178, 486] width 155 height 35
drag, startPoint x: 165, startPoint y: 486, endPoint x: 122, endPoint y: 480, distance: 43.4
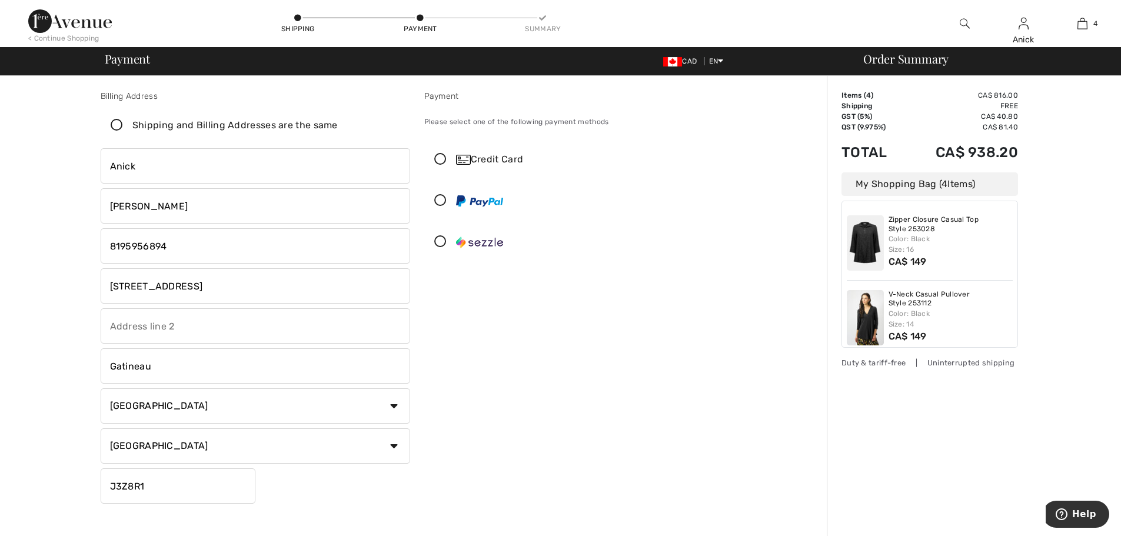
click at [122, 480] on input "J3Z8R1" at bounding box center [178, 486] width 155 height 35
type input "J8Z3R1"
click at [277, 492] on div "Anick pelletier 40 rue du rivage Gatineau Country Canada United States Afghanis…" at bounding box center [256, 326] width 310 height 356
drag, startPoint x: 194, startPoint y: 248, endPoint x: 127, endPoint y: 245, distance: 67.1
click at [127, 245] on input "phone" at bounding box center [256, 245] width 310 height 35
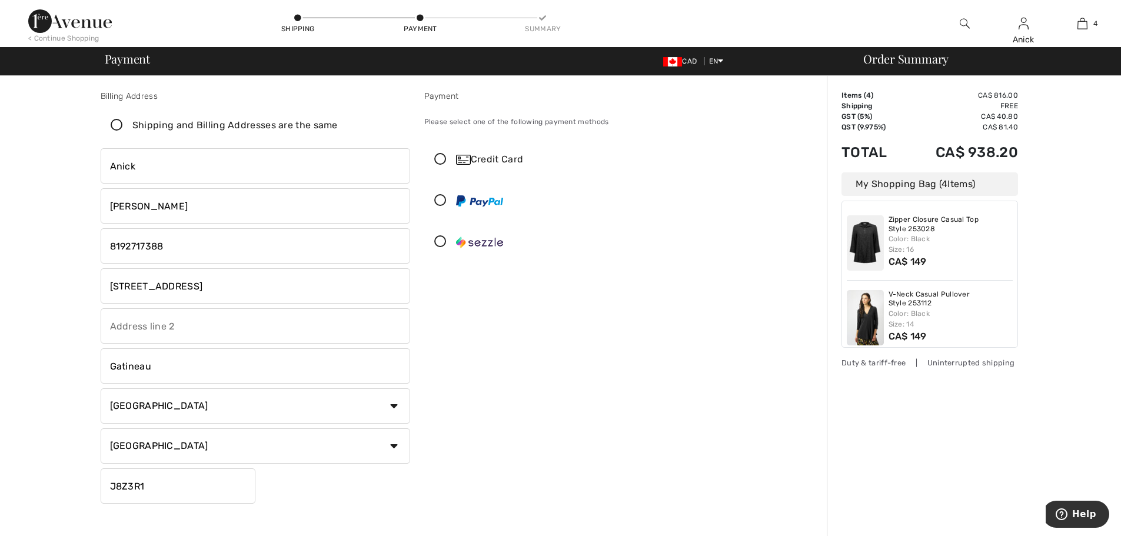
type input "8192717388"
drag, startPoint x: 114, startPoint y: 208, endPoint x: 102, endPoint y: 206, distance: 11.3
click at [102, 206] on input "pelletier" at bounding box center [256, 205] width 310 height 35
type input "[PERSON_NAME]"
click at [443, 156] on icon at bounding box center [440, 160] width 31 height 12
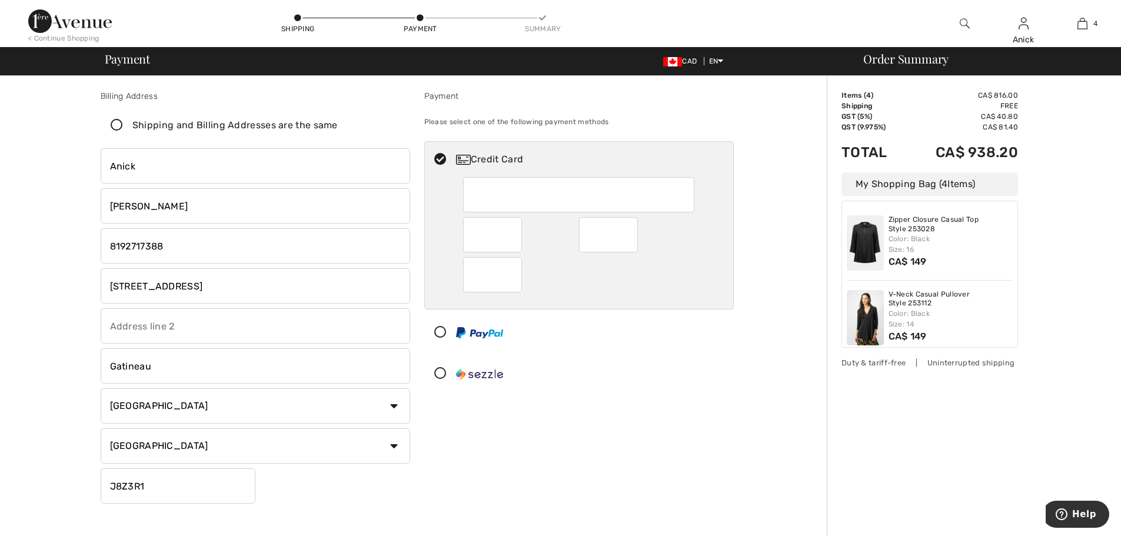
click at [478, 180] on div at bounding box center [578, 194] width 231 height 35
click at [637, 235] on div at bounding box center [608, 234] width 59 height 35
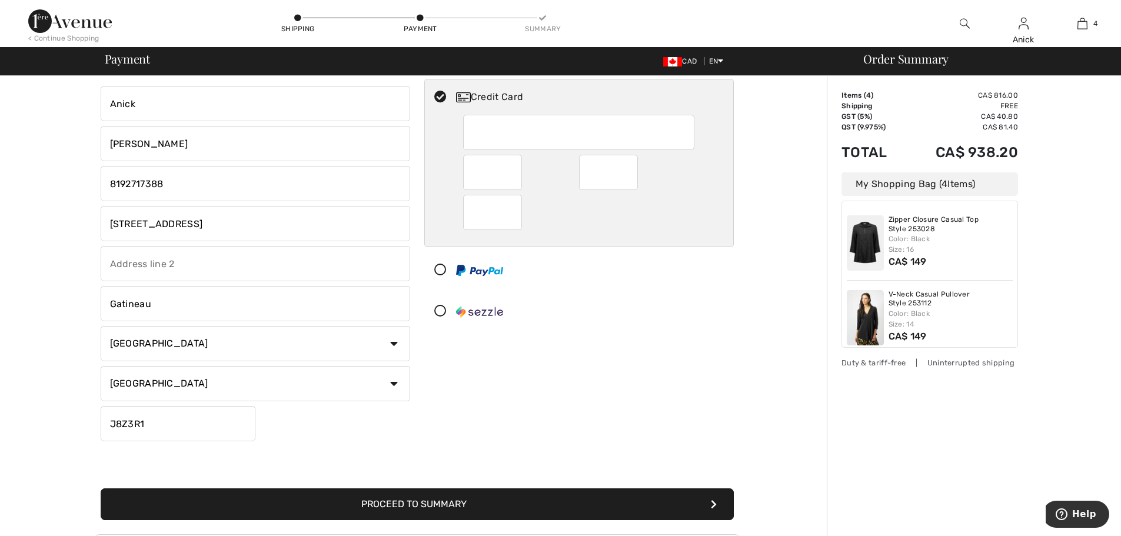
scroll to position [177, 0]
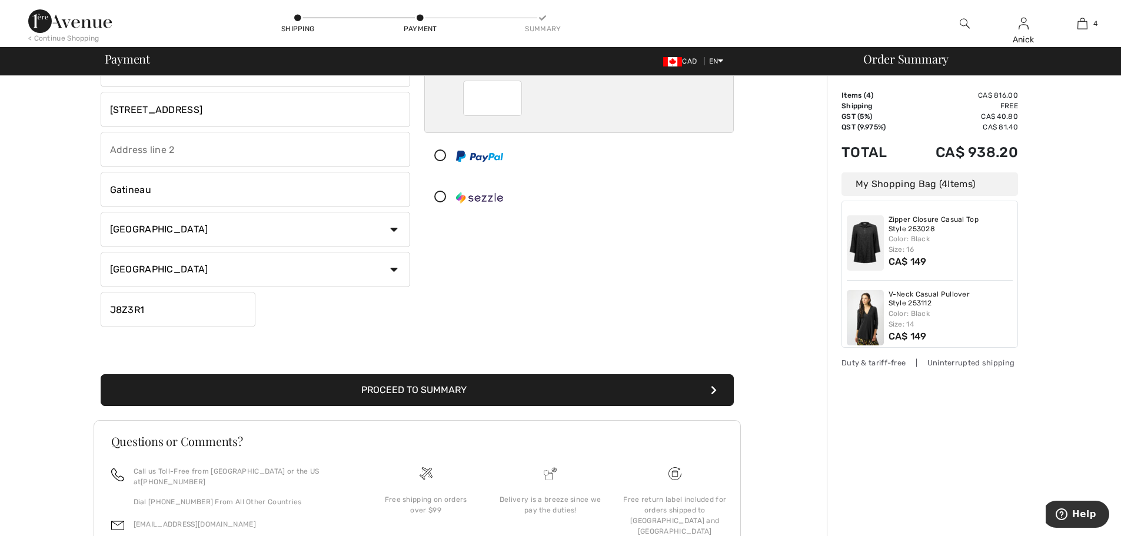
click at [458, 393] on button "Proceed to Summary" at bounding box center [417, 390] width 633 height 32
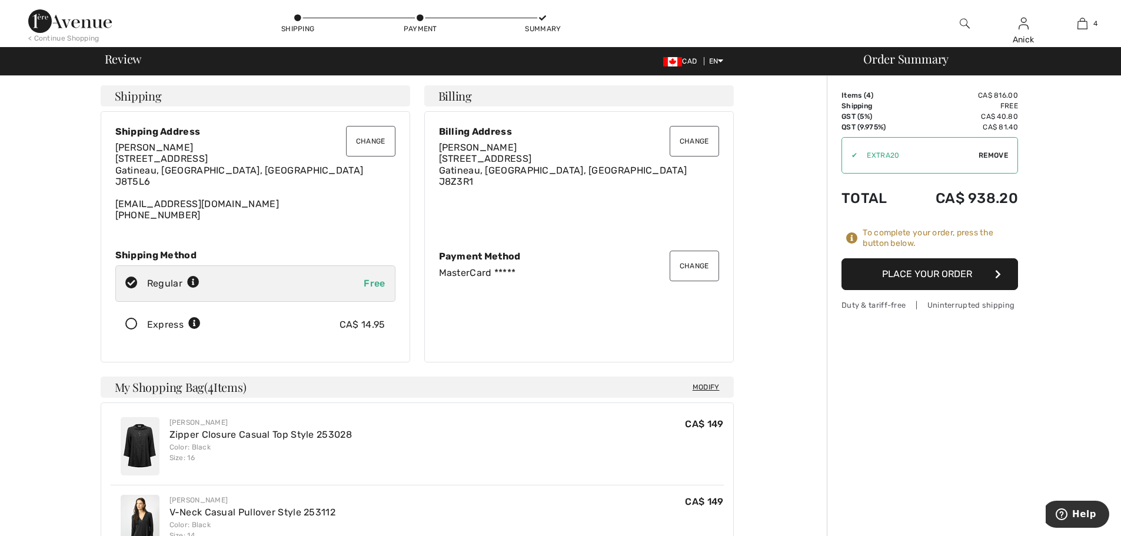
click at [361, 144] on button "Change" at bounding box center [370, 141] width 49 height 31
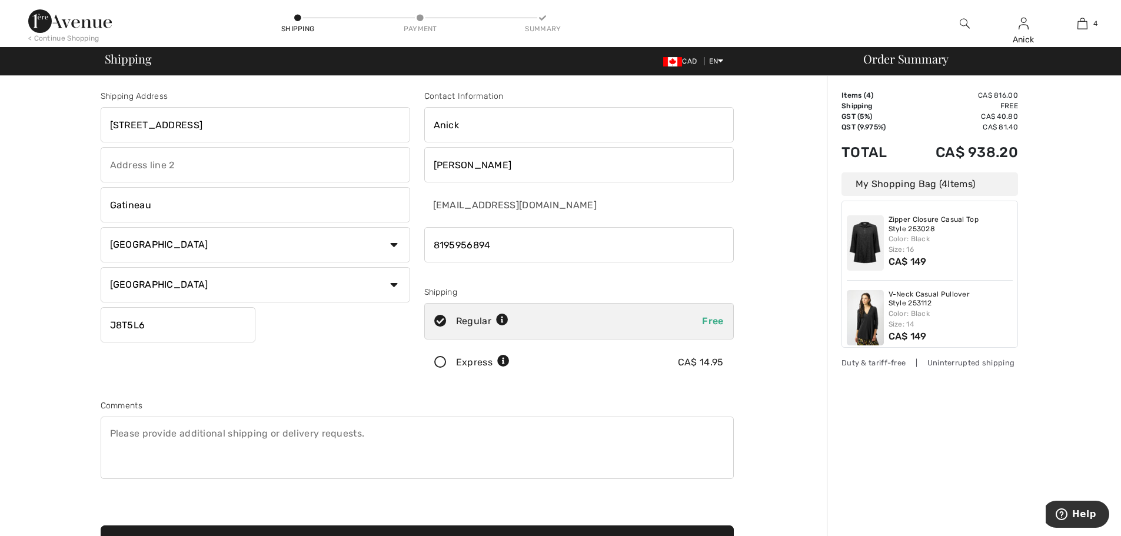
drag, startPoint x: 494, startPoint y: 245, endPoint x: 450, endPoint y: 245, distance: 44.7
click at [450, 245] on input "phone" at bounding box center [579, 244] width 310 height 35
type input "8192717388"
drag, startPoint x: 230, startPoint y: 132, endPoint x: 95, endPoint y: 115, distance: 135.3
click at [95, 115] on div "Shipping Address 2200 rue St-Louis Gatineau Country Canada United States Afghan…" at bounding box center [256, 237] width 324 height 295
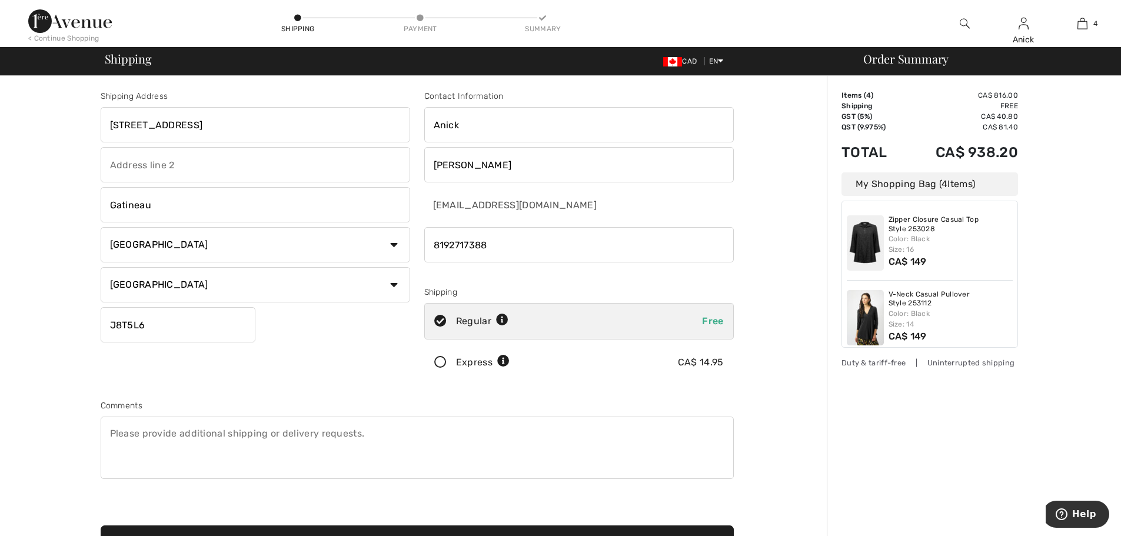
type input "40 rue du rivage"
drag, startPoint x: 167, startPoint y: 318, endPoint x: 117, endPoint y: 320, distance: 50.1
click at [117, 320] on input "J8T5L6" at bounding box center [178, 324] width 155 height 35
type input "J8Z3R1"
click at [333, 368] on div "Shipping Address 40 rue du rivage Gatineau Country Canada United States Afghani…" at bounding box center [256, 237] width 324 height 295
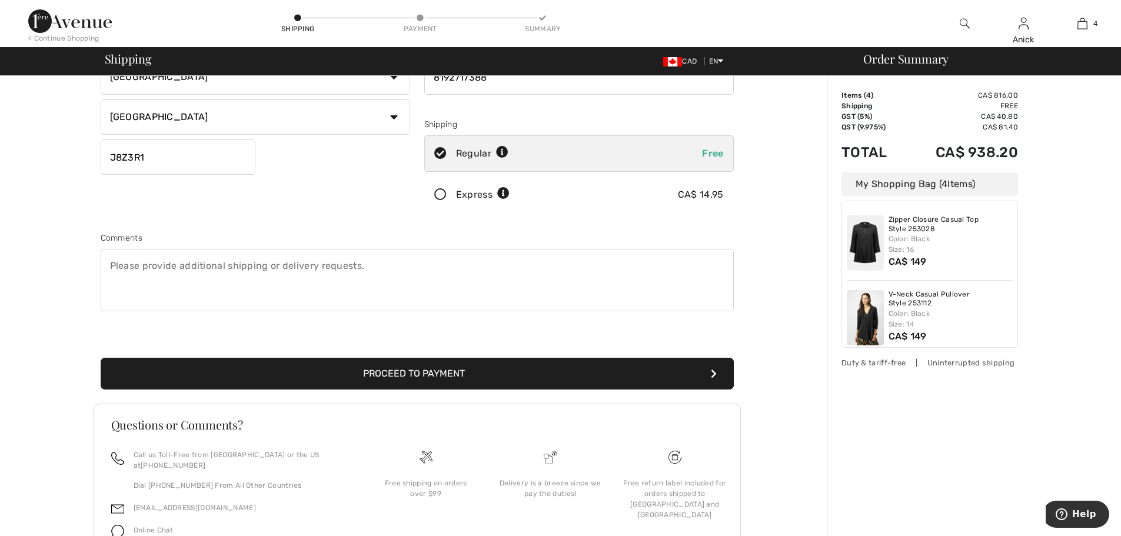
scroll to position [177, 0]
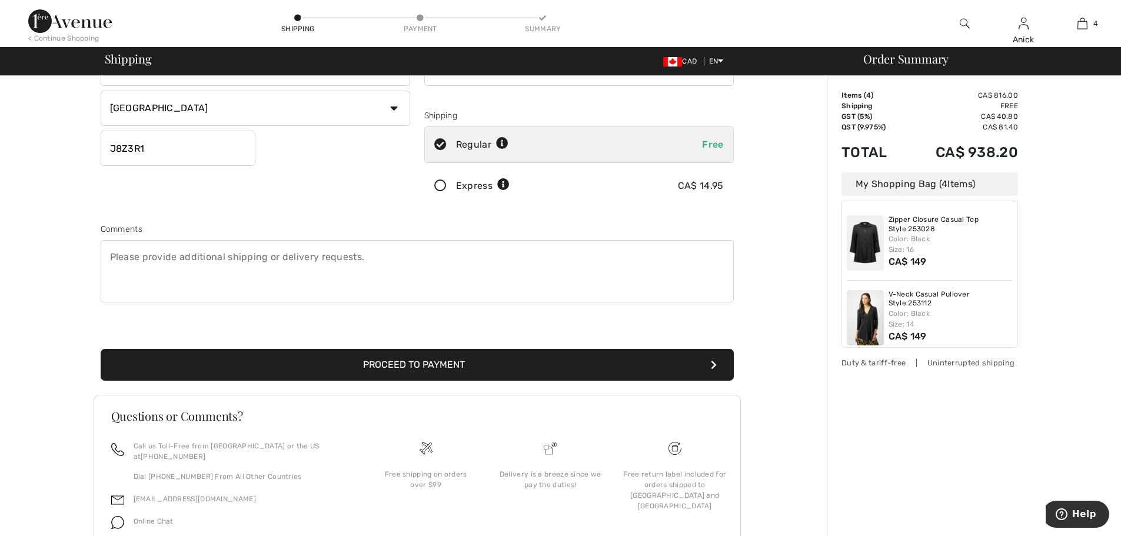
click at [333, 369] on button "Proceed to Payment" at bounding box center [417, 365] width 633 height 32
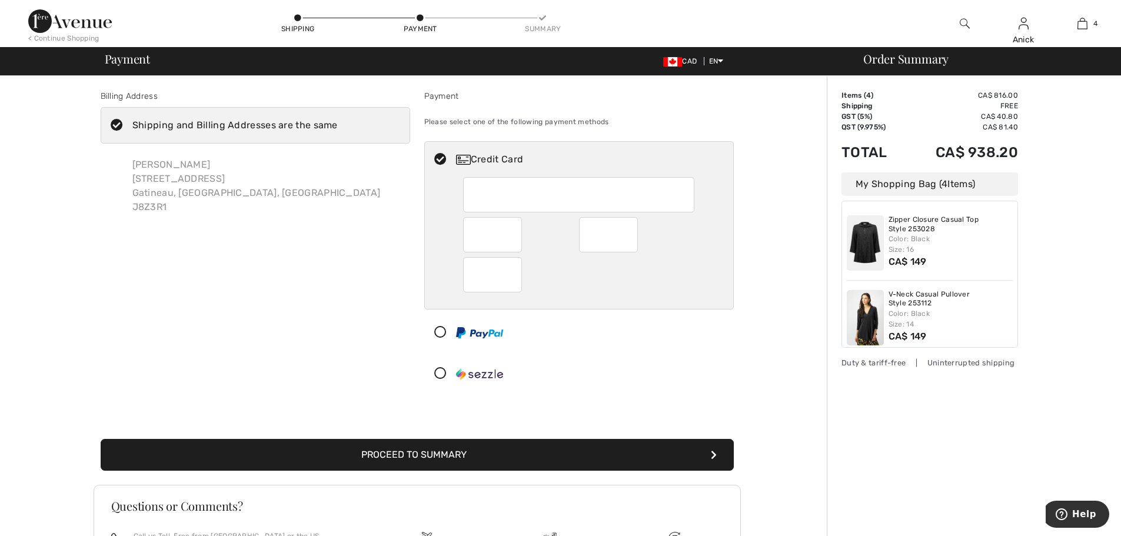
click at [515, 232] on div at bounding box center [492, 234] width 59 height 35
radio input "true"
click at [489, 451] on button "Proceed to Summary" at bounding box center [417, 455] width 633 height 32
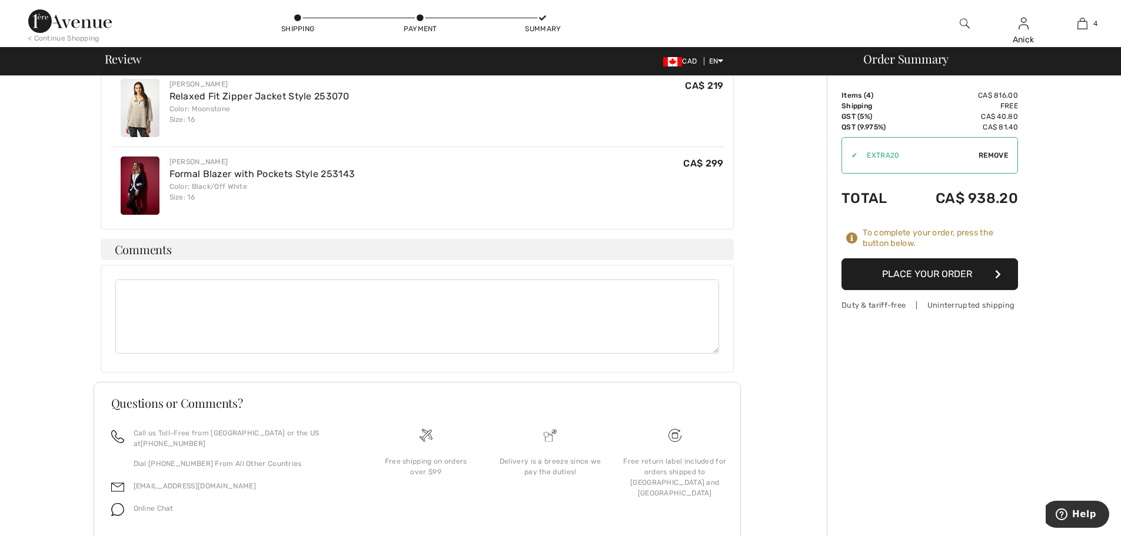
scroll to position [524, 0]
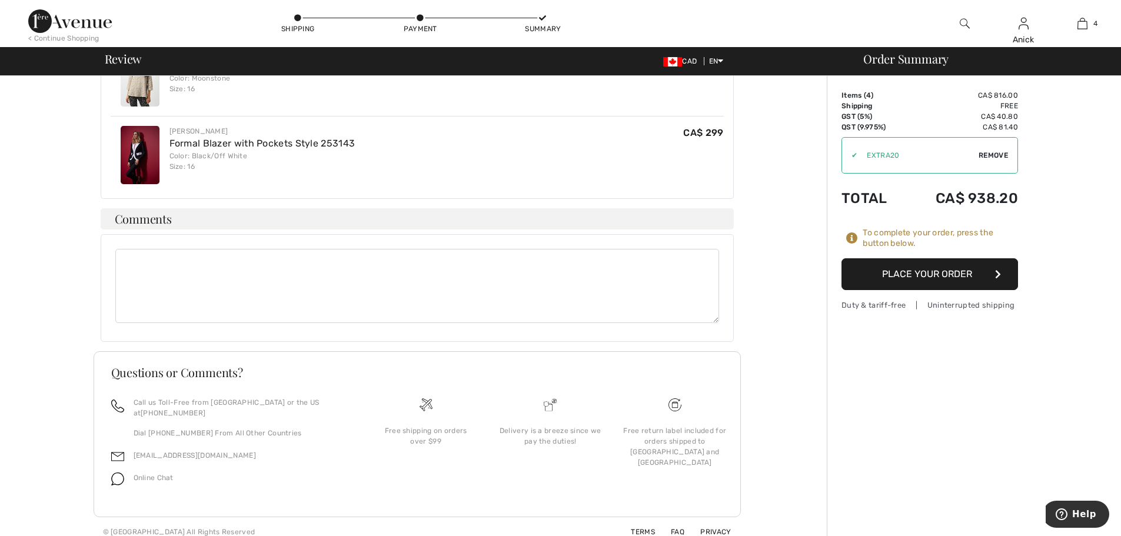
drag, startPoint x: 971, startPoint y: 275, endPoint x: 987, endPoint y: 423, distance: 148.7
click at [987, 423] on div "Order Summary Details Items ( 4 ) CA$ 816.00 Promo code CA$ 0.00 Shipping Free …" at bounding box center [974, 48] width 294 height 995
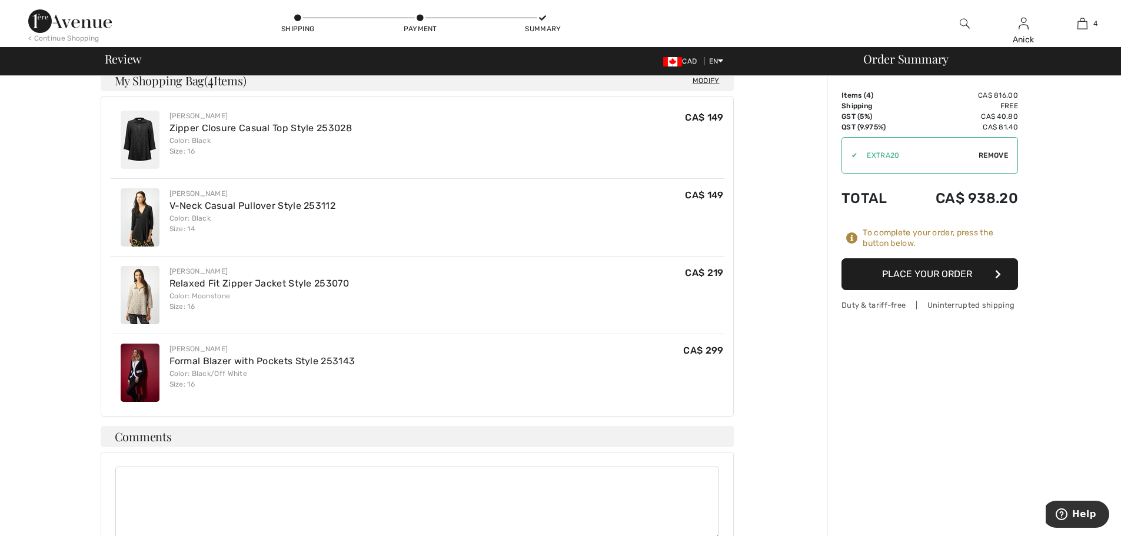
scroll to position [289, 0]
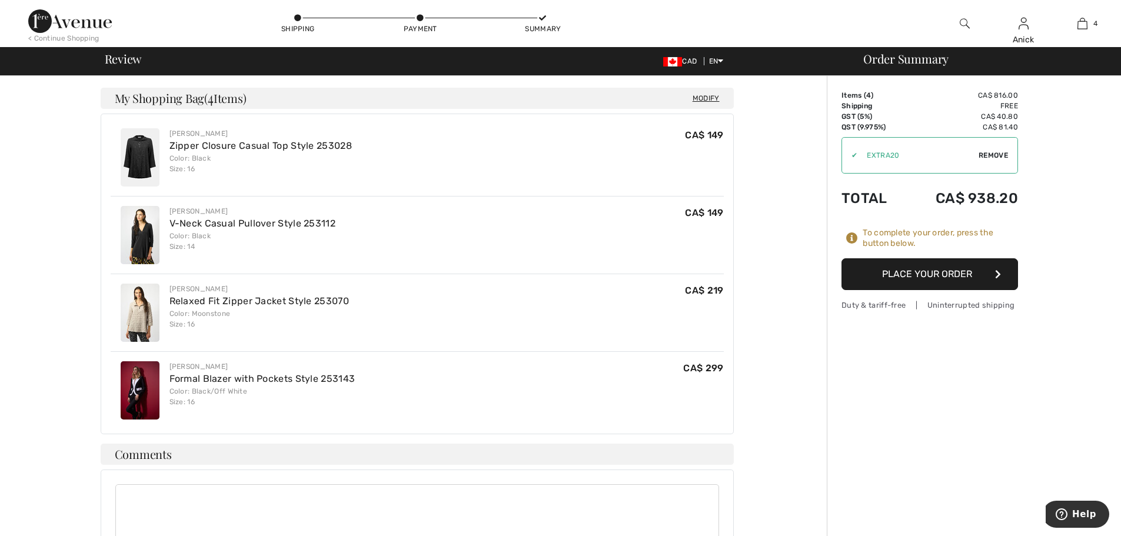
click at [945, 272] on button "Place Your Order" at bounding box center [930, 274] width 177 height 32
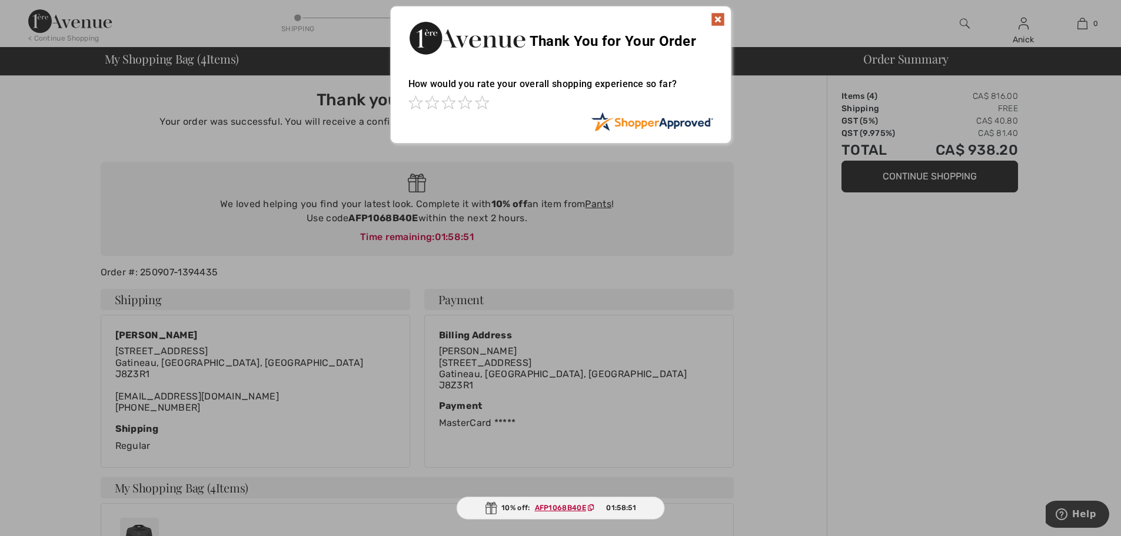
click at [720, 24] on img at bounding box center [718, 19] width 14 height 14
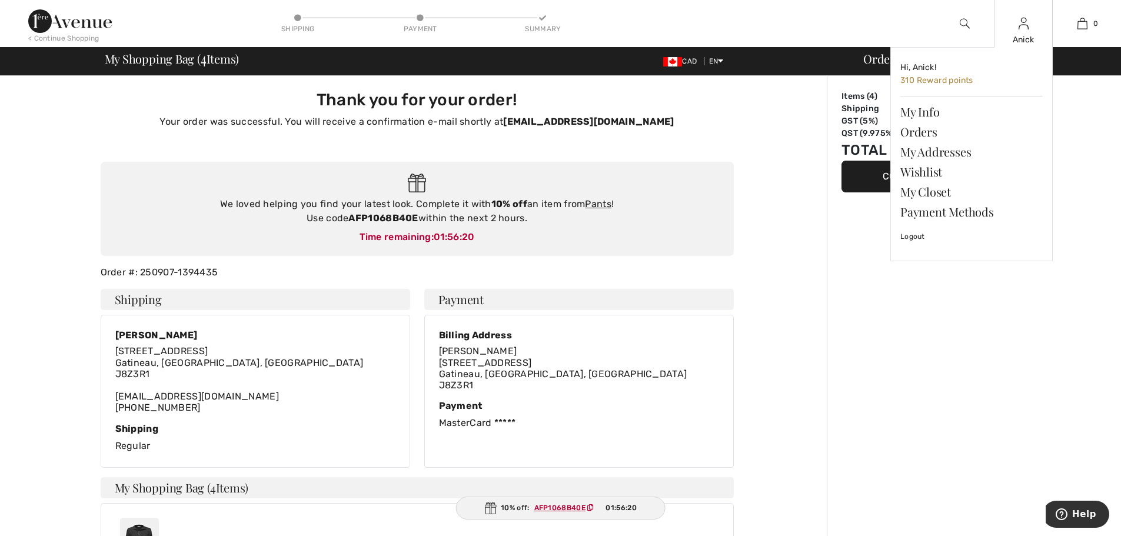
click at [1022, 27] on img at bounding box center [1024, 23] width 10 height 14
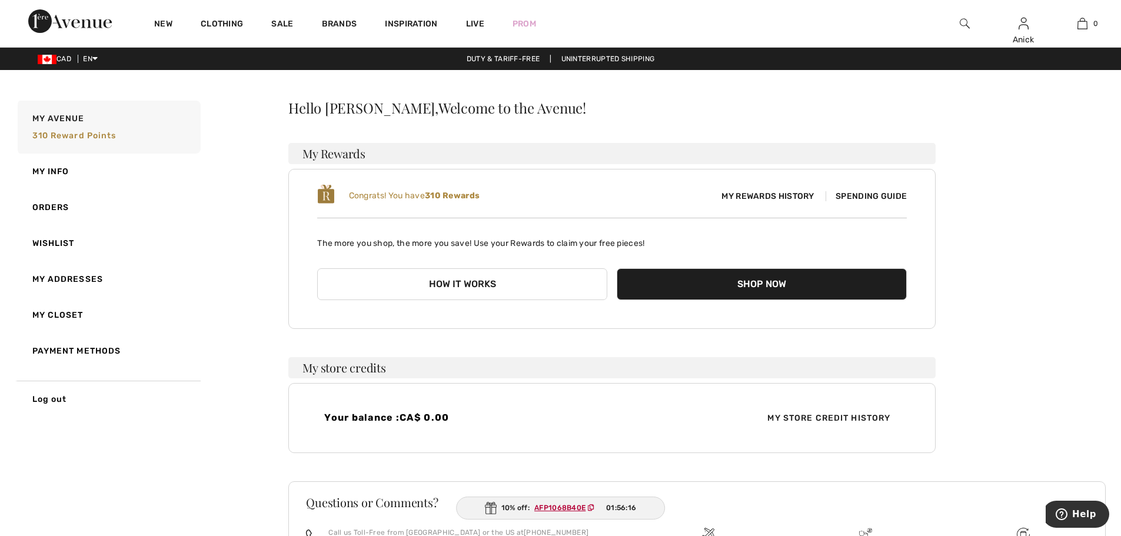
click at [832, 192] on span "Spending Guide" at bounding box center [866, 196] width 81 height 10
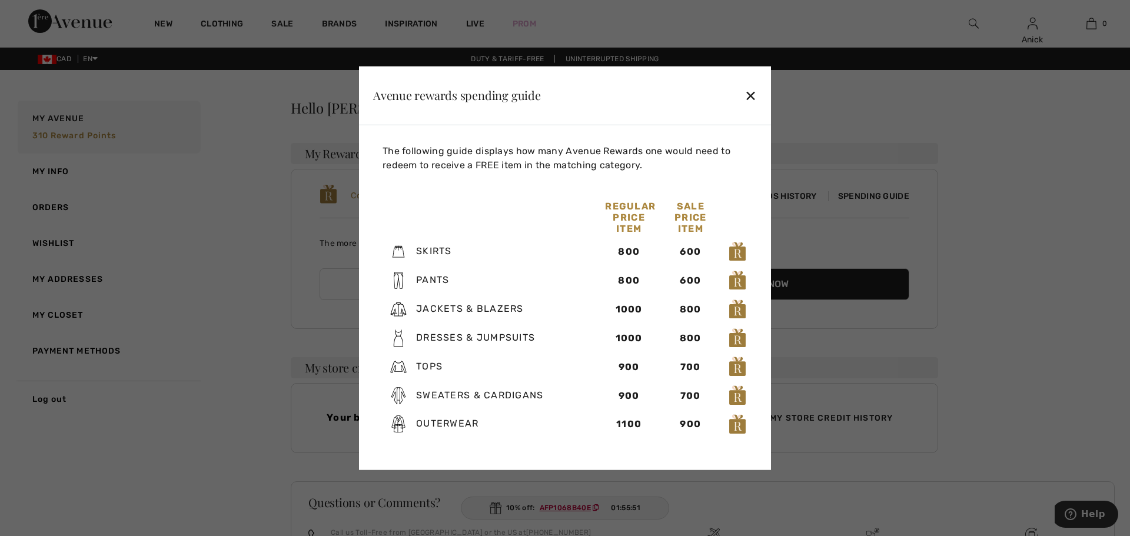
click at [756, 92] on div "✕" at bounding box center [751, 95] width 12 height 25
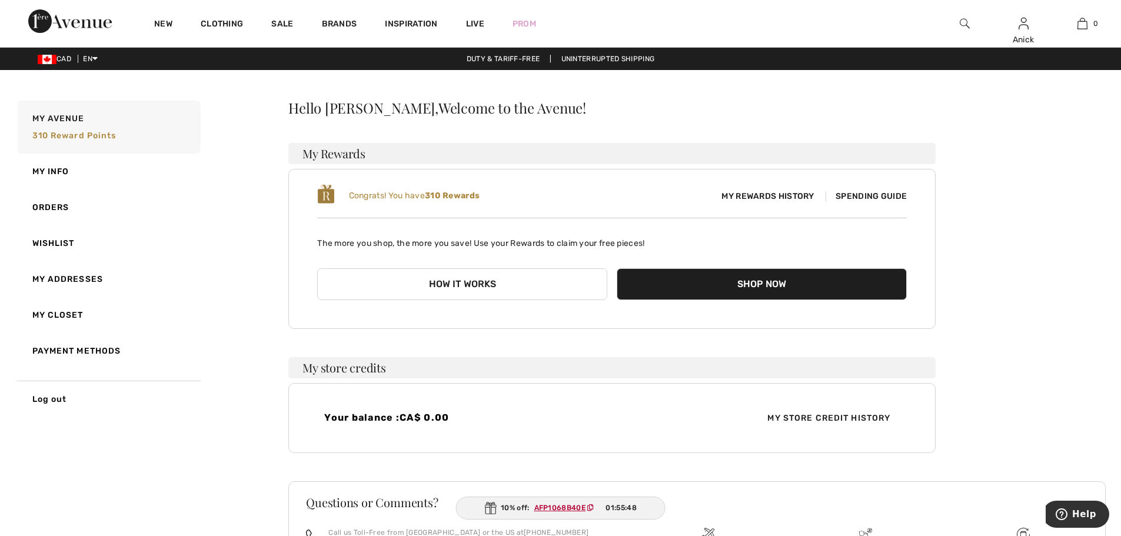
click at [660, 287] on button "Shop Now" at bounding box center [762, 284] width 290 height 32
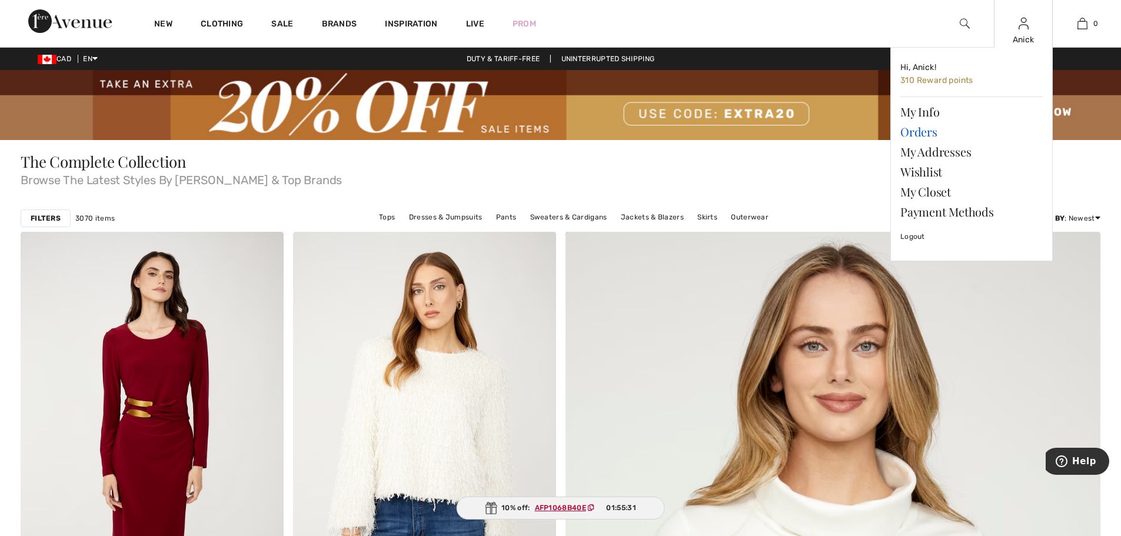
click at [921, 135] on link "Orders" at bounding box center [972, 132] width 142 height 20
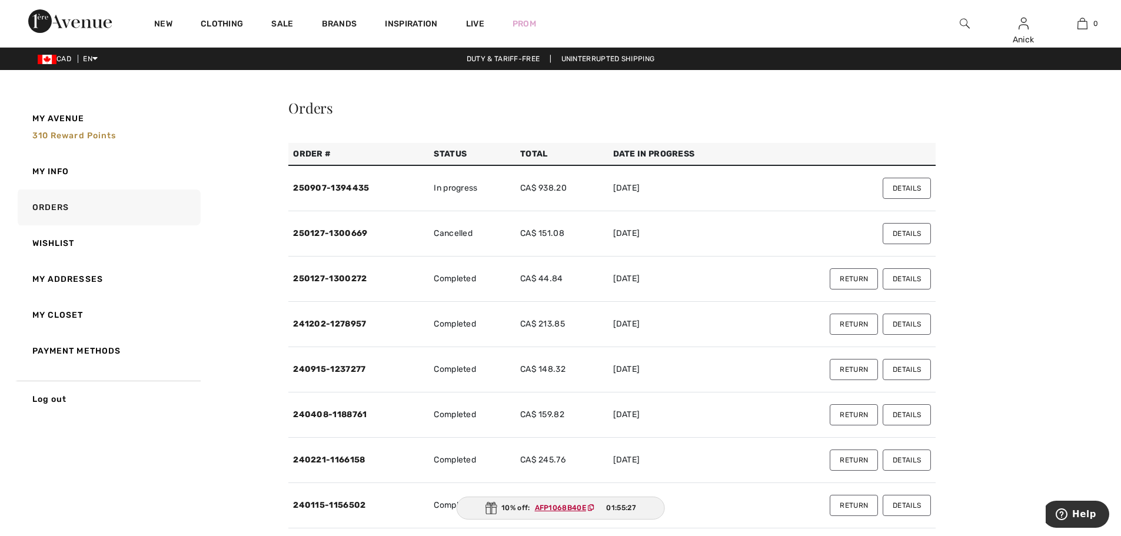
click at [897, 189] on button "Details" at bounding box center [907, 188] width 48 height 21
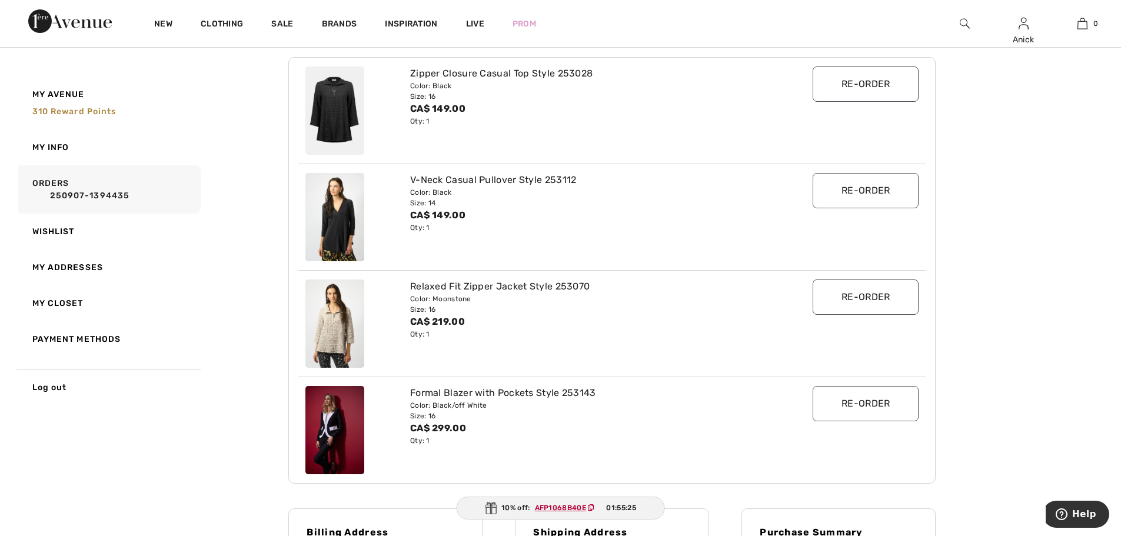
scroll to position [294, 0]
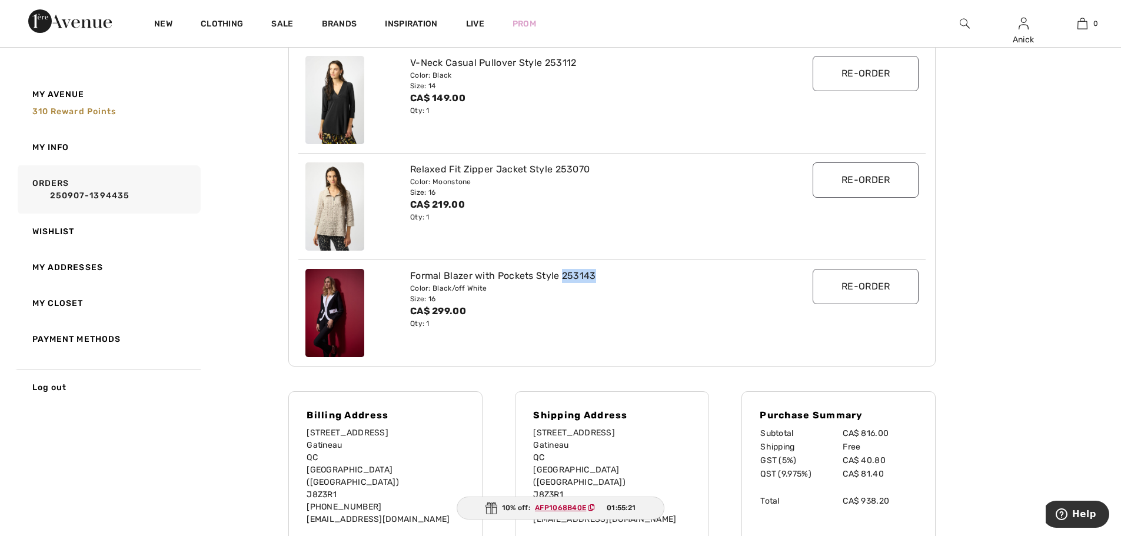
drag, startPoint x: 597, startPoint y: 277, endPoint x: 562, endPoint y: 276, distance: 35.3
click at [562, 276] on div "Formal Blazer with Pockets Style 253143" at bounding box center [586, 276] width 352 height 14
copy div "253143"
click at [59, 112] on span "310 Reward points" at bounding box center [74, 112] width 84 height 10
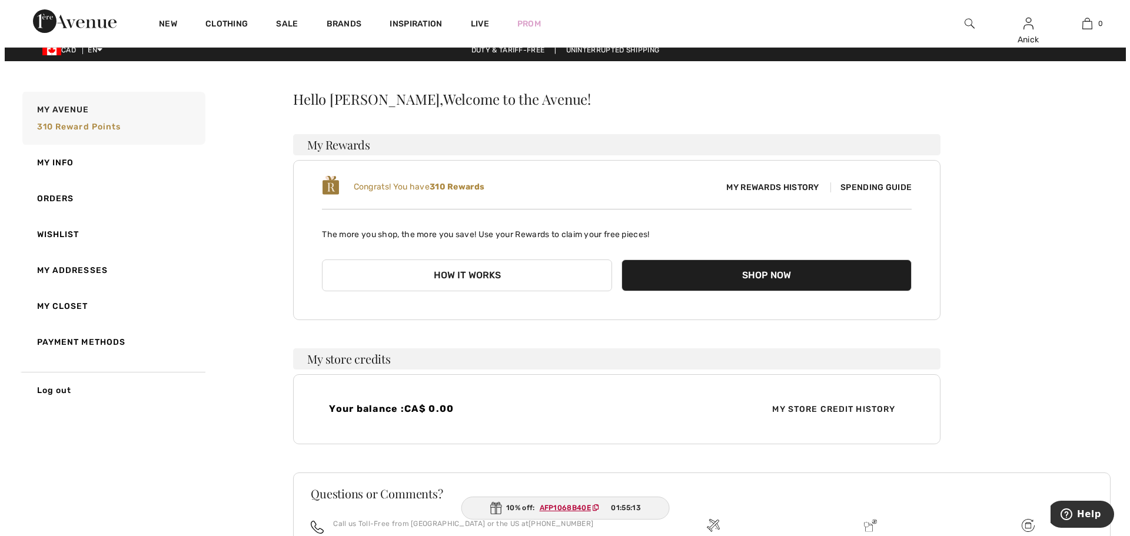
scroll to position [0, 0]
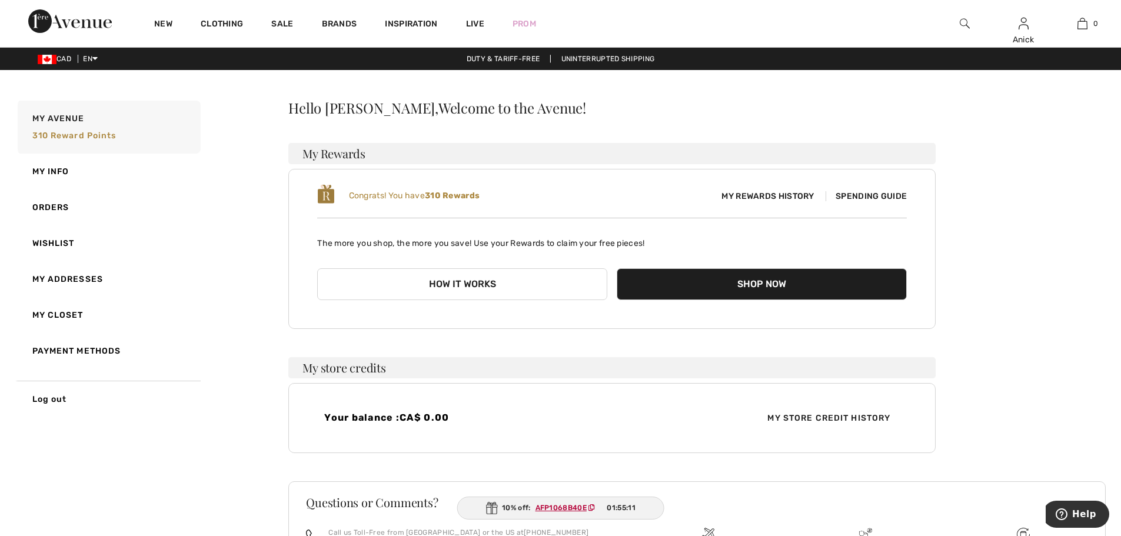
click at [436, 195] on b "310 Rewards" at bounding box center [452, 196] width 55 height 10
click at [448, 194] on b "310 Rewards" at bounding box center [452, 196] width 55 height 10
click at [748, 191] on span "My Rewards History" at bounding box center [767, 196] width 111 height 12
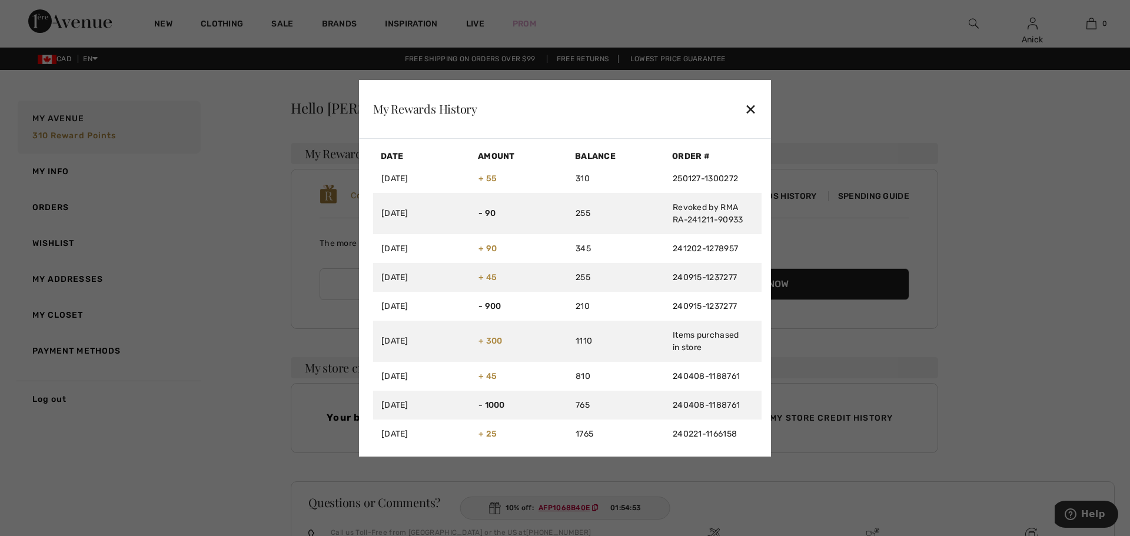
click at [752, 106] on div "✕" at bounding box center [751, 109] width 12 height 25
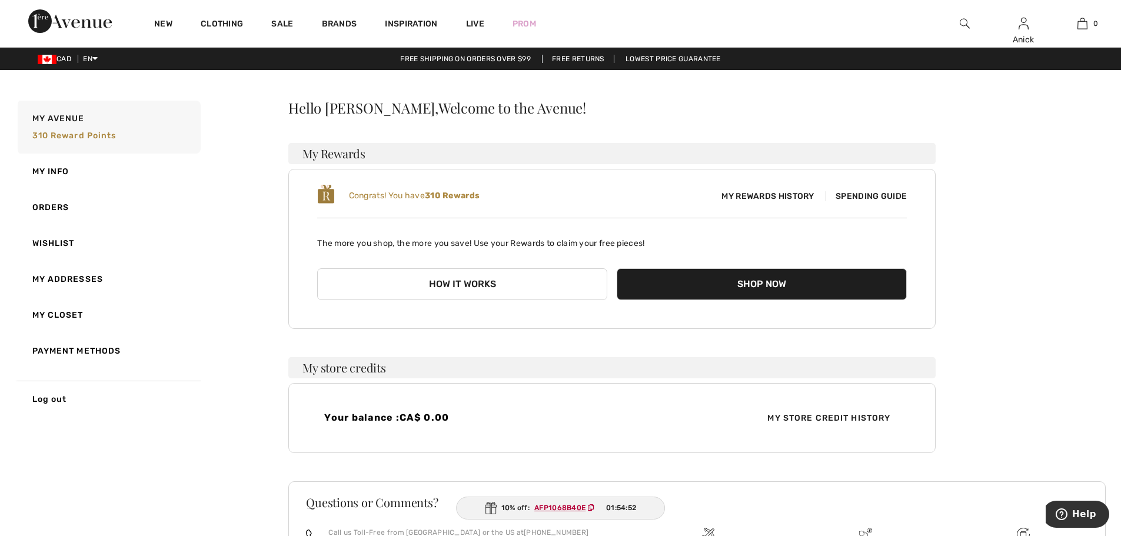
click at [844, 195] on span "Spending Guide" at bounding box center [866, 196] width 81 height 10
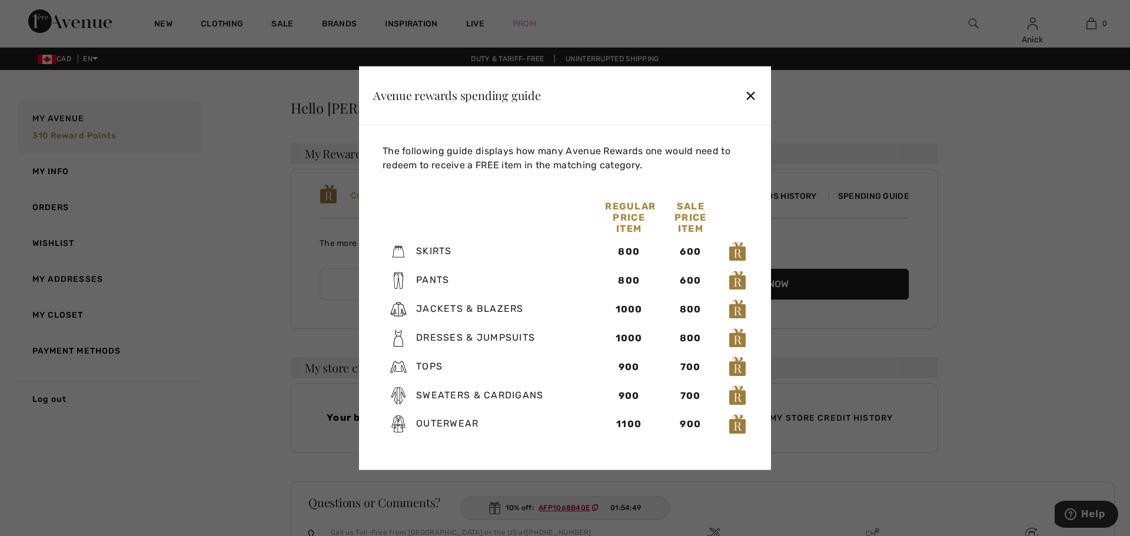
click at [746, 93] on div "✕" at bounding box center [751, 95] width 12 height 25
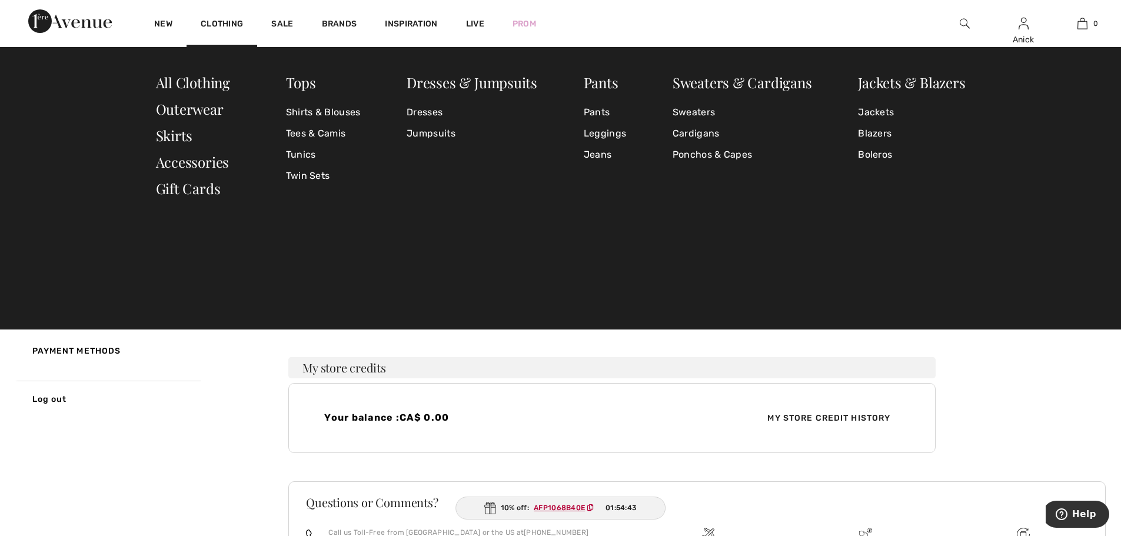
click at [966, 25] on img at bounding box center [965, 23] width 10 height 14
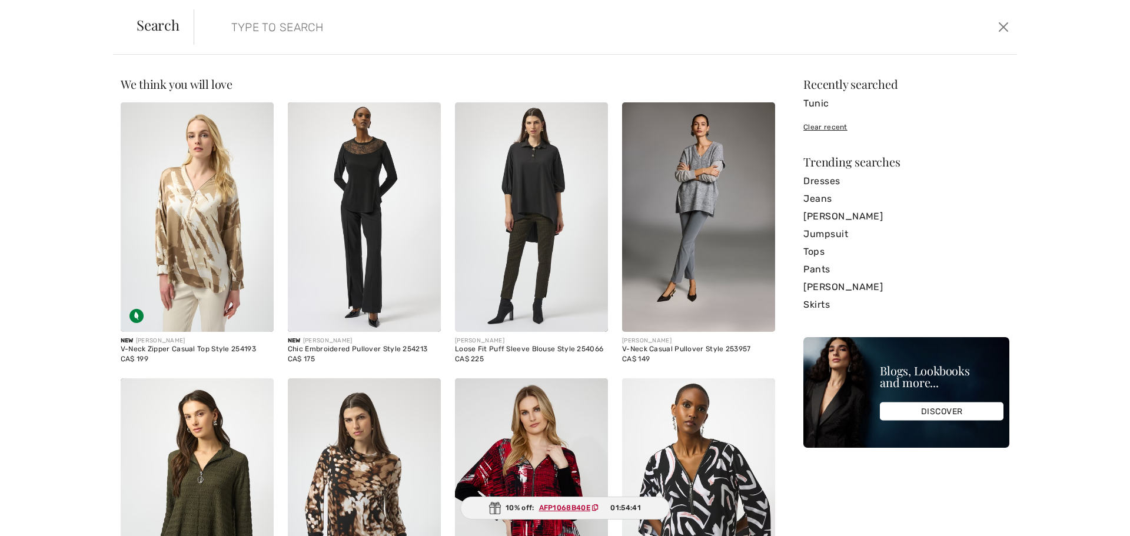
paste input "253143"
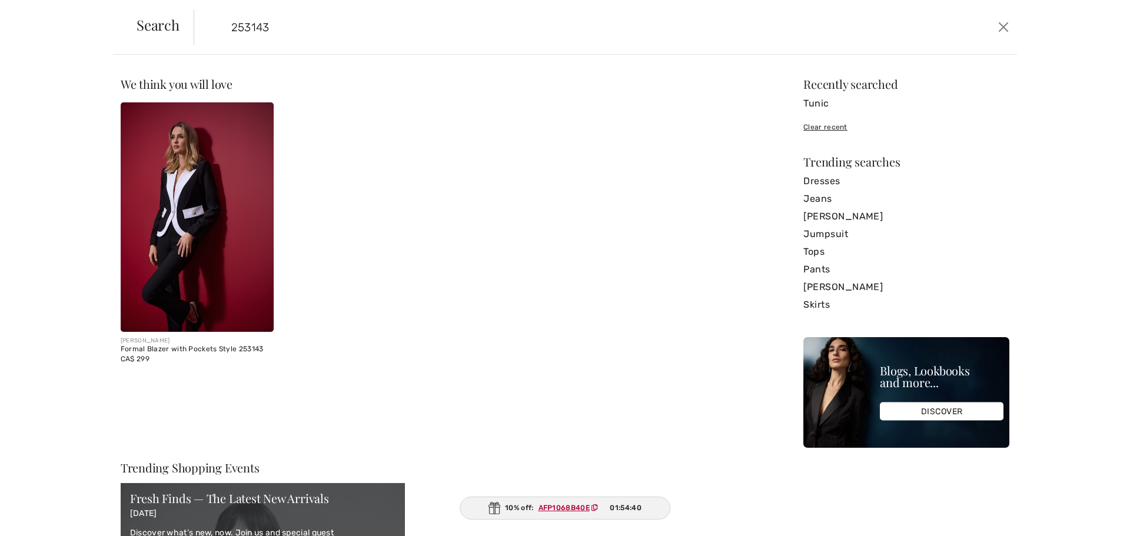
type input "253143"
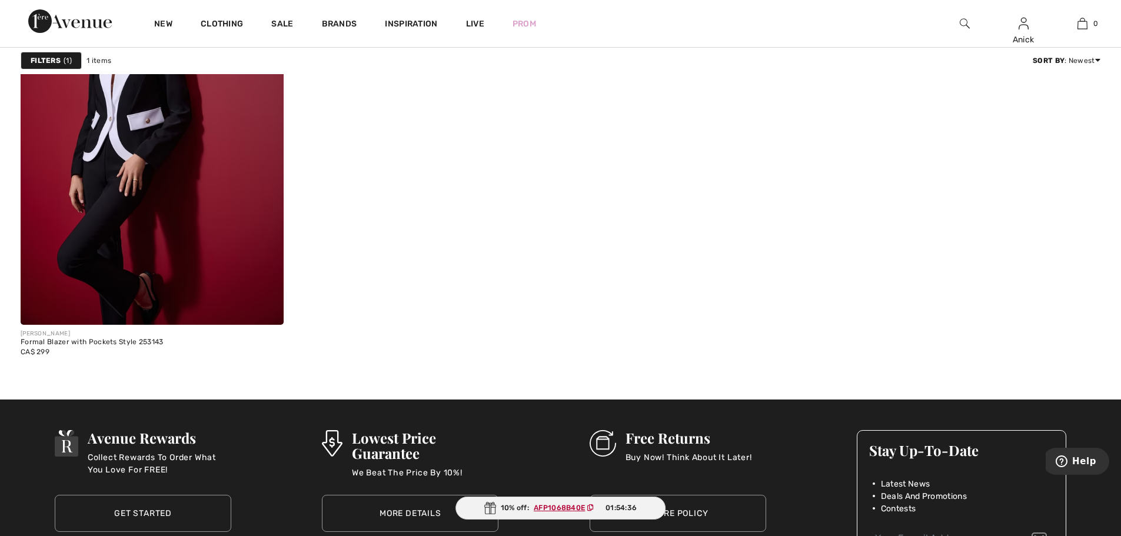
scroll to position [294, 0]
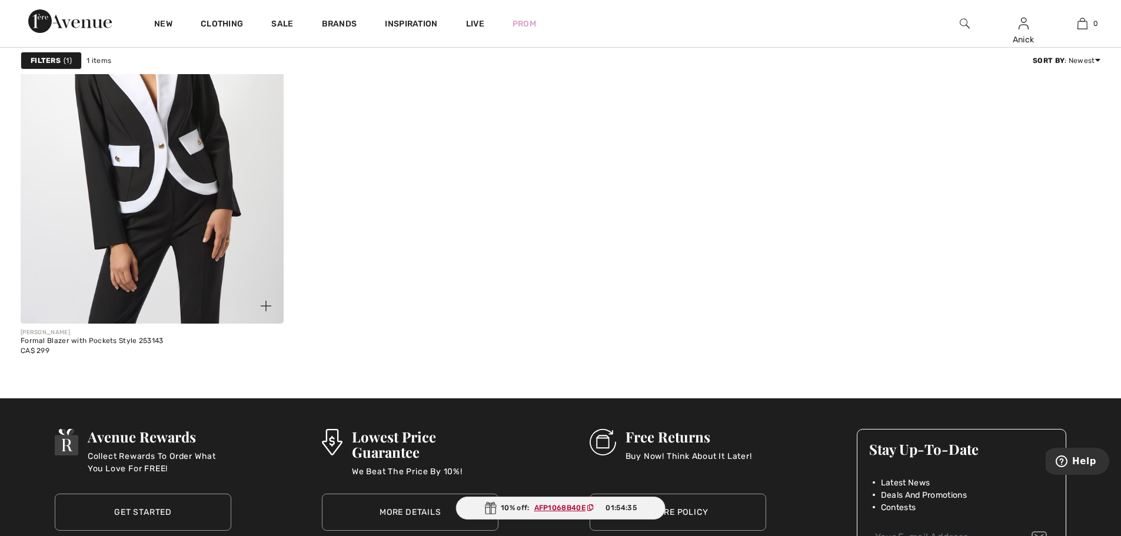
click at [158, 255] on img at bounding box center [152, 126] width 263 height 394
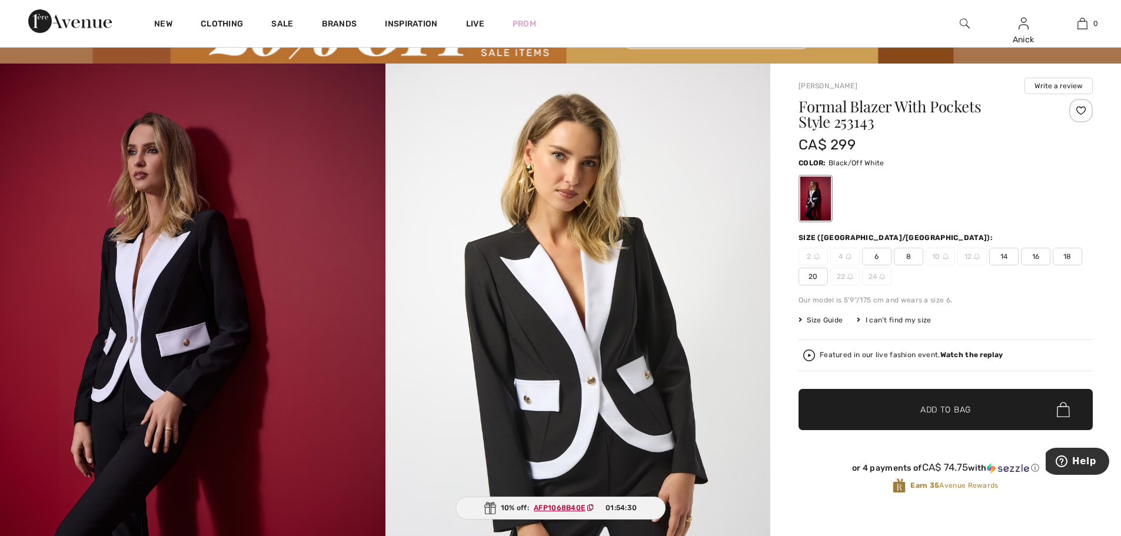
scroll to position [177, 0]
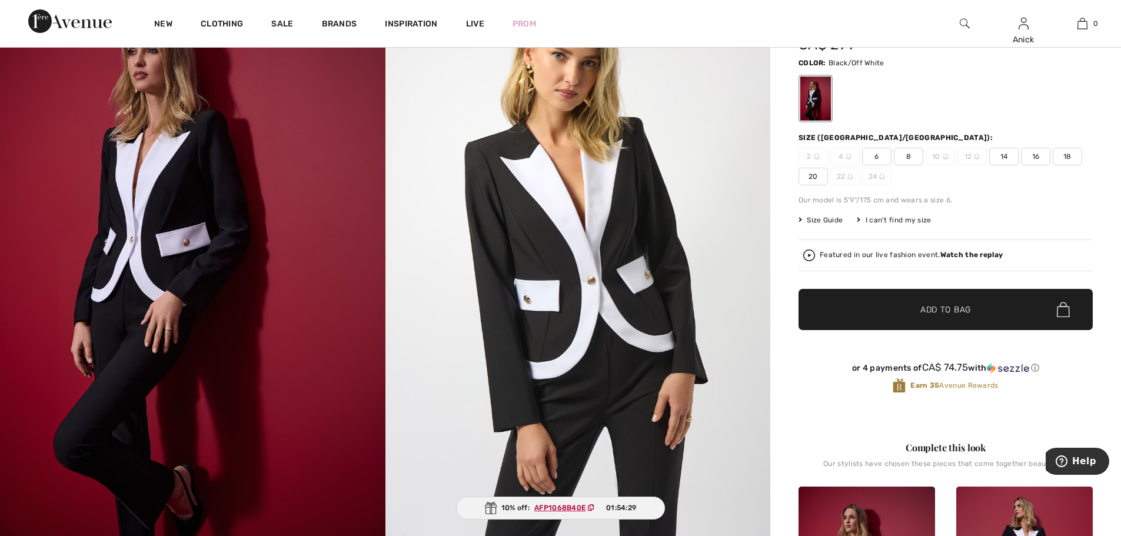
click at [975, 296] on span "✔ Added to Bag Add to Bag" at bounding box center [946, 309] width 294 height 41
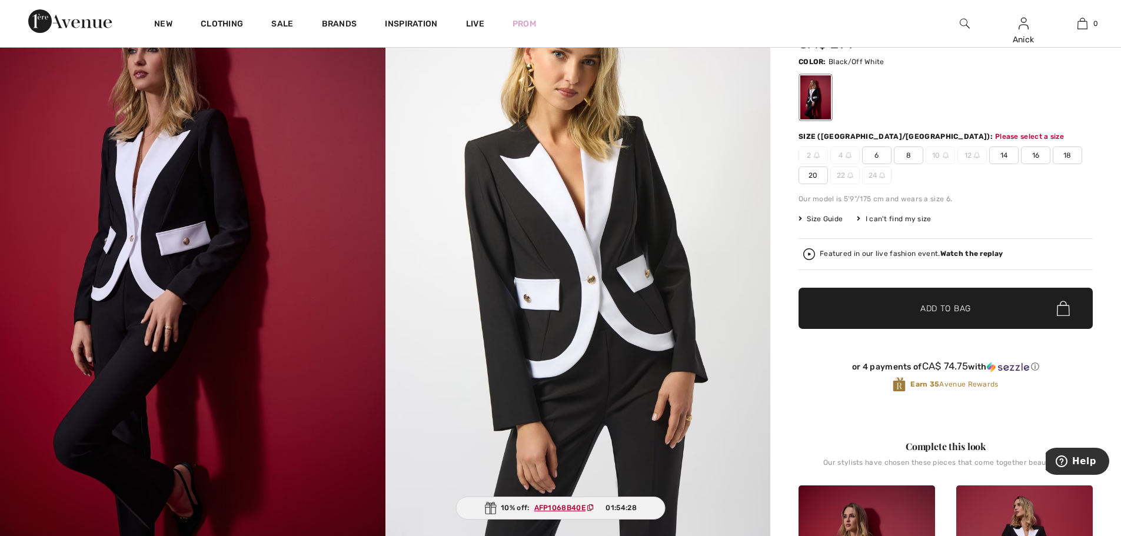
scroll to position [215, 0]
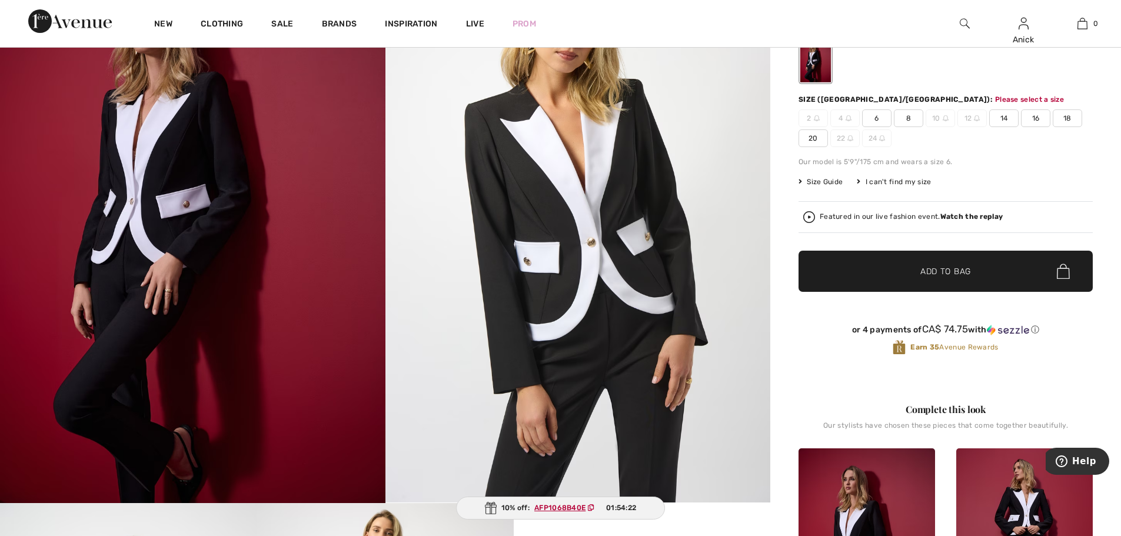
click at [1008, 273] on span "✔ Added to Bag Add to Bag" at bounding box center [946, 271] width 294 height 41
click at [1032, 118] on span "16" at bounding box center [1035, 118] width 29 height 18
click at [992, 273] on span "✔ Added to Bag Add to Bag" at bounding box center [946, 271] width 294 height 41
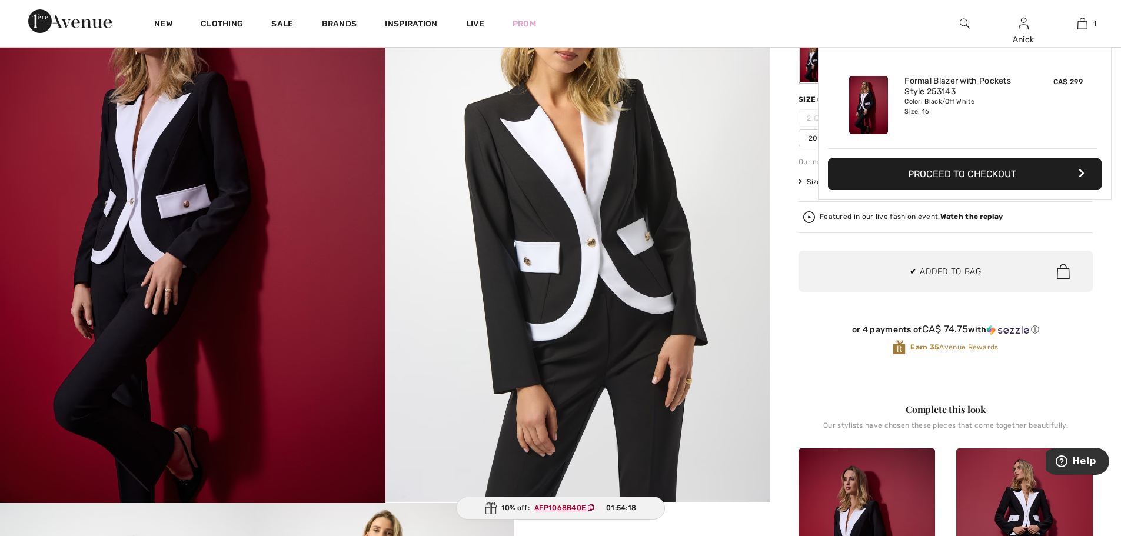
scroll to position [0, 0]
click at [1084, 19] on img at bounding box center [1083, 23] width 10 height 14
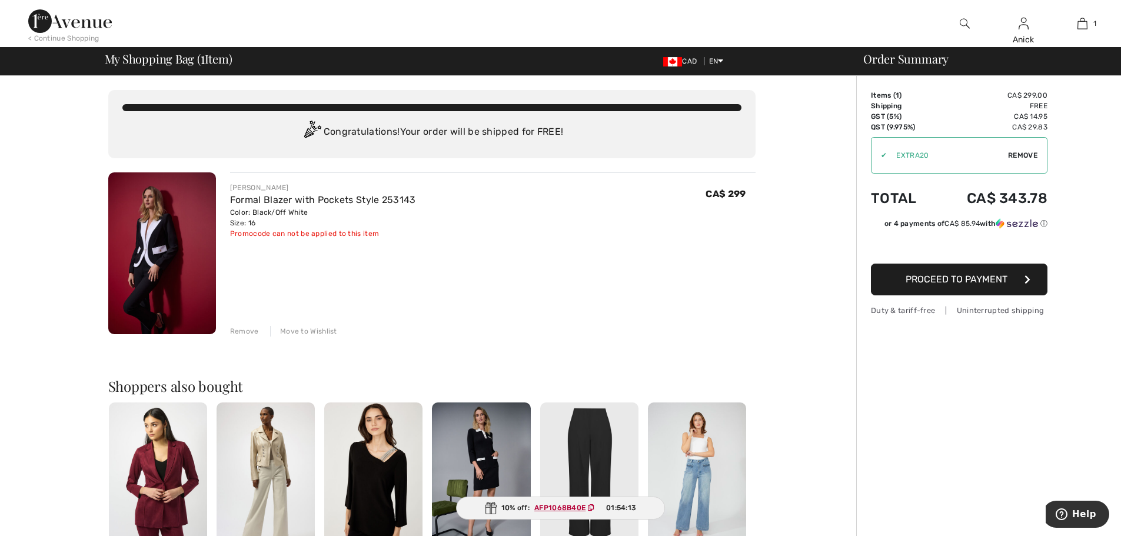
click at [316, 333] on div "Move to Wishlist" at bounding box center [303, 331] width 67 height 11
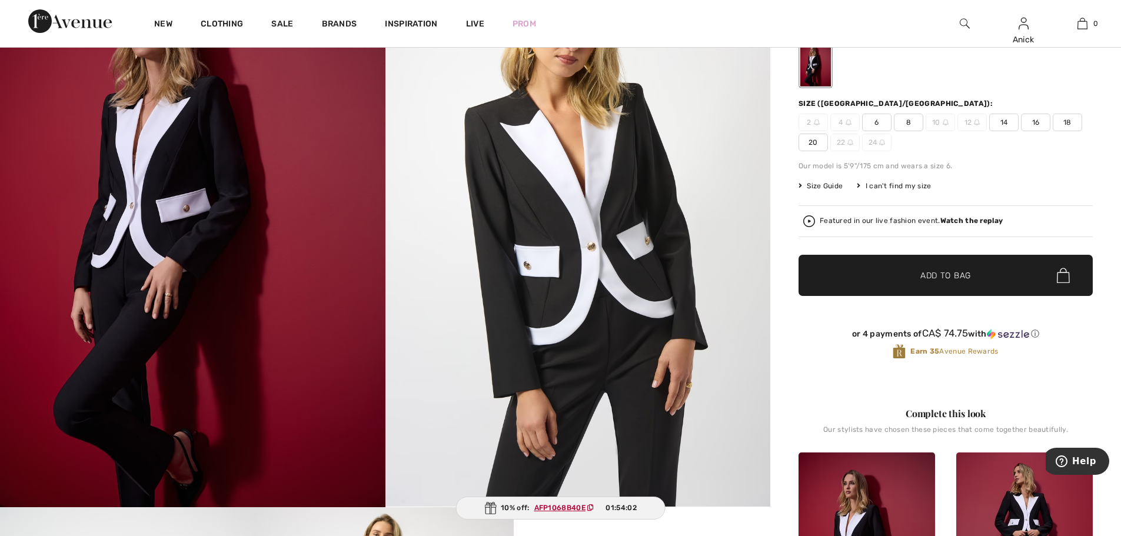
scroll to position [215, 0]
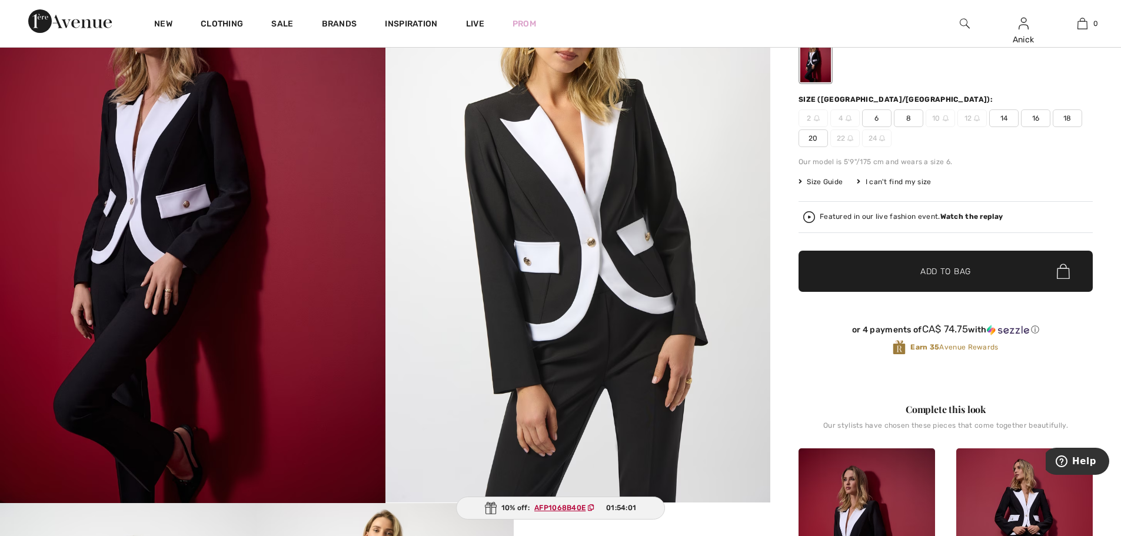
click at [936, 281] on span "✔ Added to Bag Add to Bag" at bounding box center [946, 271] width 294 height 41
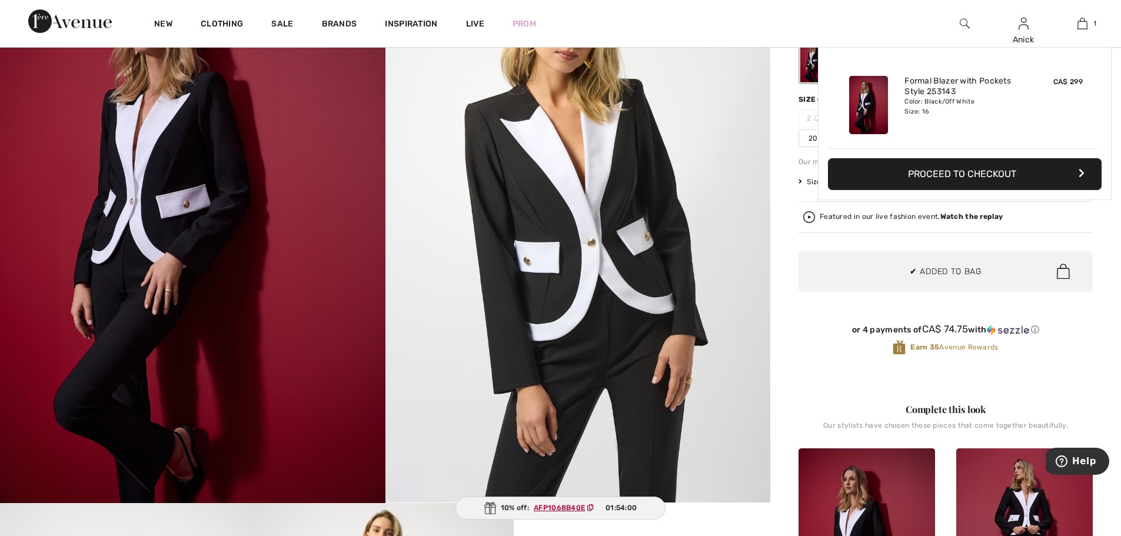
scroll to position [0, 0]
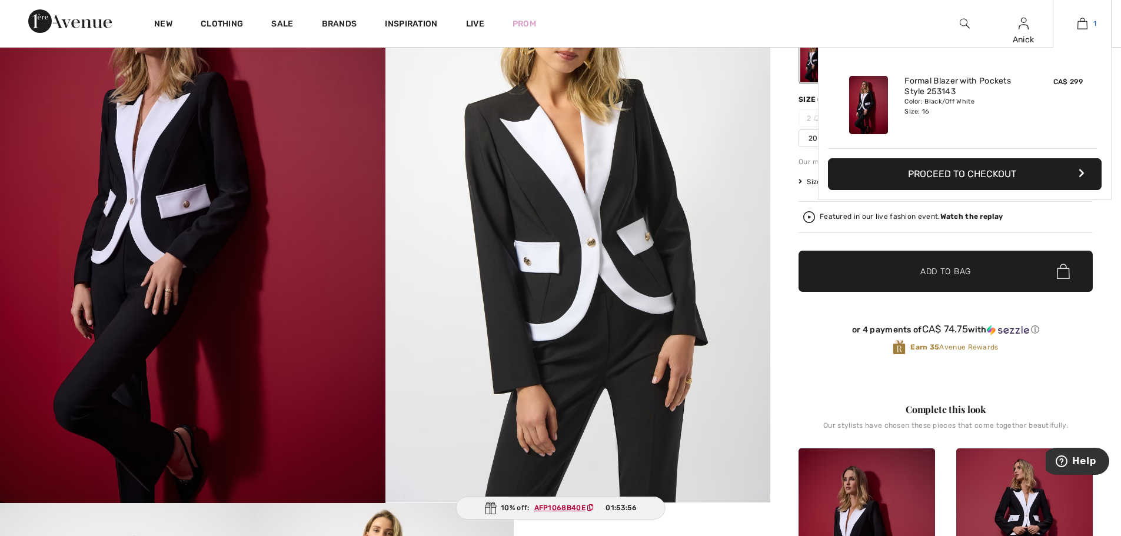
click at [1089, 28] on link "1" at bounding box center [1083, 23] width 58 height 14
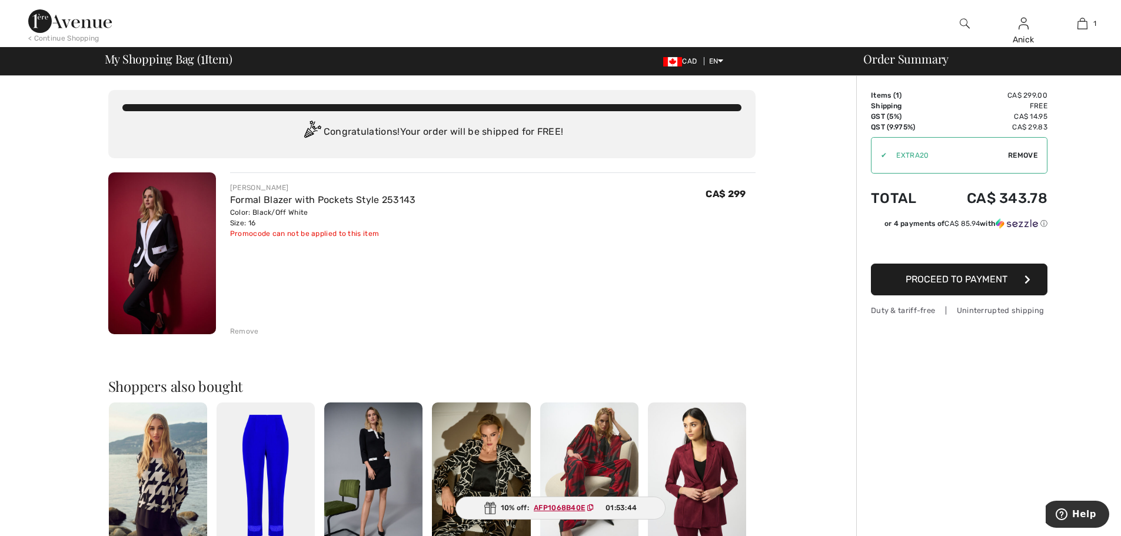
click at [876, 277] on button "Proceed to Payment" at bounding box center [959, 280] width 177 height 32
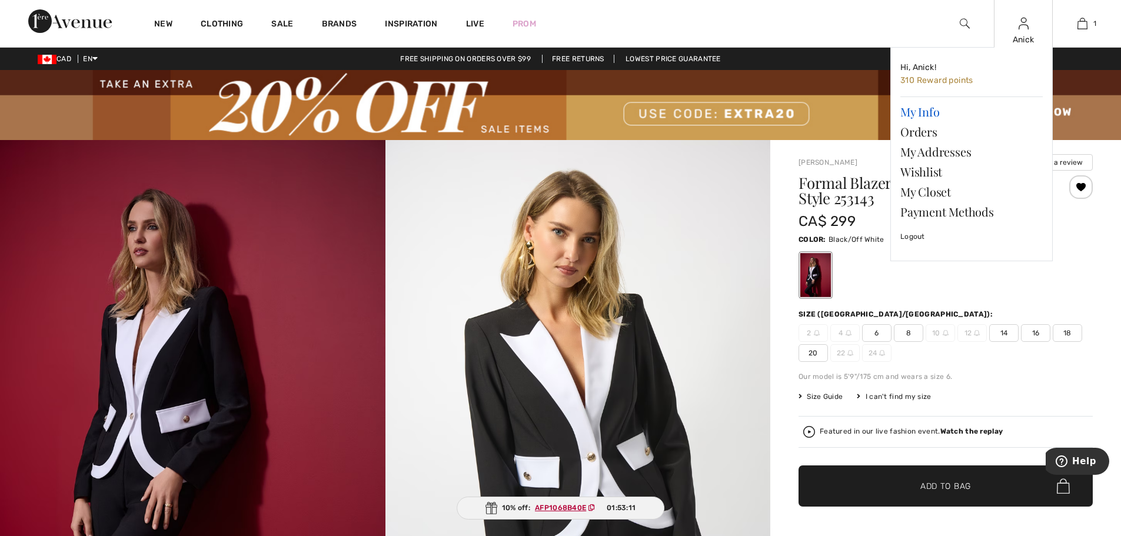
click at [919, 109] on link "My Info" at bounding box center [972, 112] width 142 height 20
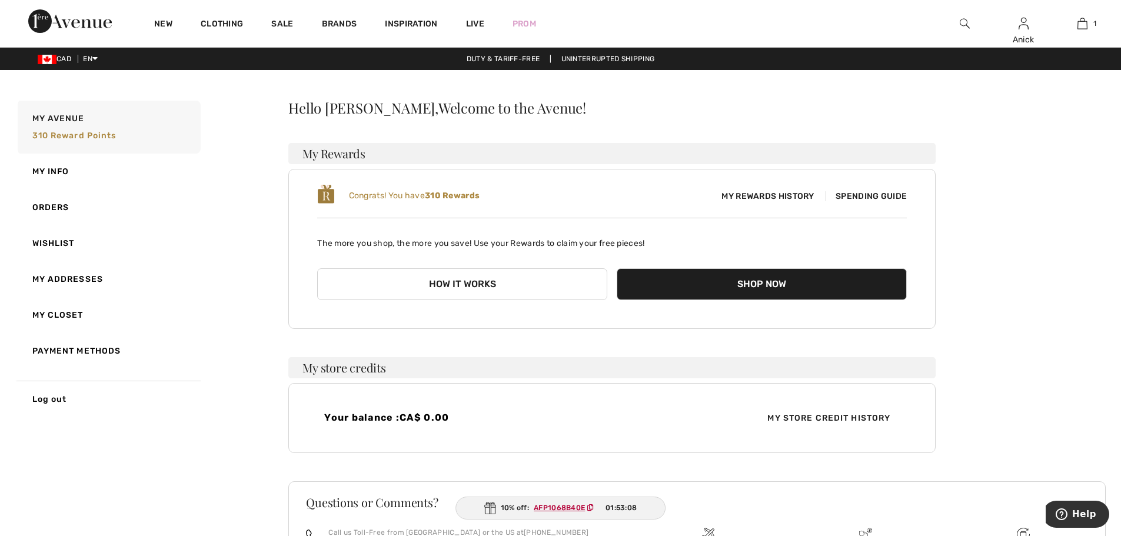
click at [875, 195] on span "Spending Guide" at bounding box center [866, 196] width 81 height 10
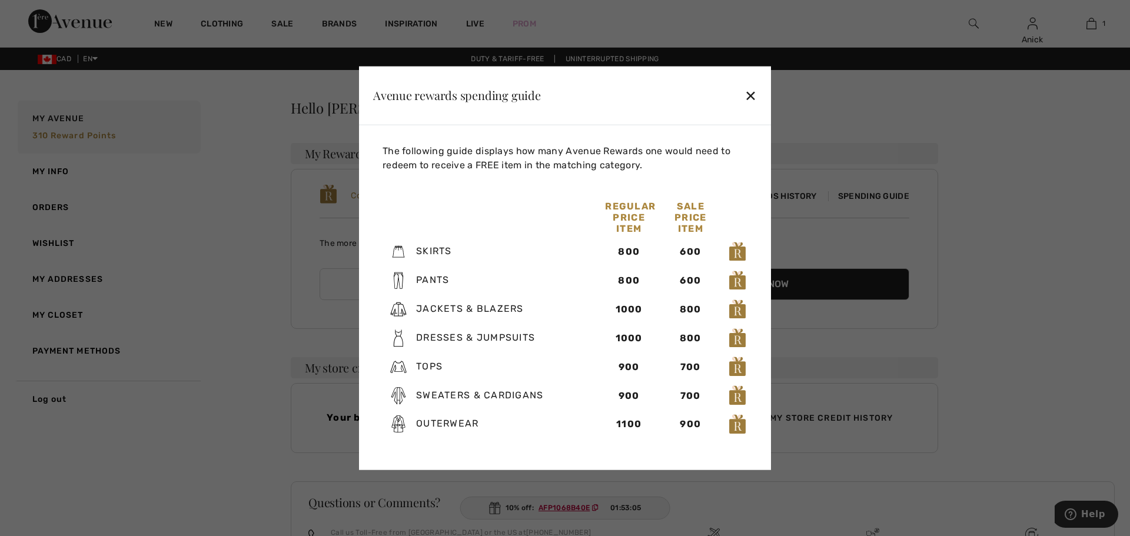
click at [753, 95] on div "✕" at bounding box center [751, 95] width 12 height 25
